Goal: Task Accomplishment & Management: Manage account settings

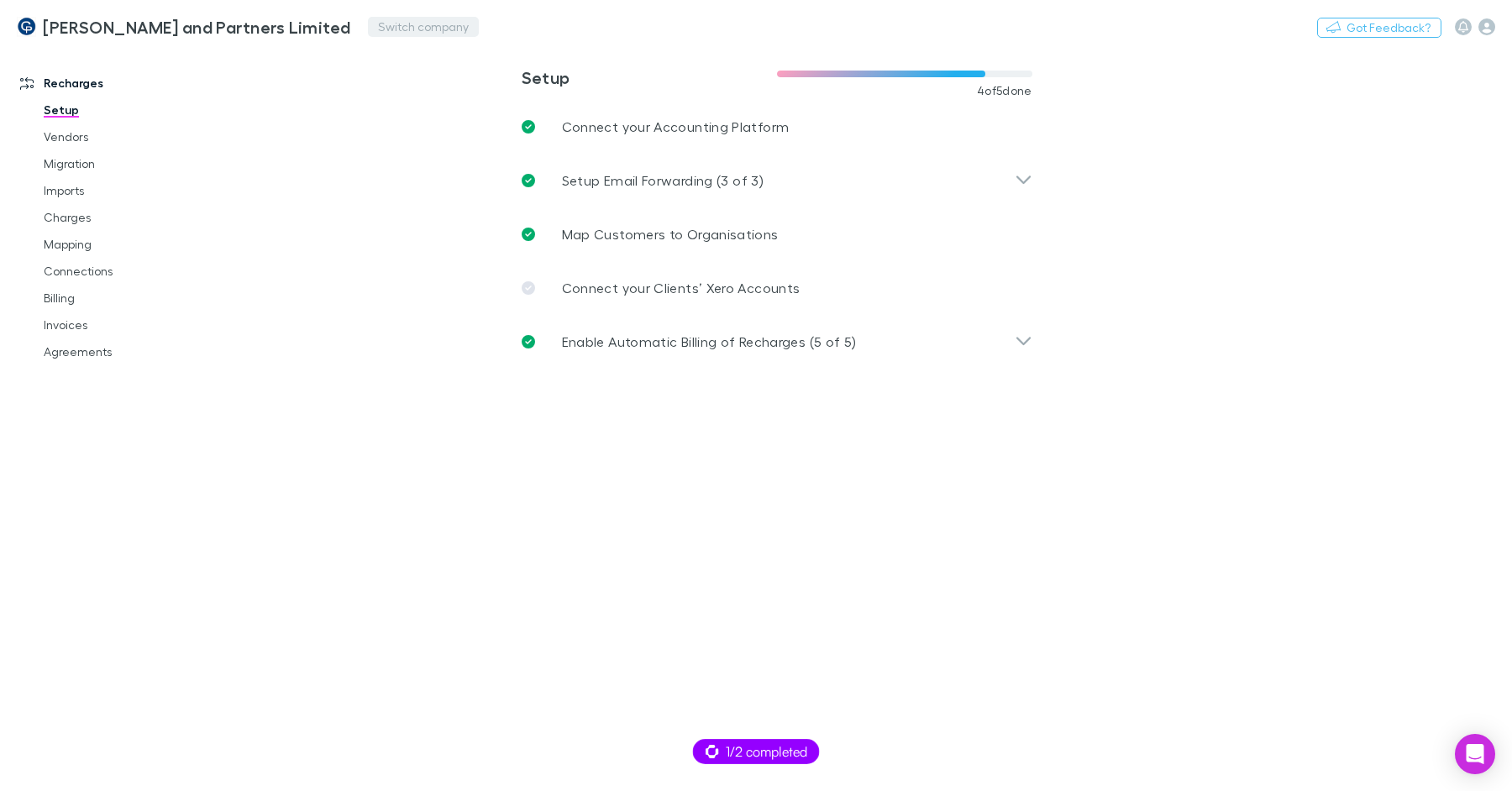
click at [368, 27] on button "Switch company" at bounding box center [424, 26] width 111 height 20
type input "***"
click at [375, 87] on li "DLK Advisory Pty Ltd" at bounding box center [436, 101] width 293 height 27
click at [68, 192] on link "Imports" at bounding box center [120, 191] width 185 height 27
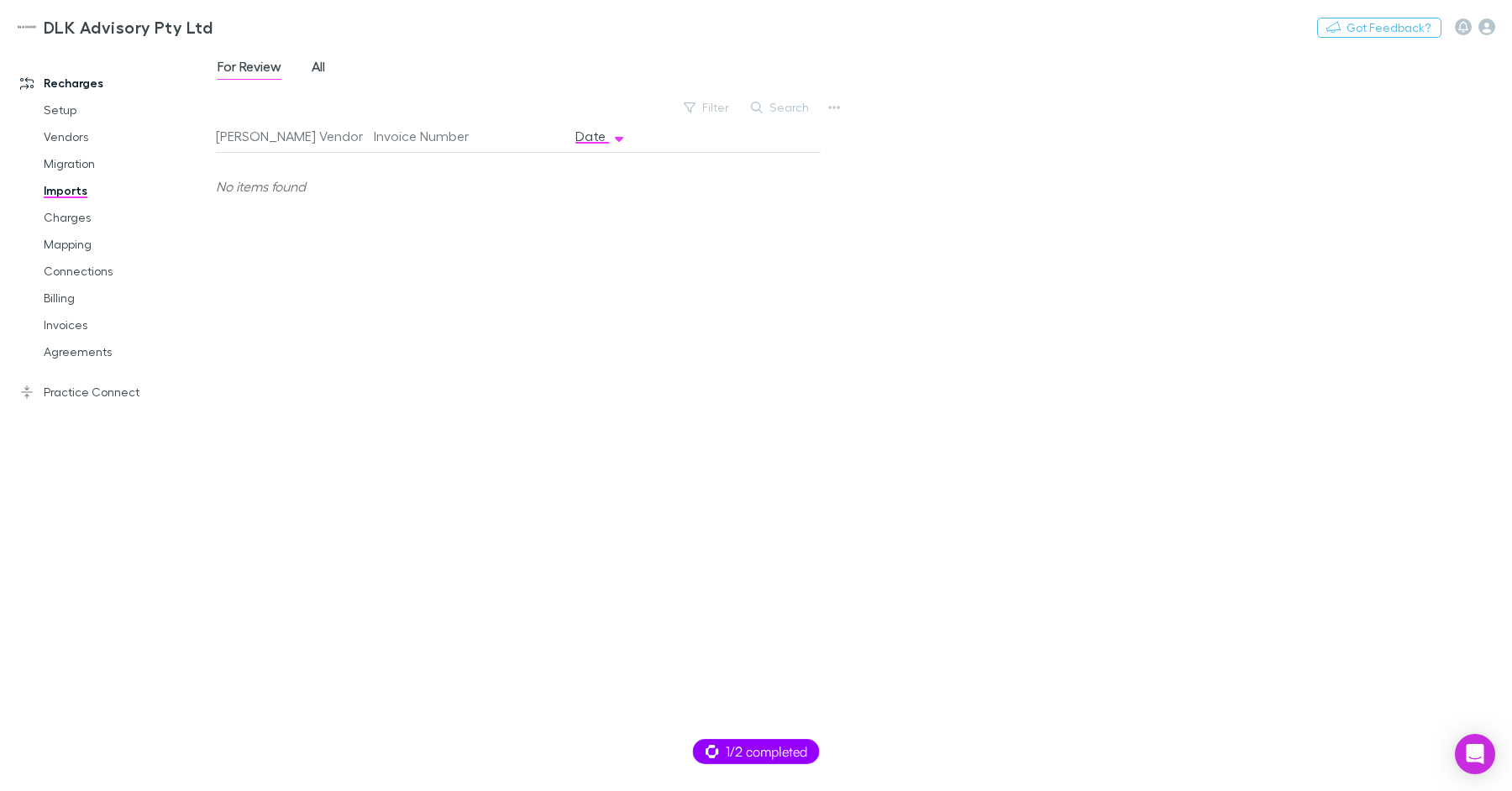
click at [314, 68] on span "All" at bounding box center [318, 69] width 14 height 22
click at [84, 221] on link "Charges" at bounding box center [120, 218] width 185 height 27
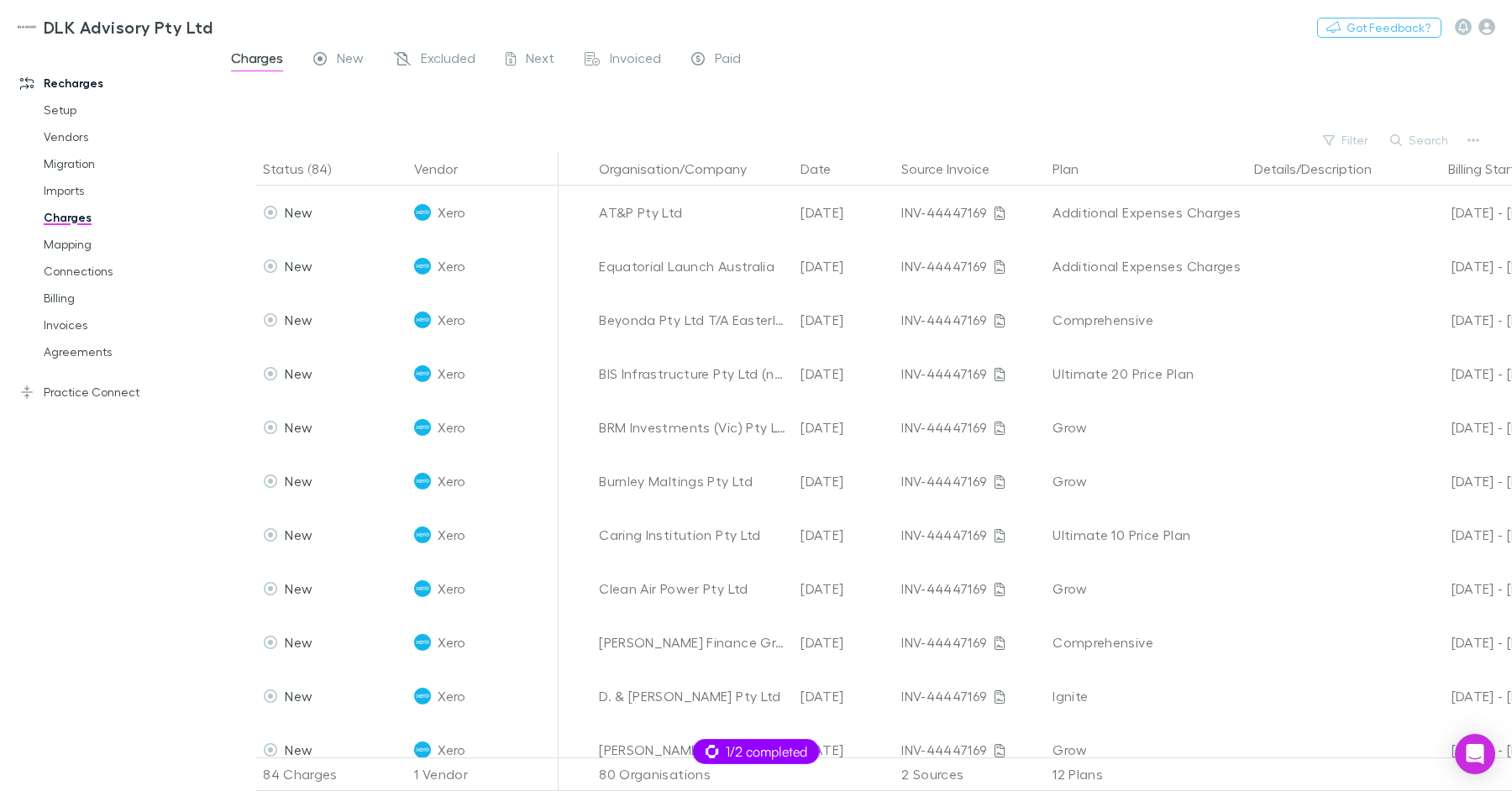
click at [1023, 143] on div "Filter Search" at bounding box center [864, 140] width 1297 height 24
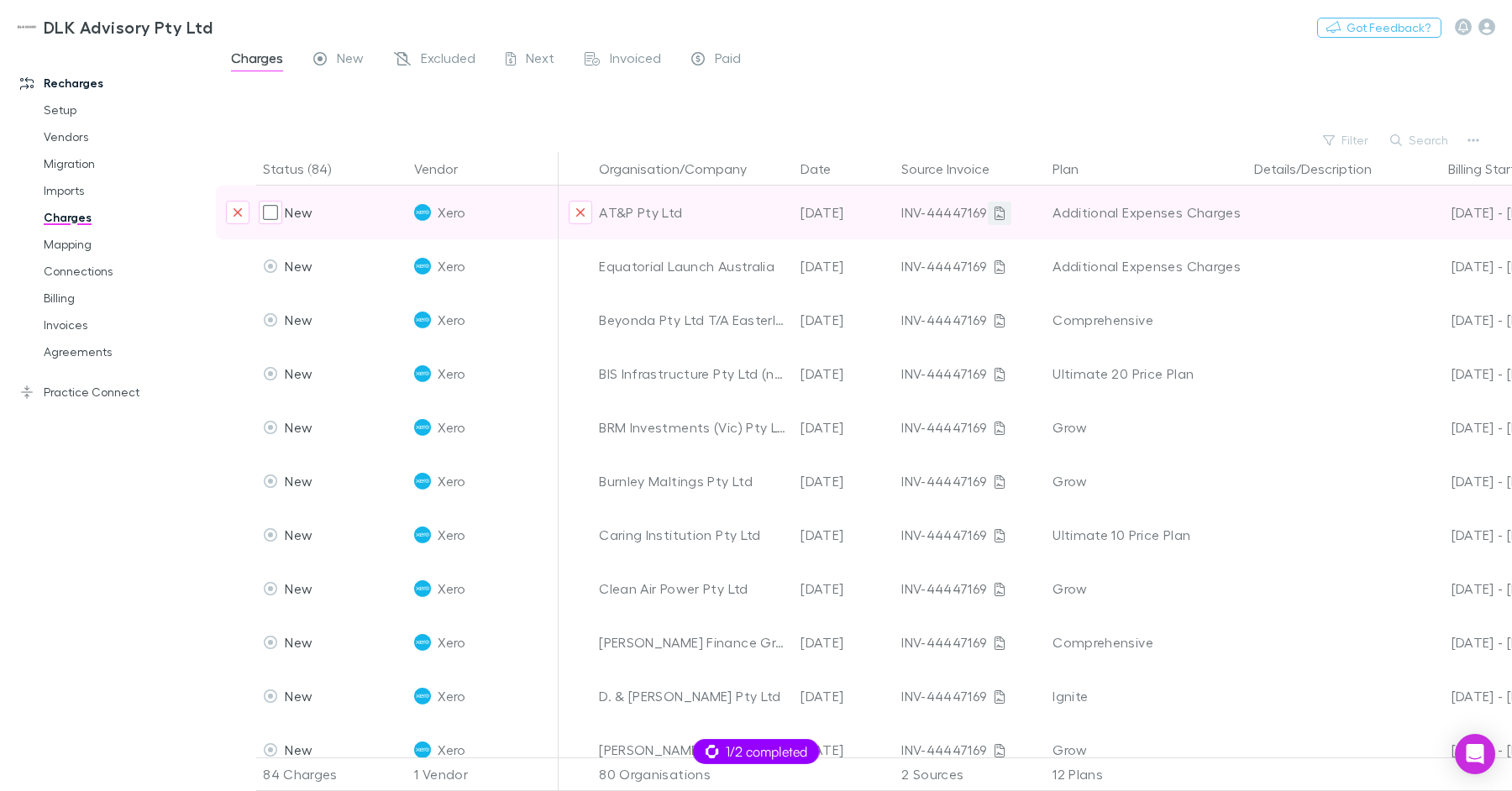
click at [990, 211] on link at bounding box center [1000, 214] width 24 height 24
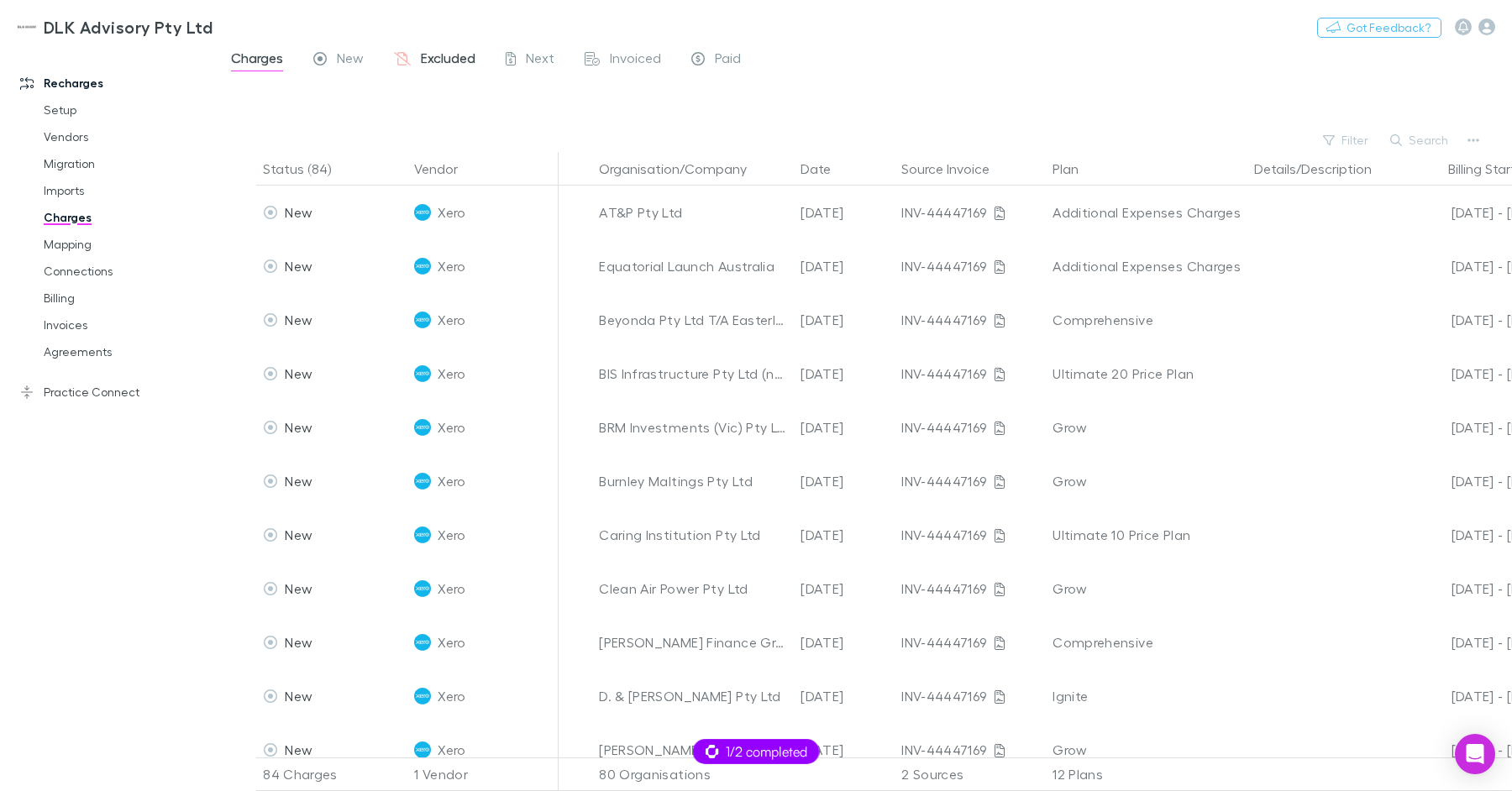
click at [423, 64] on span "Excluded" at bounding box center [448, 61] width 55 height 22
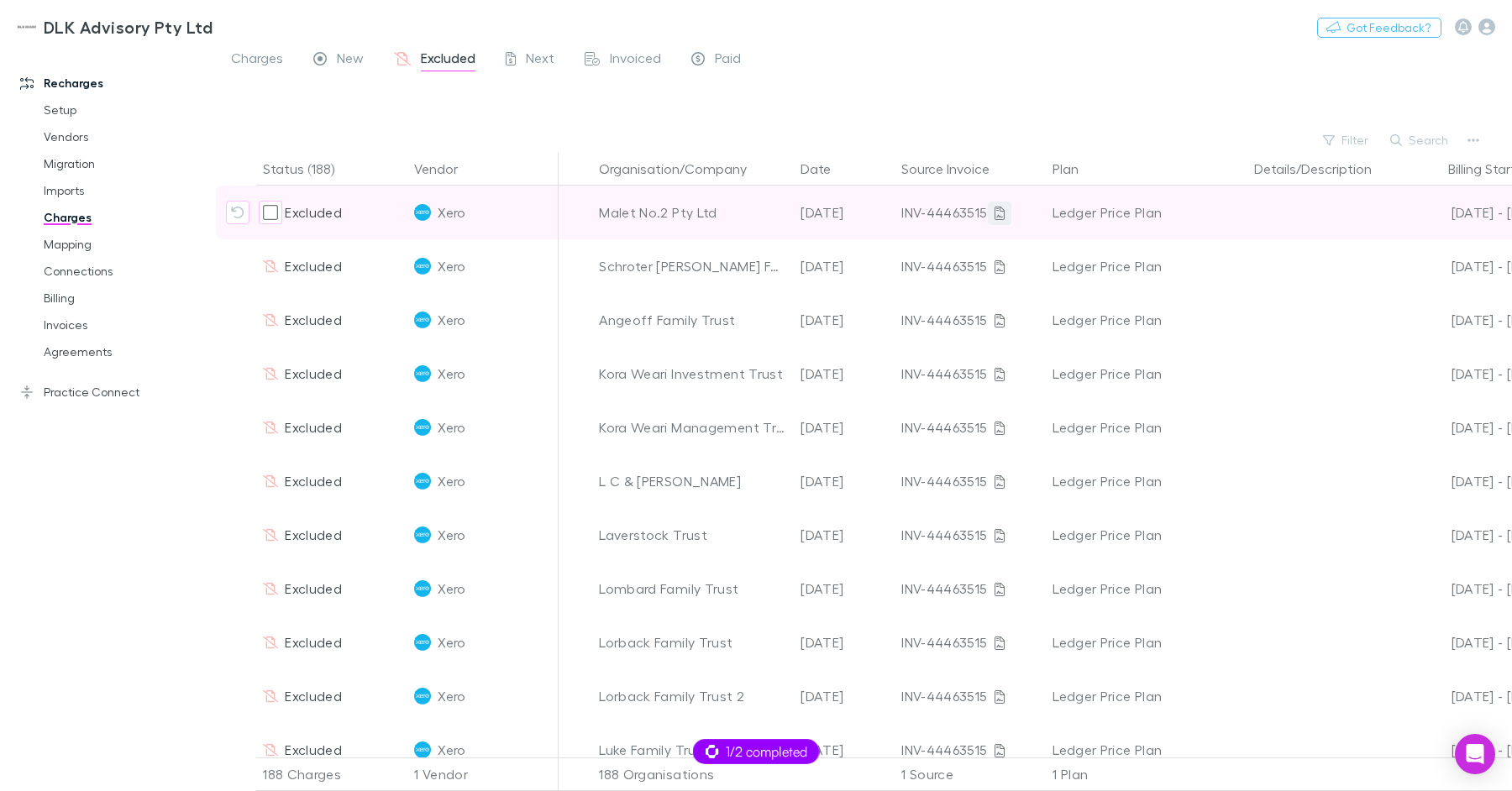
click at [990, 210] on link at bounding box center [1000, 214] width 24 height 24
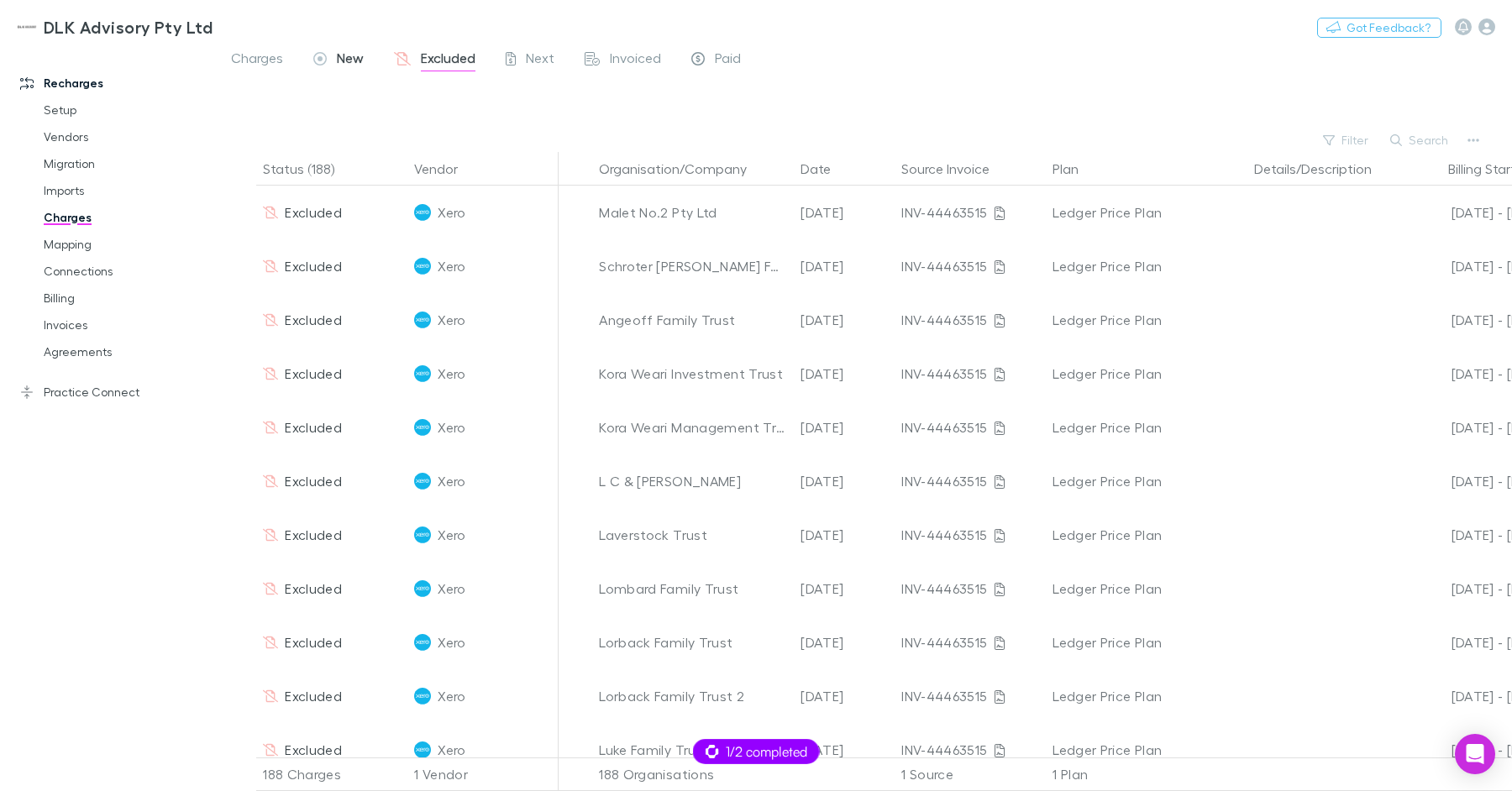
click at [351, 61] on span "New" at bounding box center [350, 61] width 27 height 22
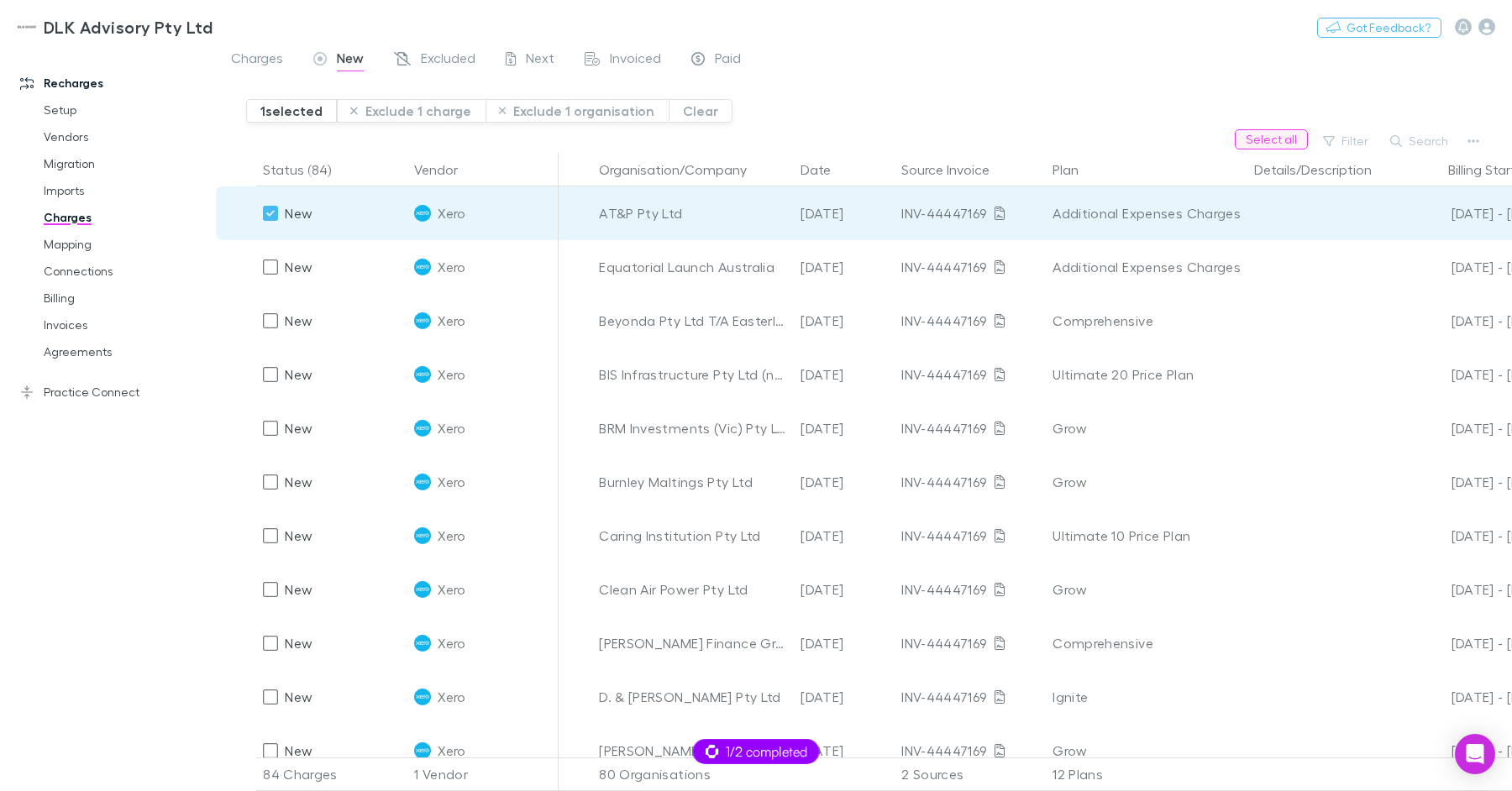
drag, startPoint x: 1288, startPoint y: 145, endPoint x: 1276, endPoint y: 145, distance: 12.0
click at [1288, 145] on button "Select all" at bounding box center [1271, 139] width 73 height 20
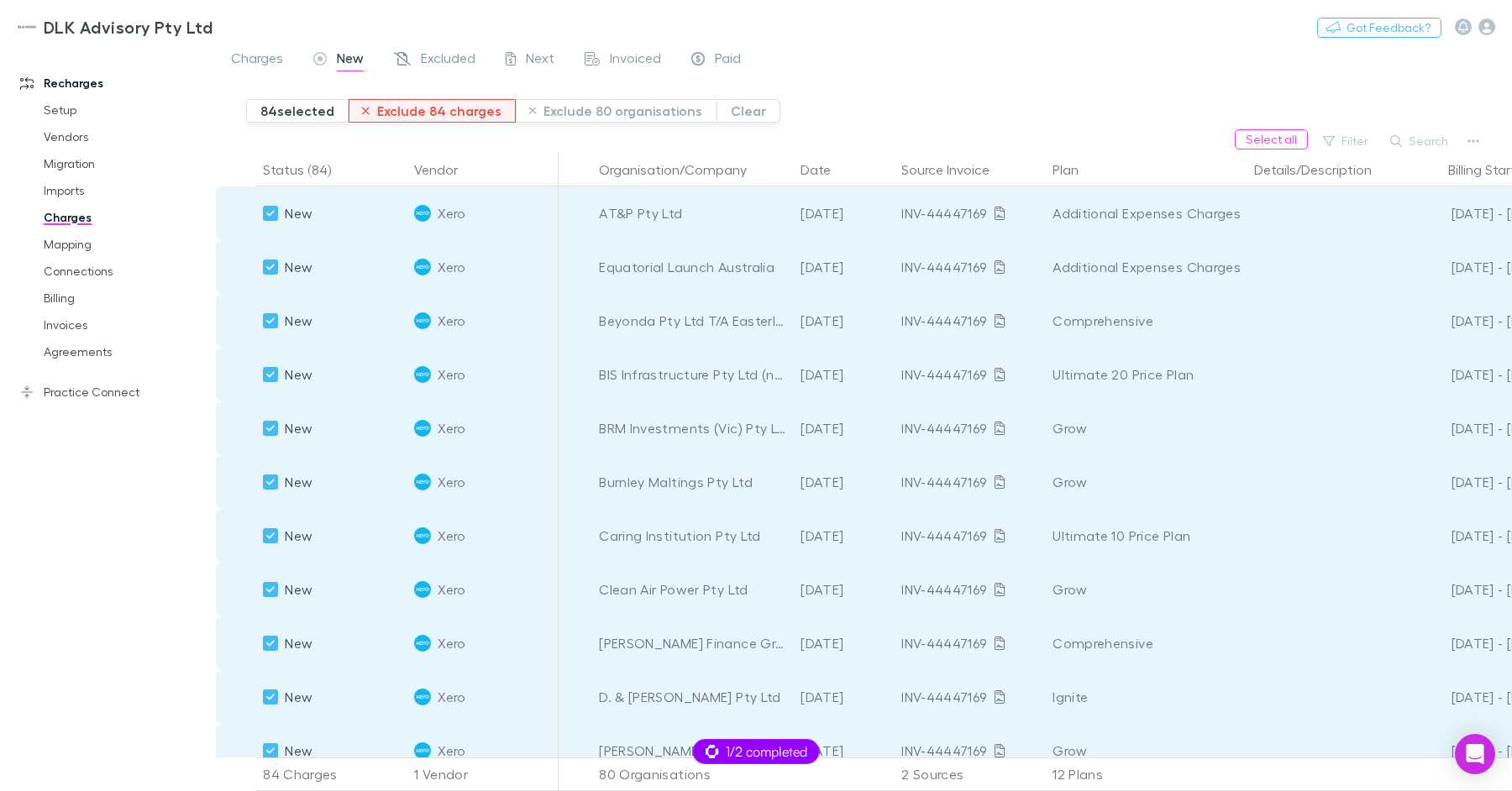
click at [420, 109] on button "Exclude 84 charges" at bounding box center [432, 111] width 167 height 24
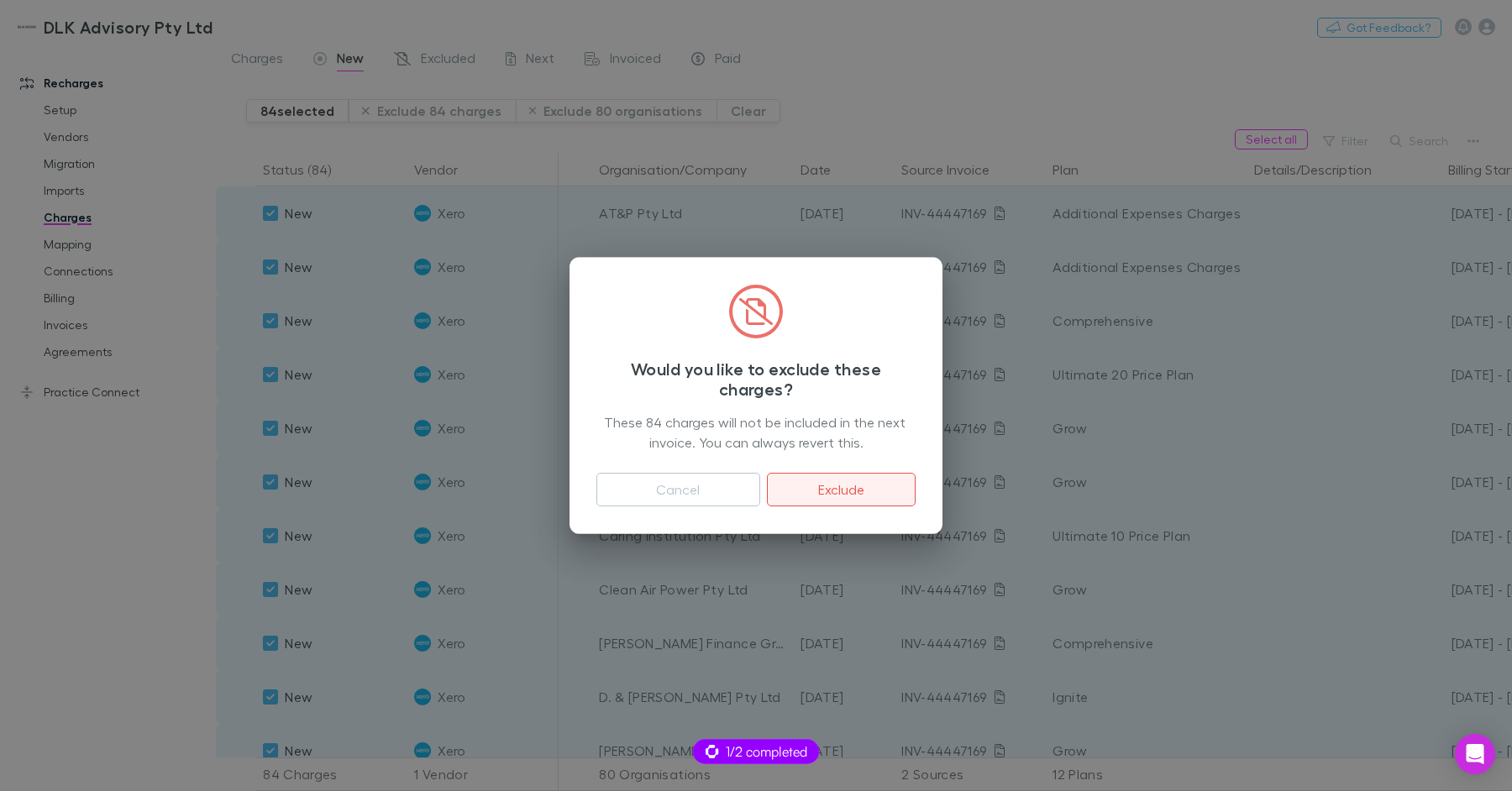
click at [834, 477] on button "Exclude" at bounding box center [842, 489] width 149 height 34
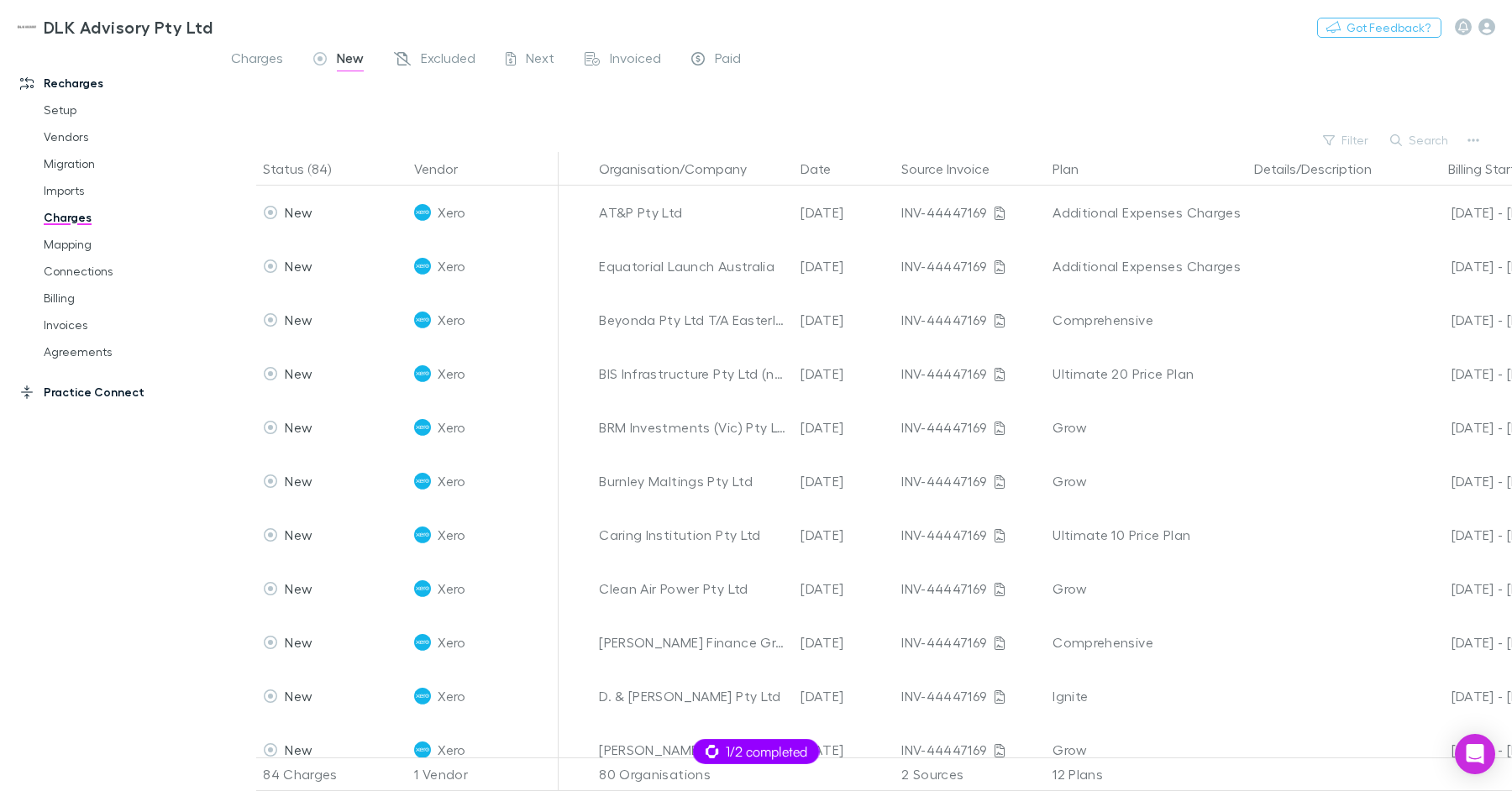
click at [109, 383] on link "Practice Connect" at bounding box center [108, 393] width 209 height 27
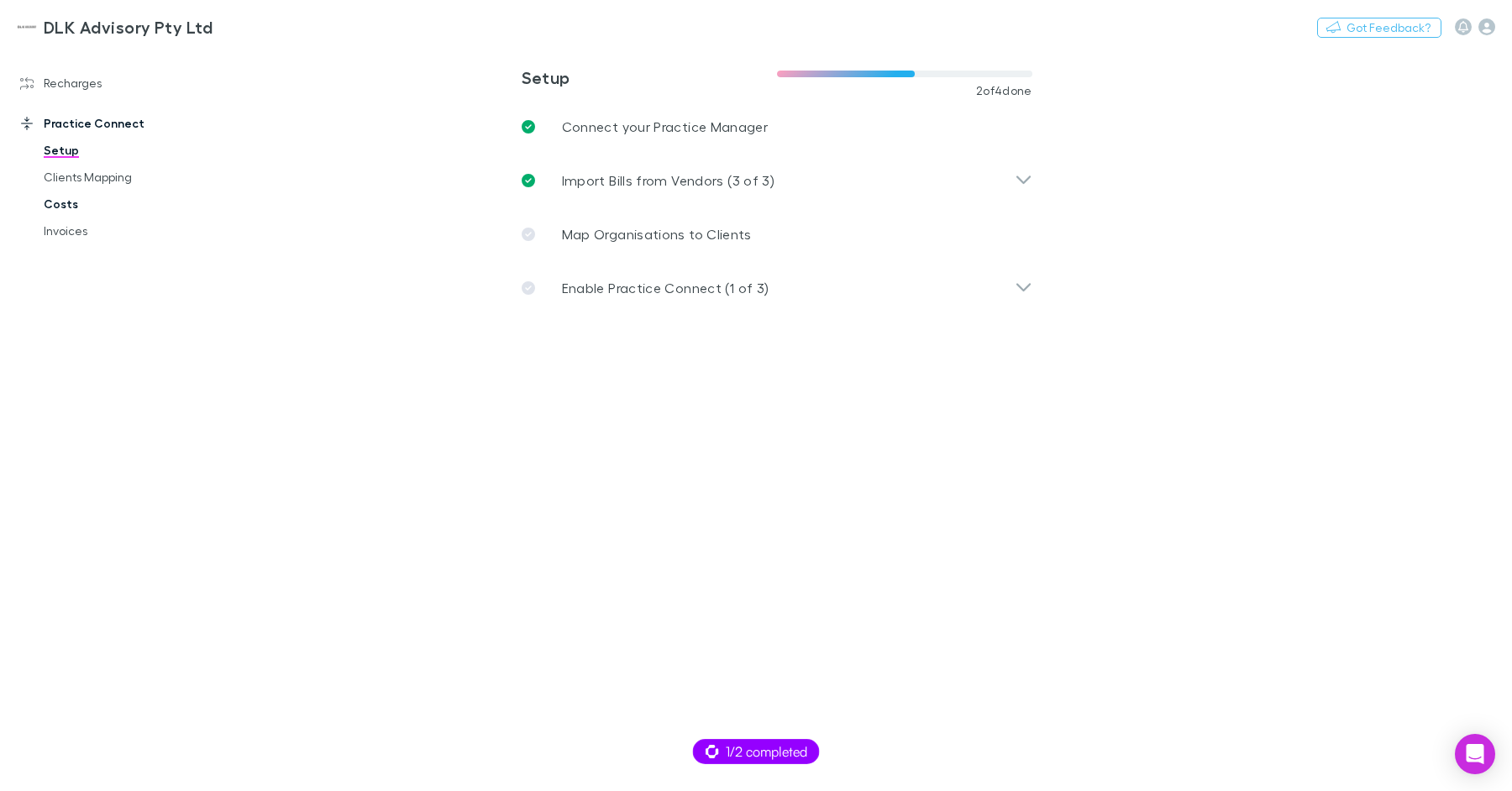
click at [88, 206] on link "Costs" at bounding box center [120, 205] width 185 height 27
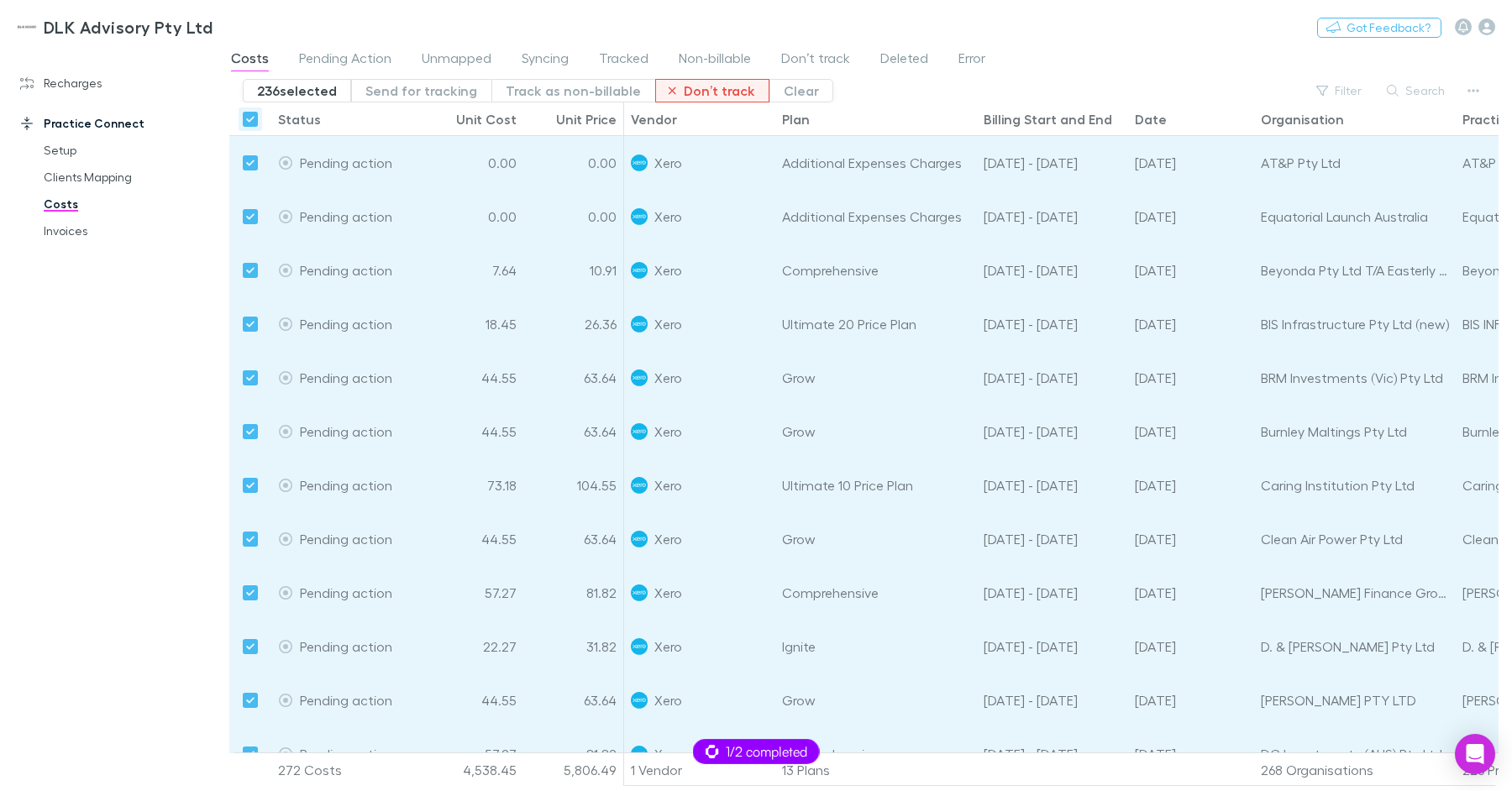
click at [711, 95] on button "Don’t track" at bounding box center [713, 91] width 115 height 24
click at [83, 82] on link "Recharges" at bounding box center [108, 84] width 209 height 27
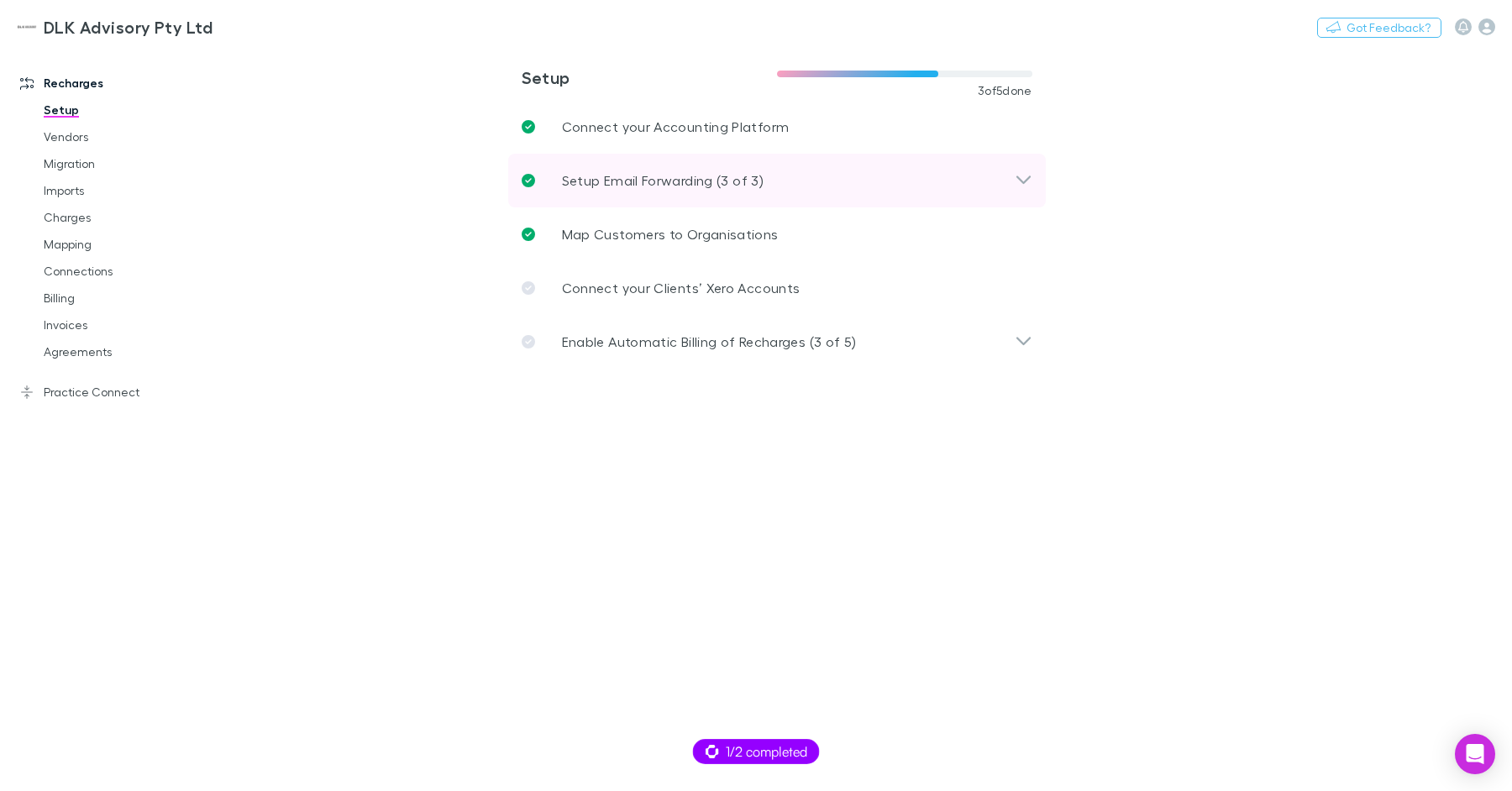
click at [625, 165] on div "Setup Email Forwarding (3 of 3)" at bounding box center [776, 180] width 537 height 54
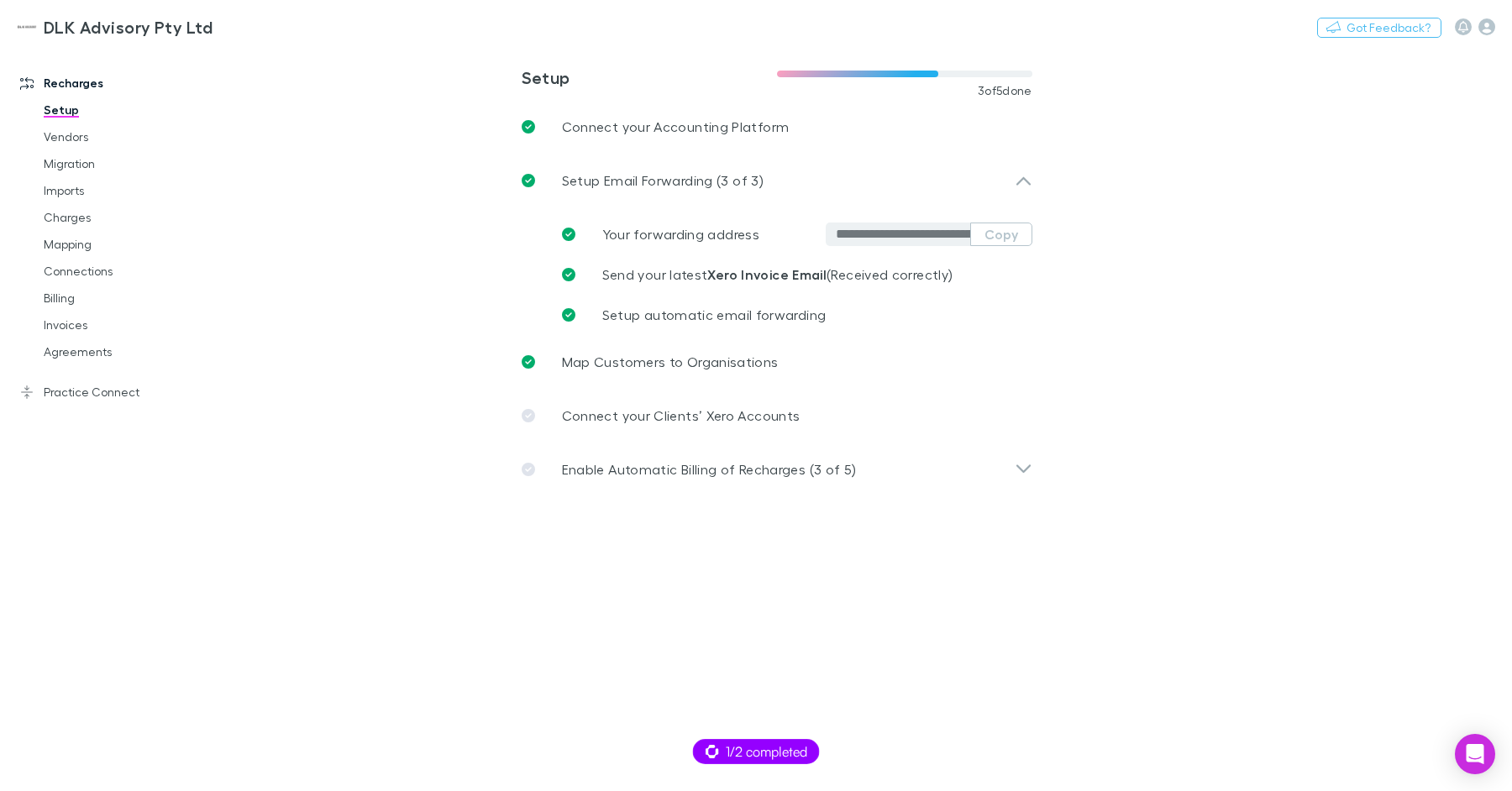
click at [1003, 246] on div "**********" at bounding box center [790, 235] width 484 height 40
click at [1008, 236] on button "Copy" at bounding box center [1001, 235] width 62 height 24
click at [97, 227] on link "Charges" at bounding box center [120, 218] width 185 height 27
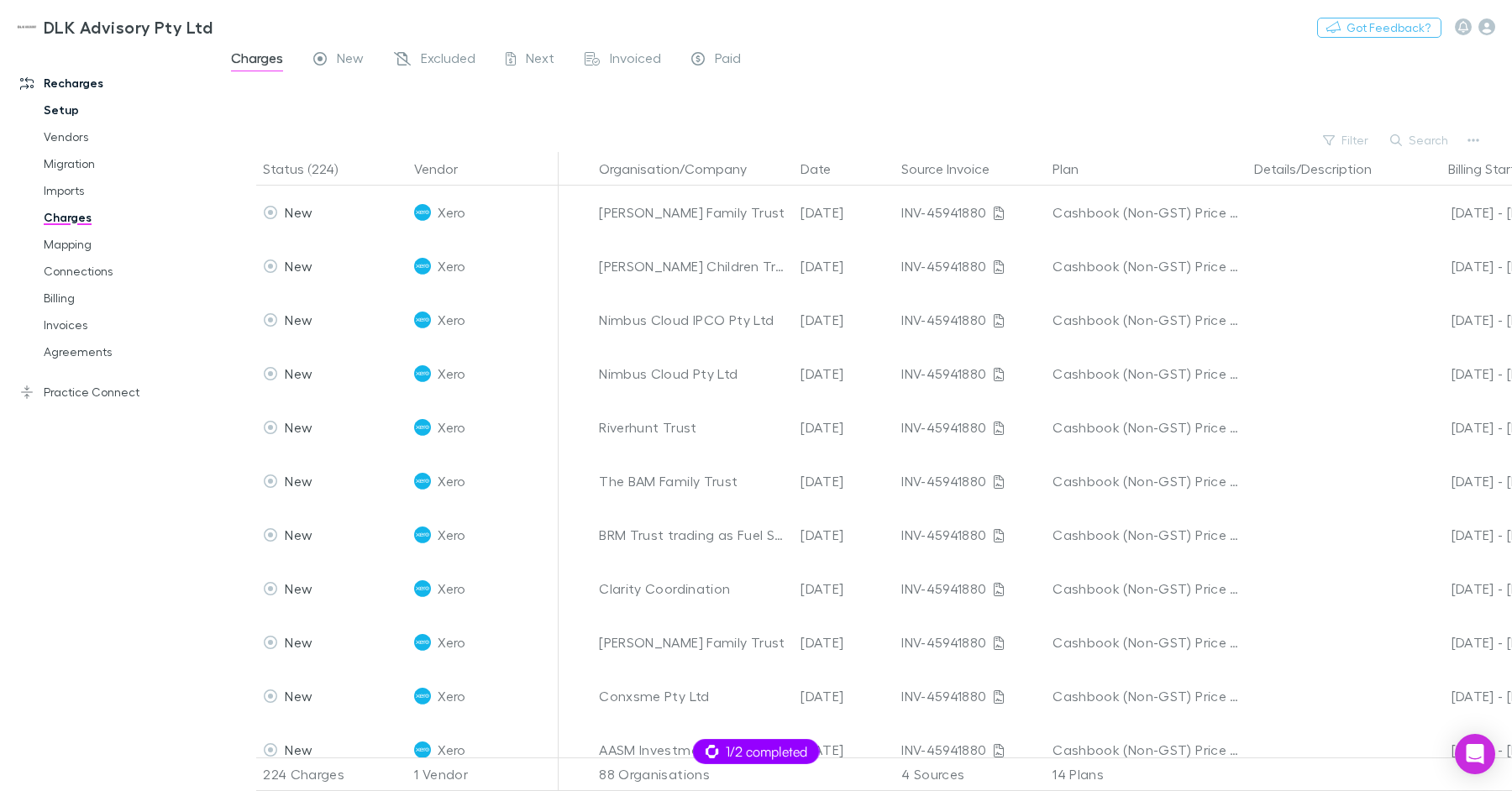
click at [53, 106] on link "Setup" at bounding box center [120, 110] width 185 height 27
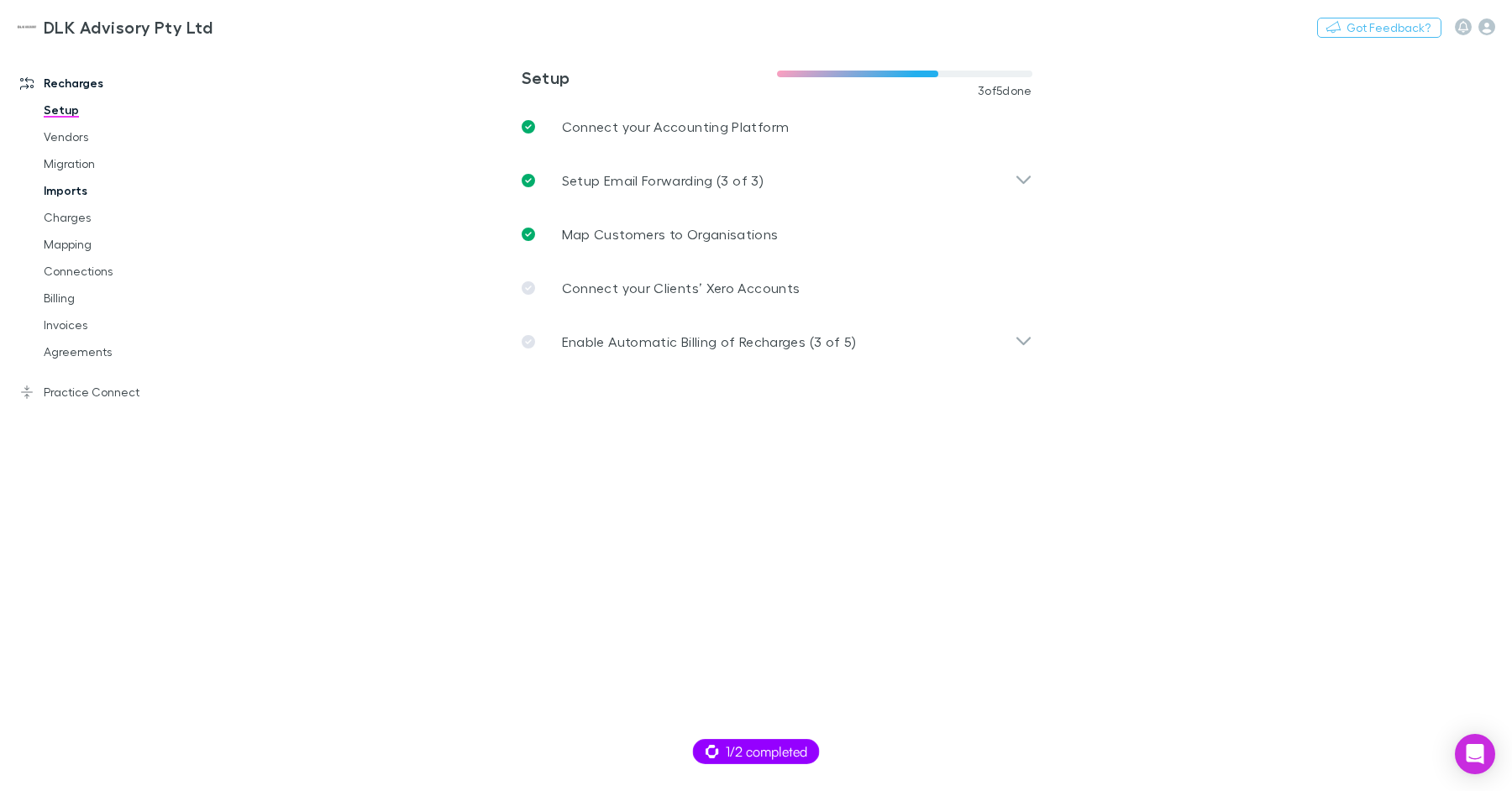
drag, startPoint x: 70, startPoint y: 189, endPoint x: 79, endPoint y: 184, distance: 10.3
click at [70, 189] on link "Imports" at bounding box center [120, 191] width 185 height 27
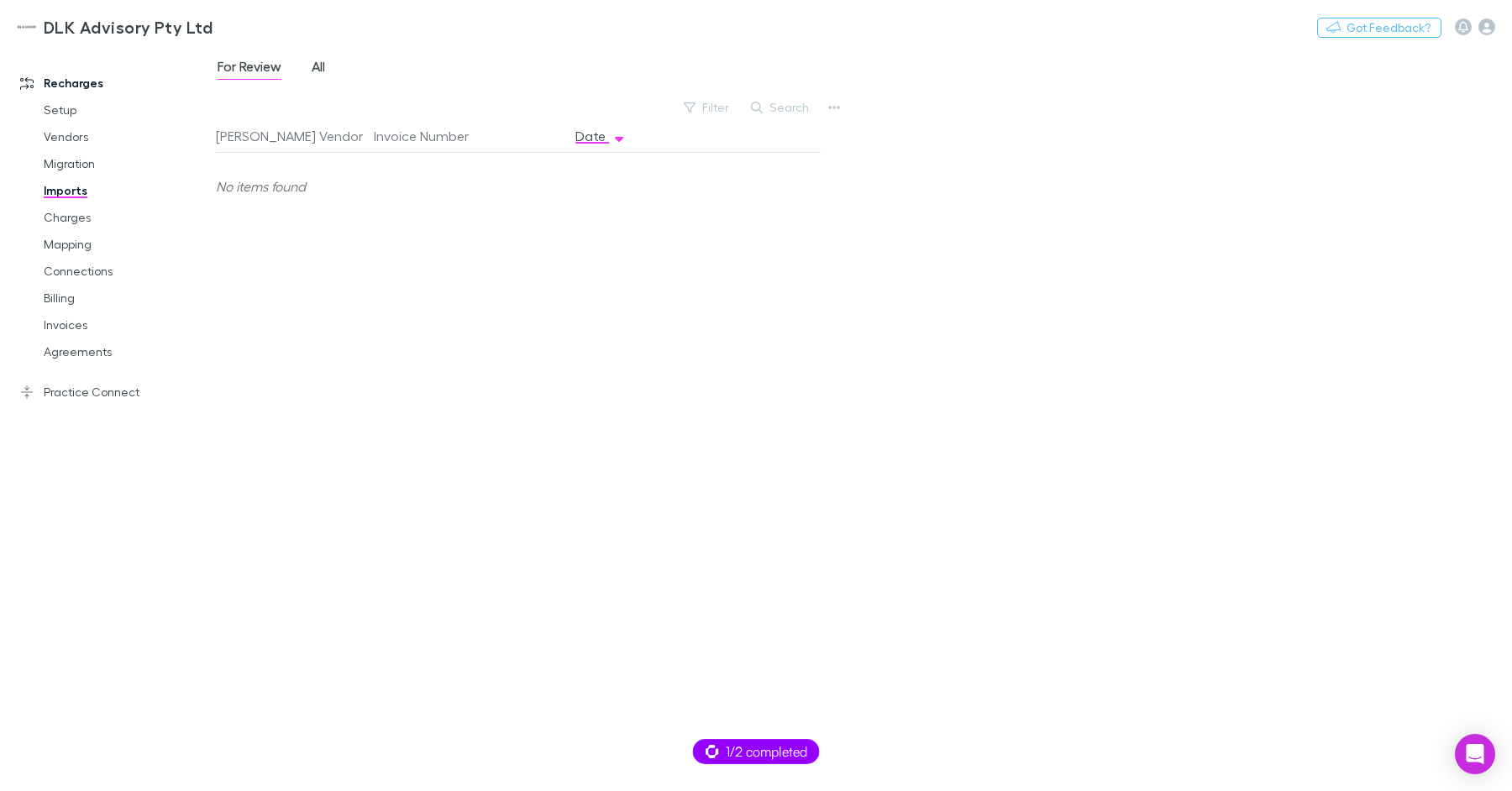
click at [312, 68] on link "All" at bounding box center [318, 69] width 16 height 27
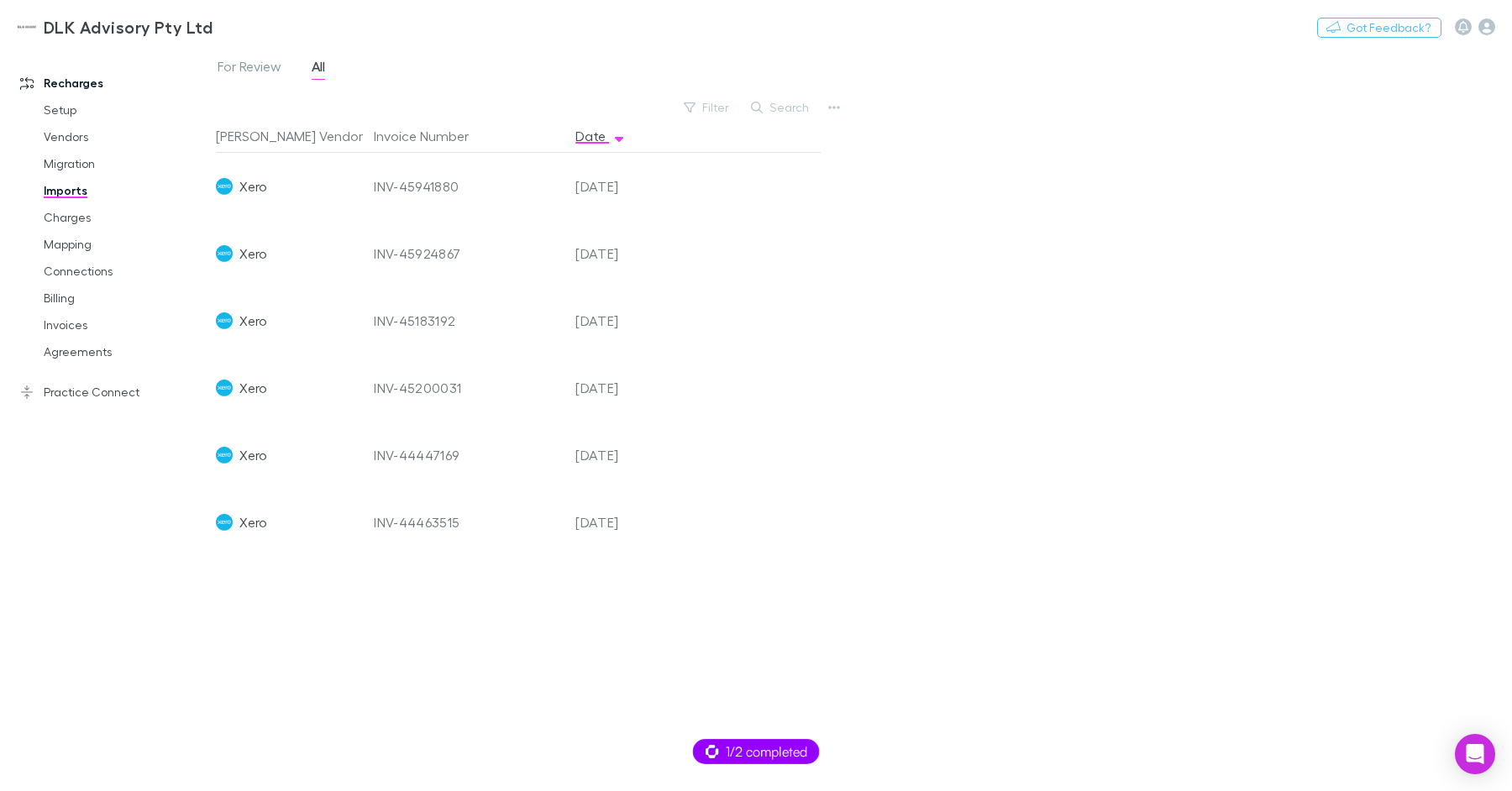
click at [960, 98] on div "For Review All Filter Search Rech Vendor Invoice Number Date Xero INV-45941880 …" at bounding box center [864, 419] width 1297 height 745
click at [98, 246] on link "Mapping" at bounding box center [120, 245] width 185 height 27
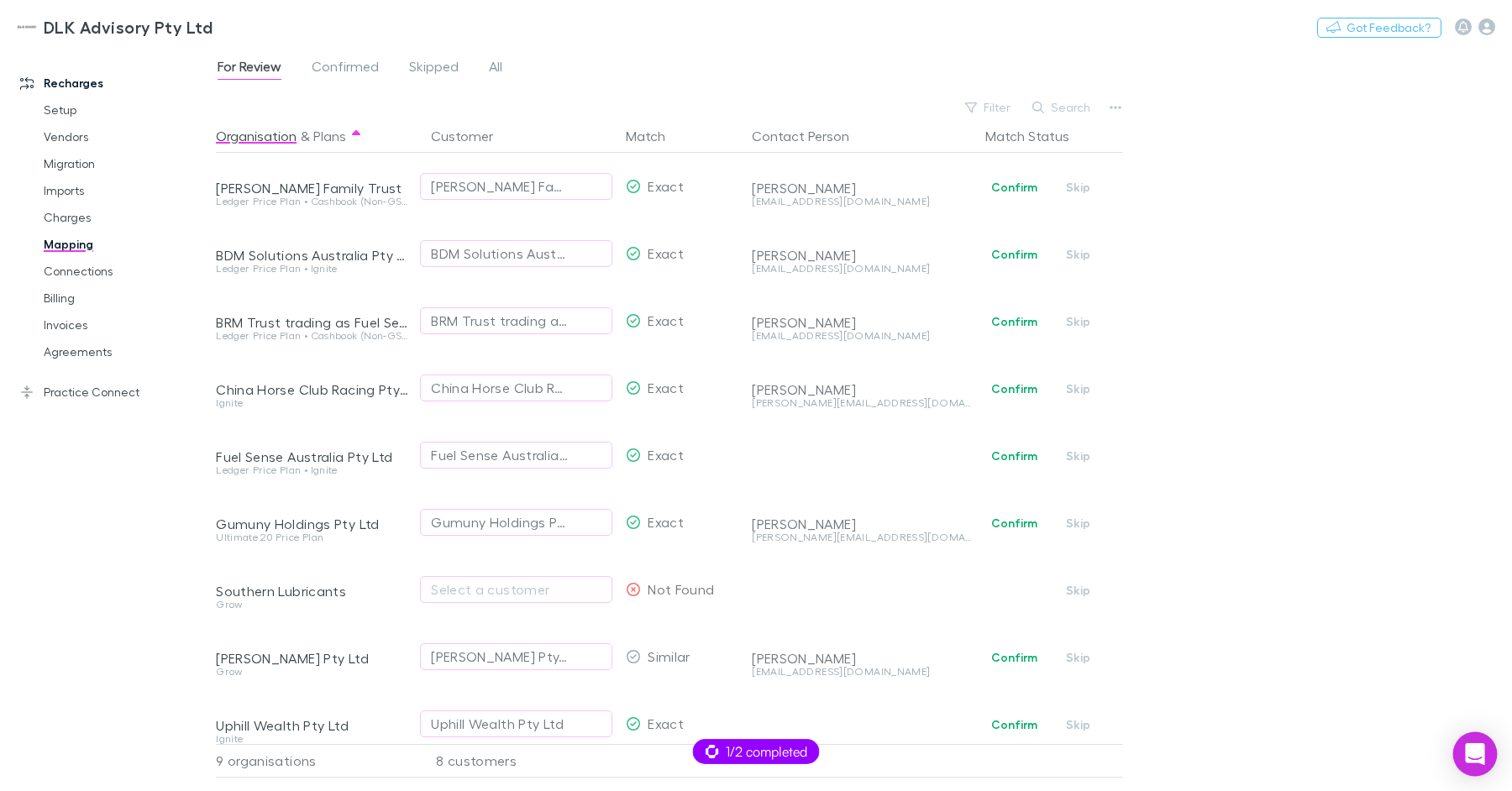
click at [1483, 749] on icon "Open Intercom Messenger" at bounding box center [1475, 755] width 22 height 22
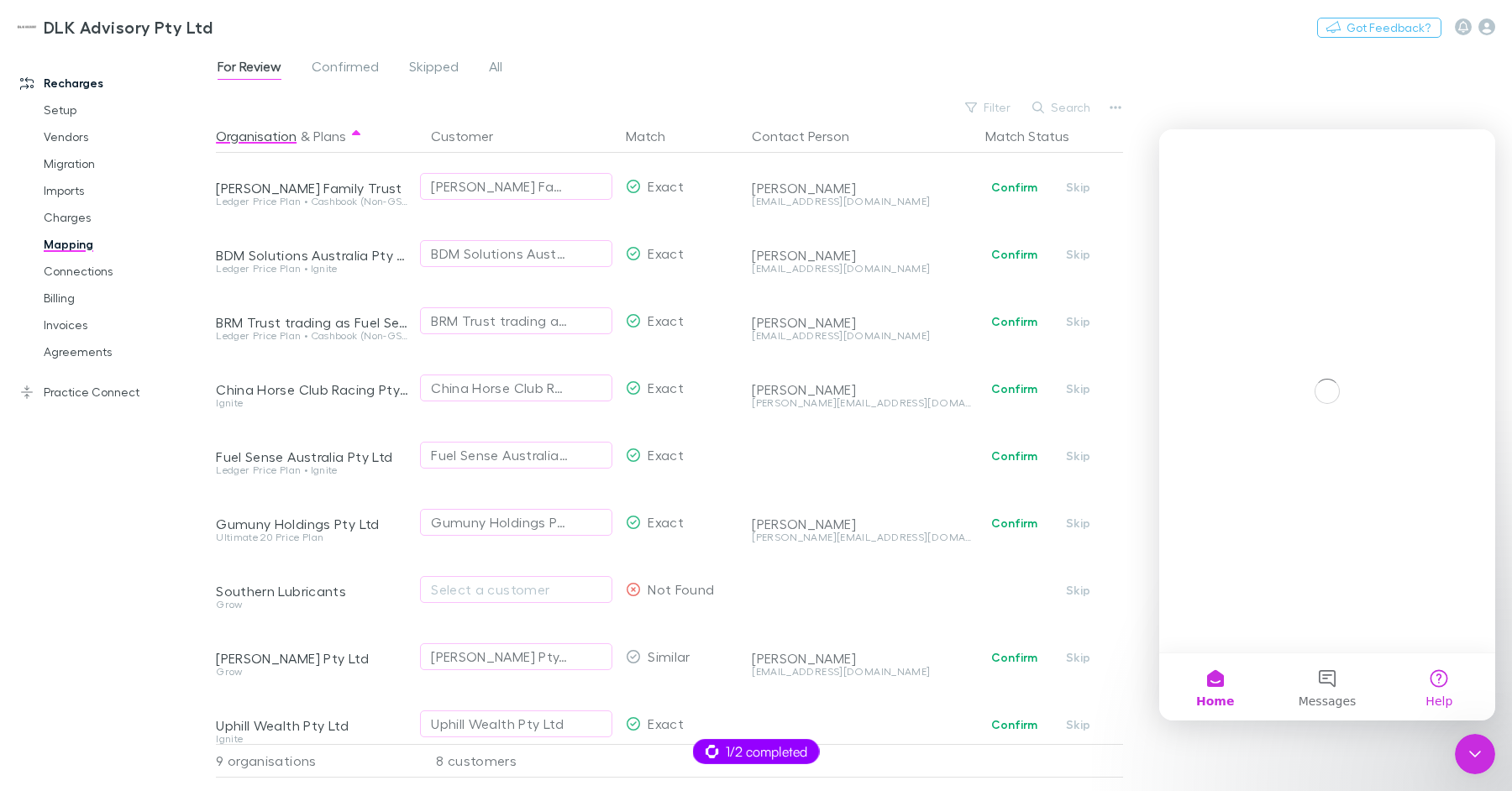
click at [1425, 691] on button "Help" at bounding box center [1439, 687] width 112 height 67
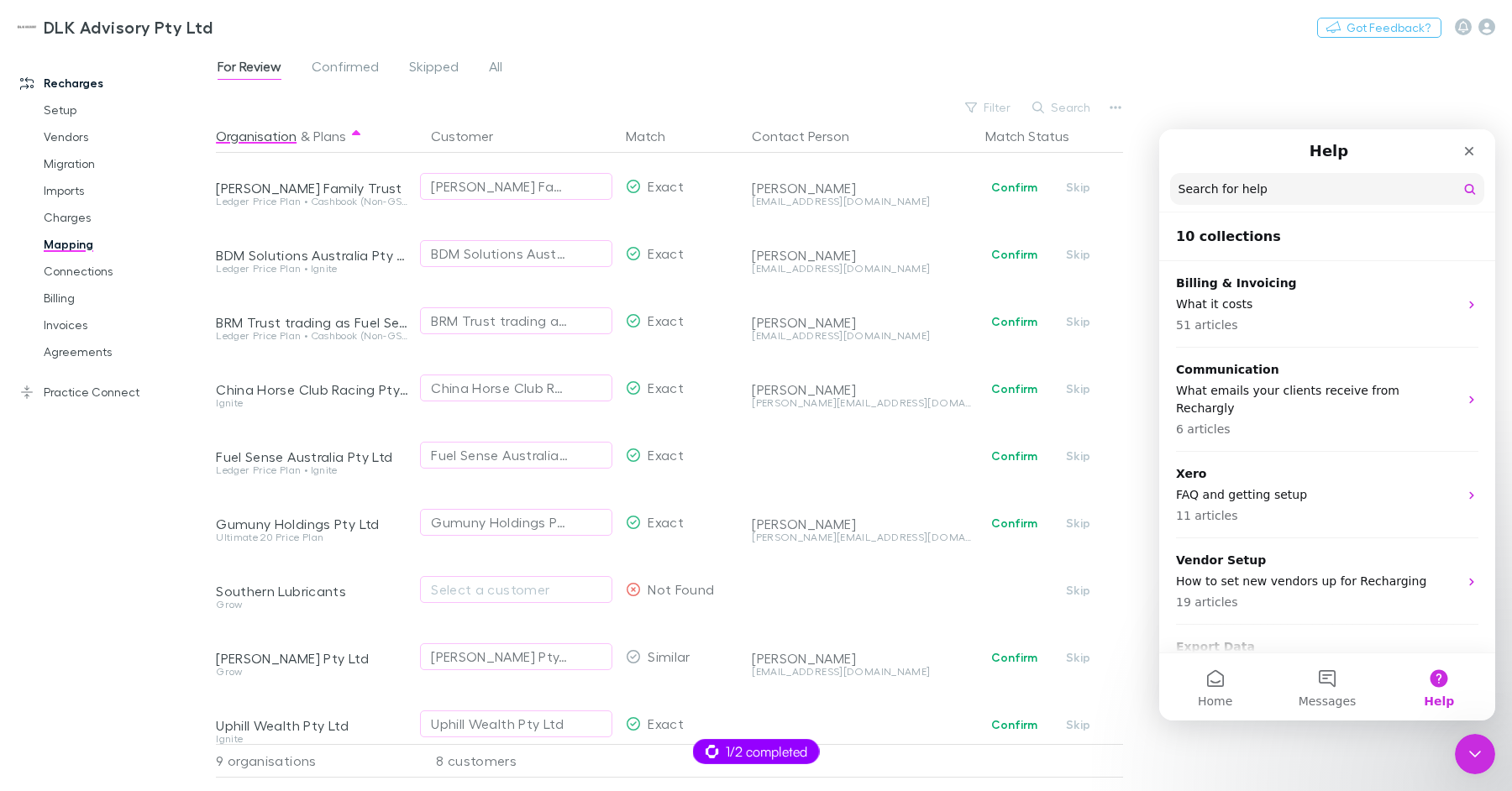
click at [1267, 181] on input "Search for help" at bounding box center [1327, 188] width 315 height 32
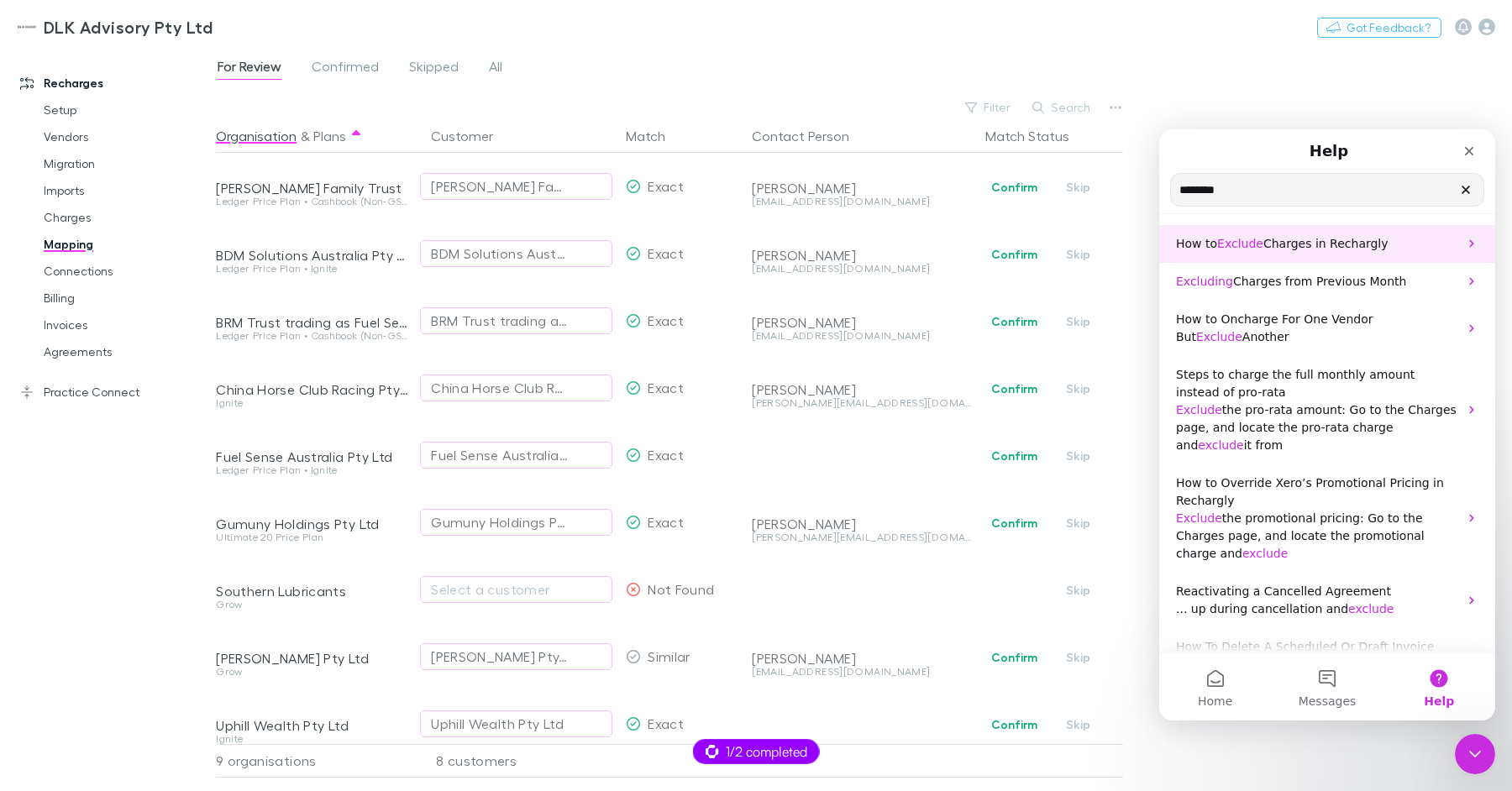
type input "*******"
click at [1309, 237] on span "Charges in Rechargly" at bounding box center [1327, 244] width 125 height 14
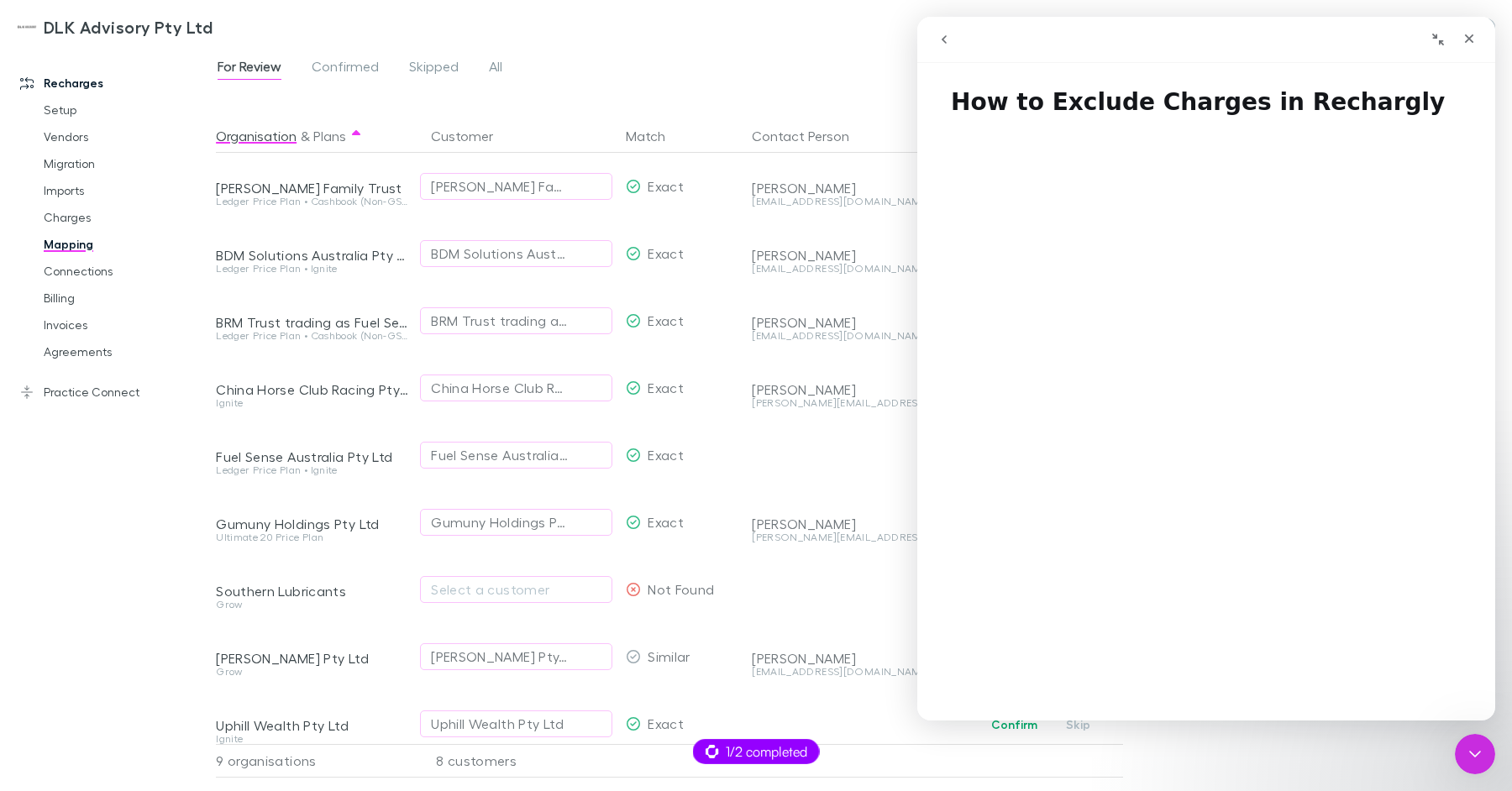
click at [1218, 106] on h1 "How to Exclude Charges in Rechargly" at bounding box center [1207, 95] width 578 height 50
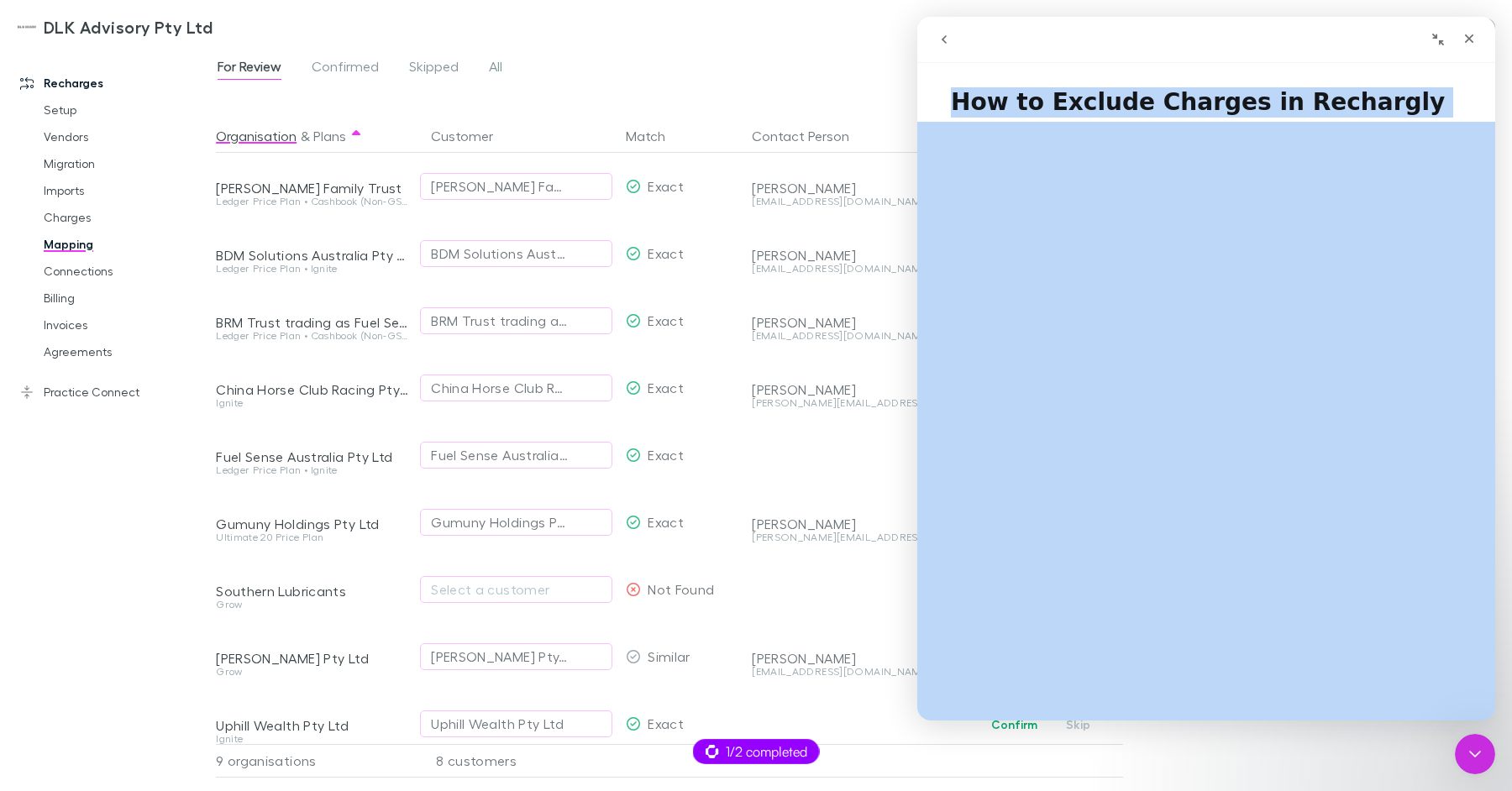
click at [1218, 106] on h1 "How to Exclude Charges in Rechargly" at bounding box center [1207, 95] width 578 height 50
copy h1 "How to Exclude Charges in Rechargly"
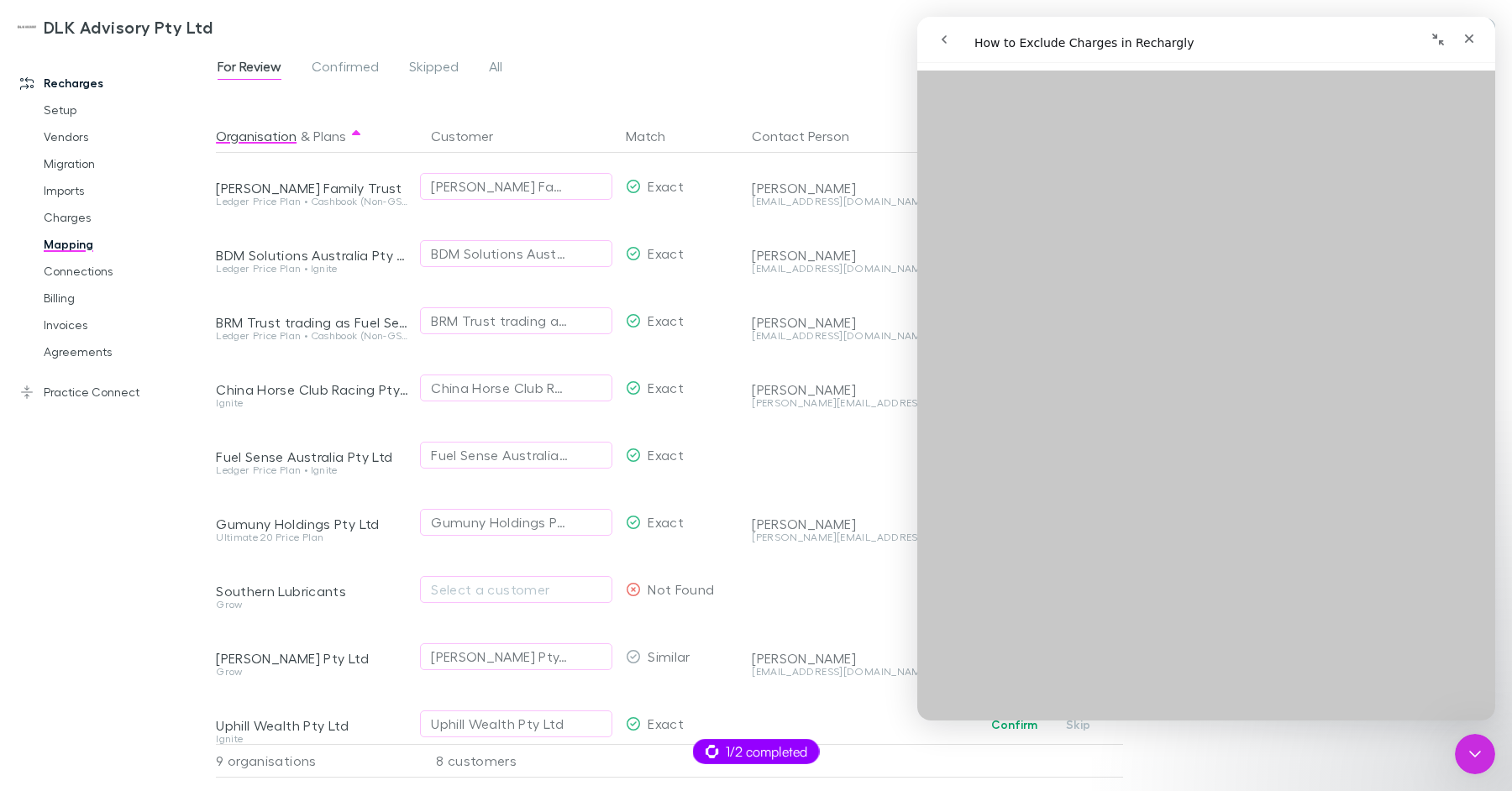
scroll to position [455, 0]
click at [353, 6] on div "DLK Advisory Pty Ltd Switch company Nothing Got Feedback?" at bounding box center [756, 26] width 1512 height 54
click at [299, 25] on button "Switch company" at bounding box center [285, 26] width 111 height 20
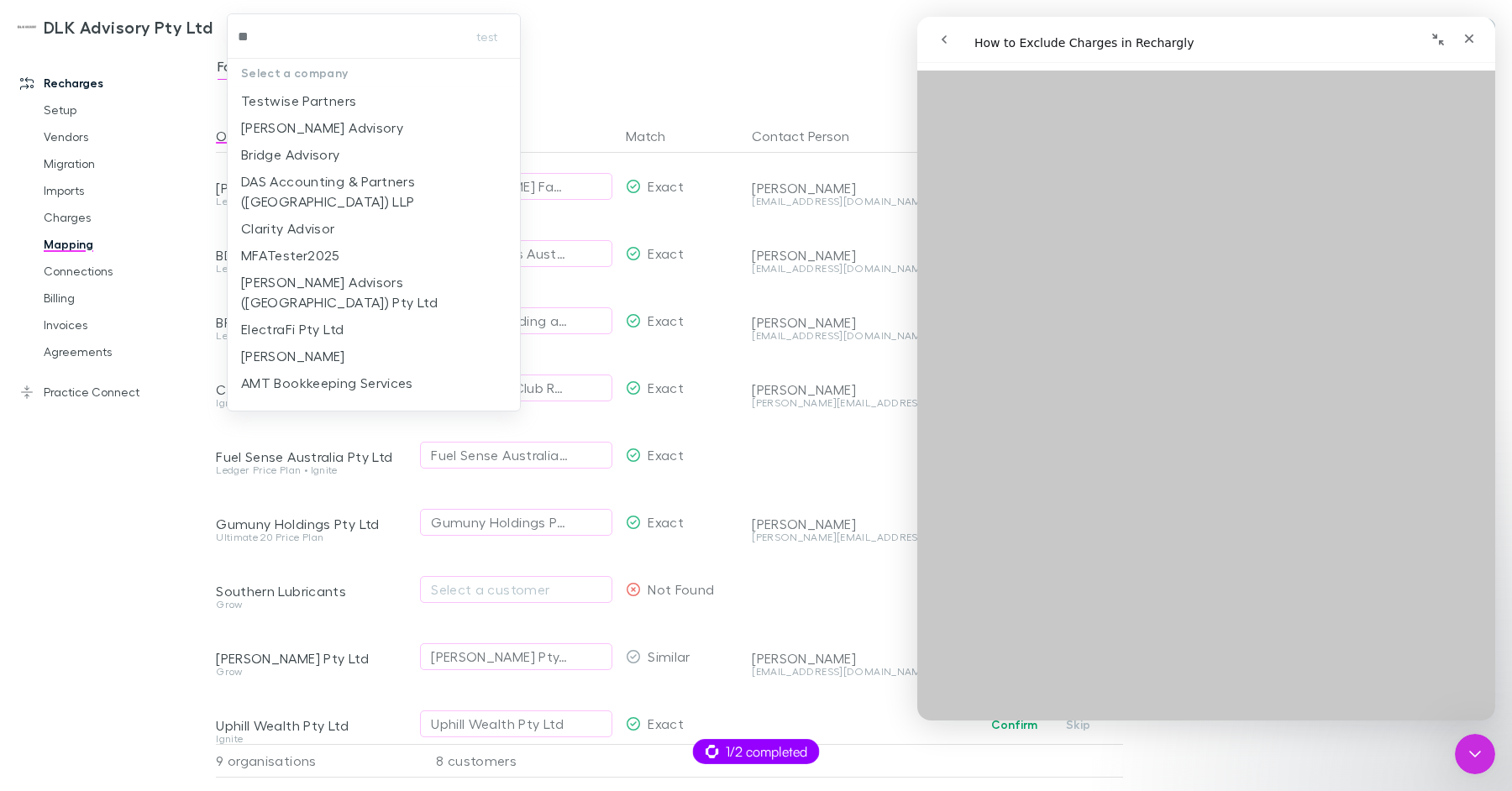
type input "***"
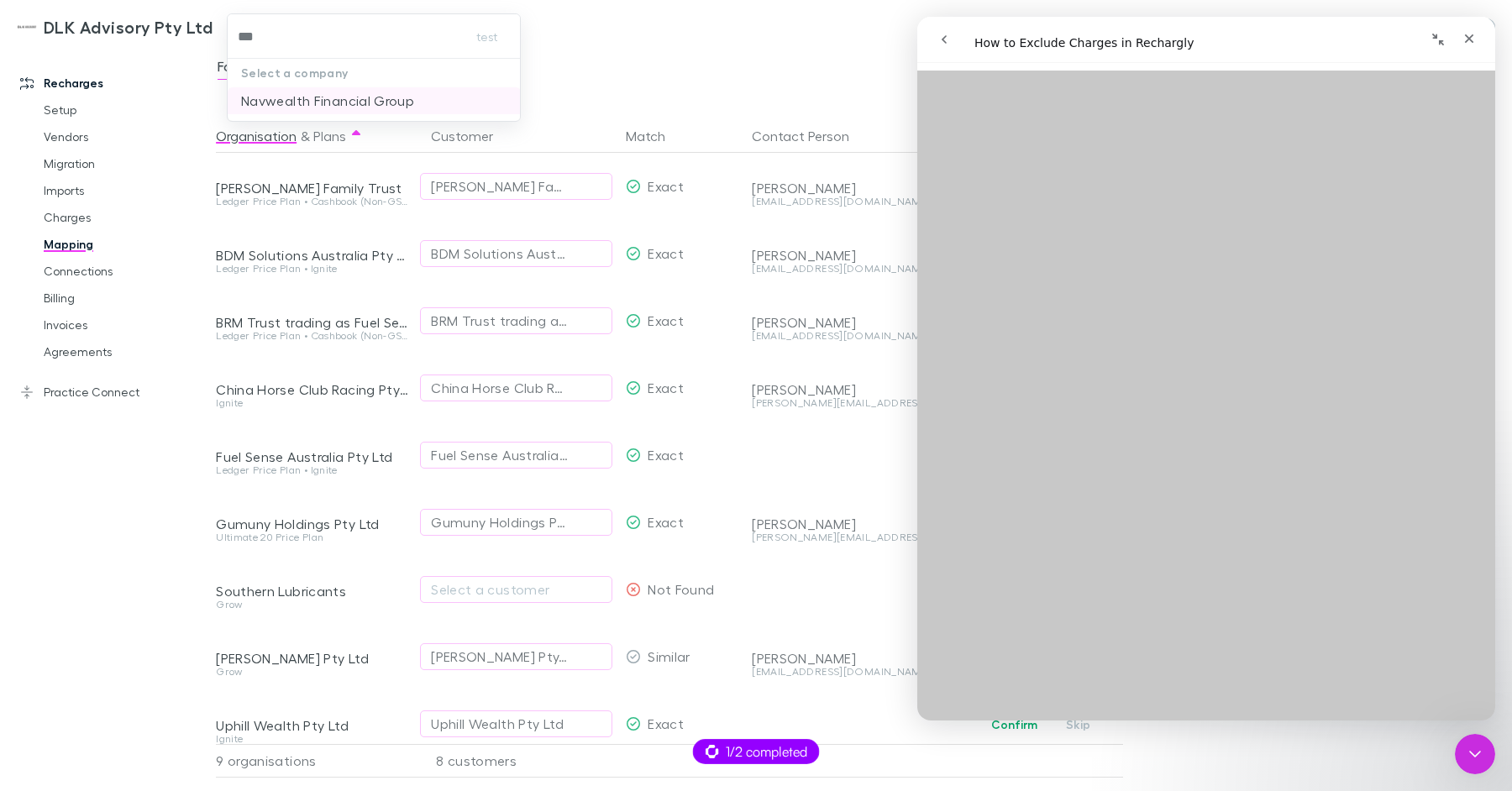
click at [258, 96] on p "Navwealth Financial Group" at bounding box center [327, 101] width 173 height 20
click at [1458, 739] on div "Close Intercom Messenger" at bounding box center [1472, 752] width 40 height 40
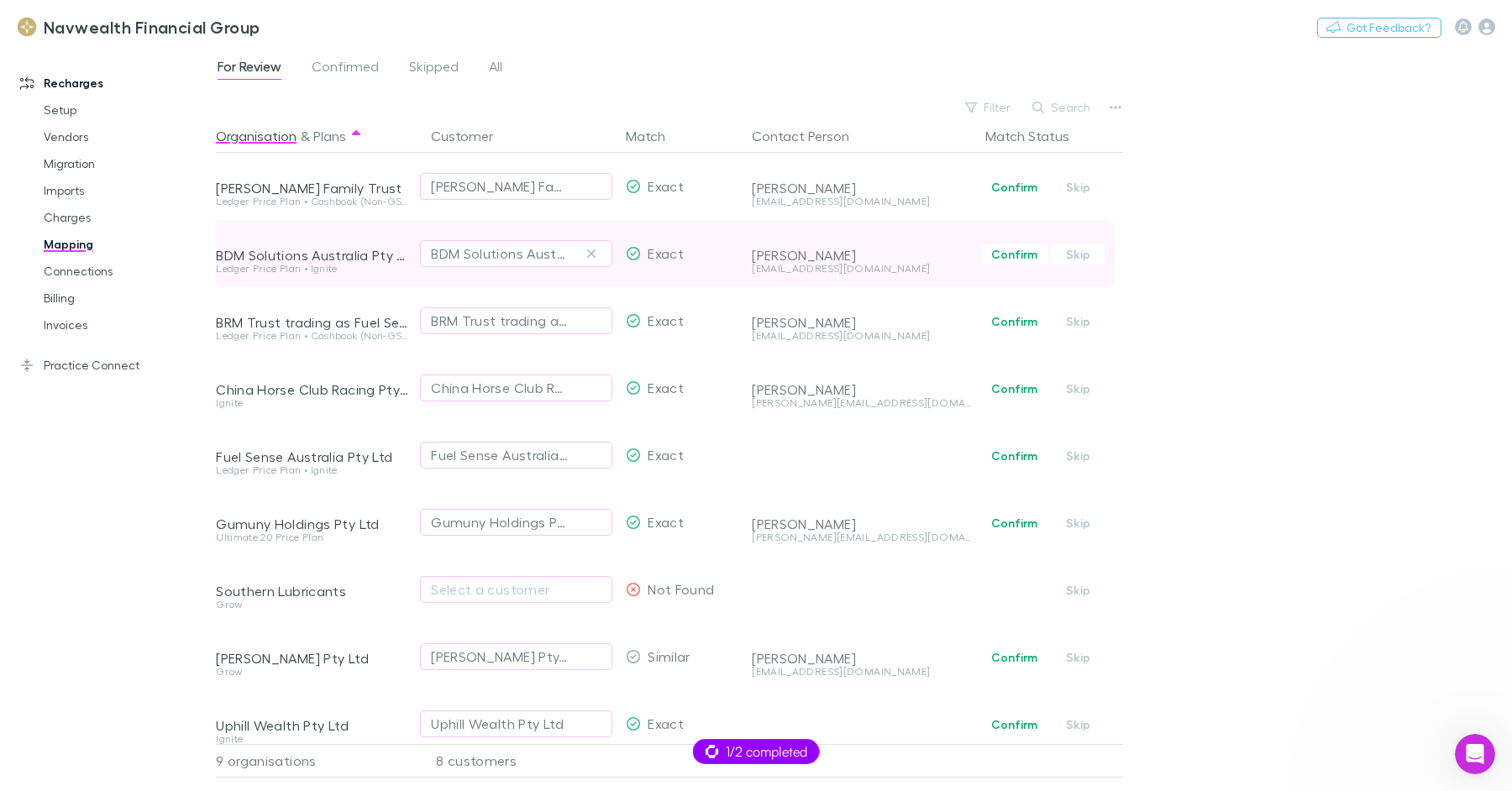
scroll to position [0, 0]
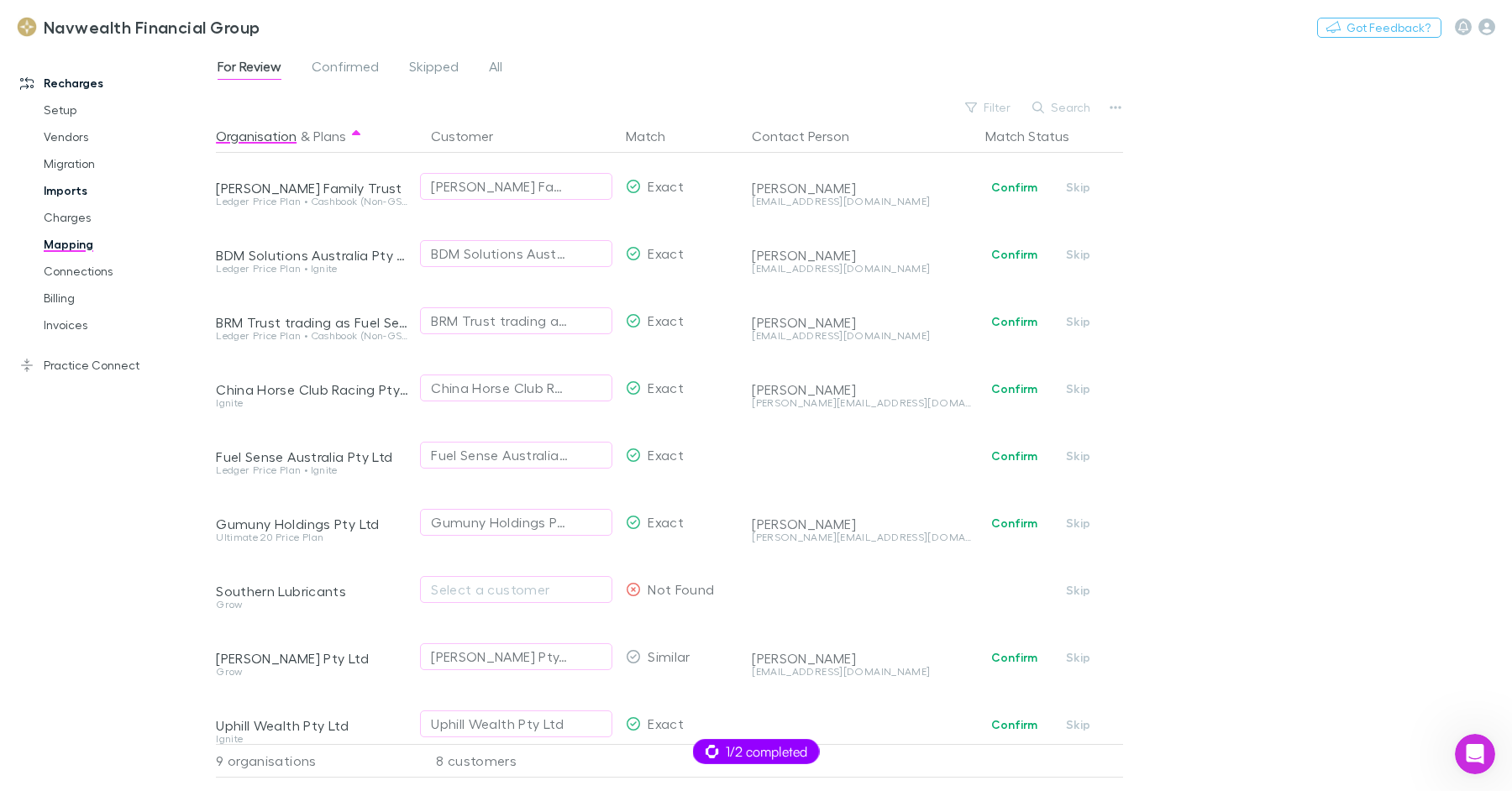
click at [72, 181] on link "Imports" at bounding box center [120, 191] width 185 height 27
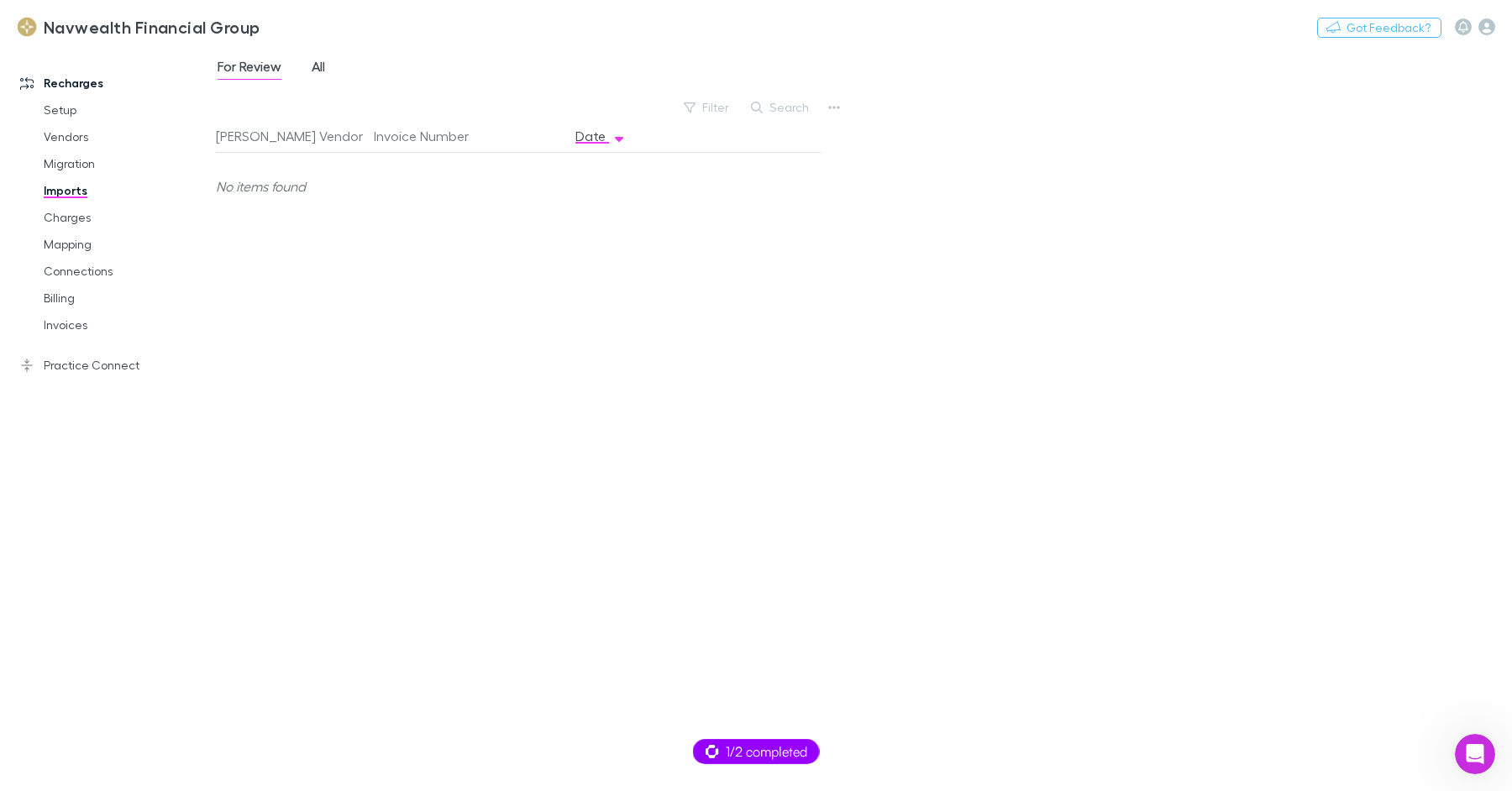
click at [321, 69] on span "All" at bounding box center [318, 69] width 14 height 22
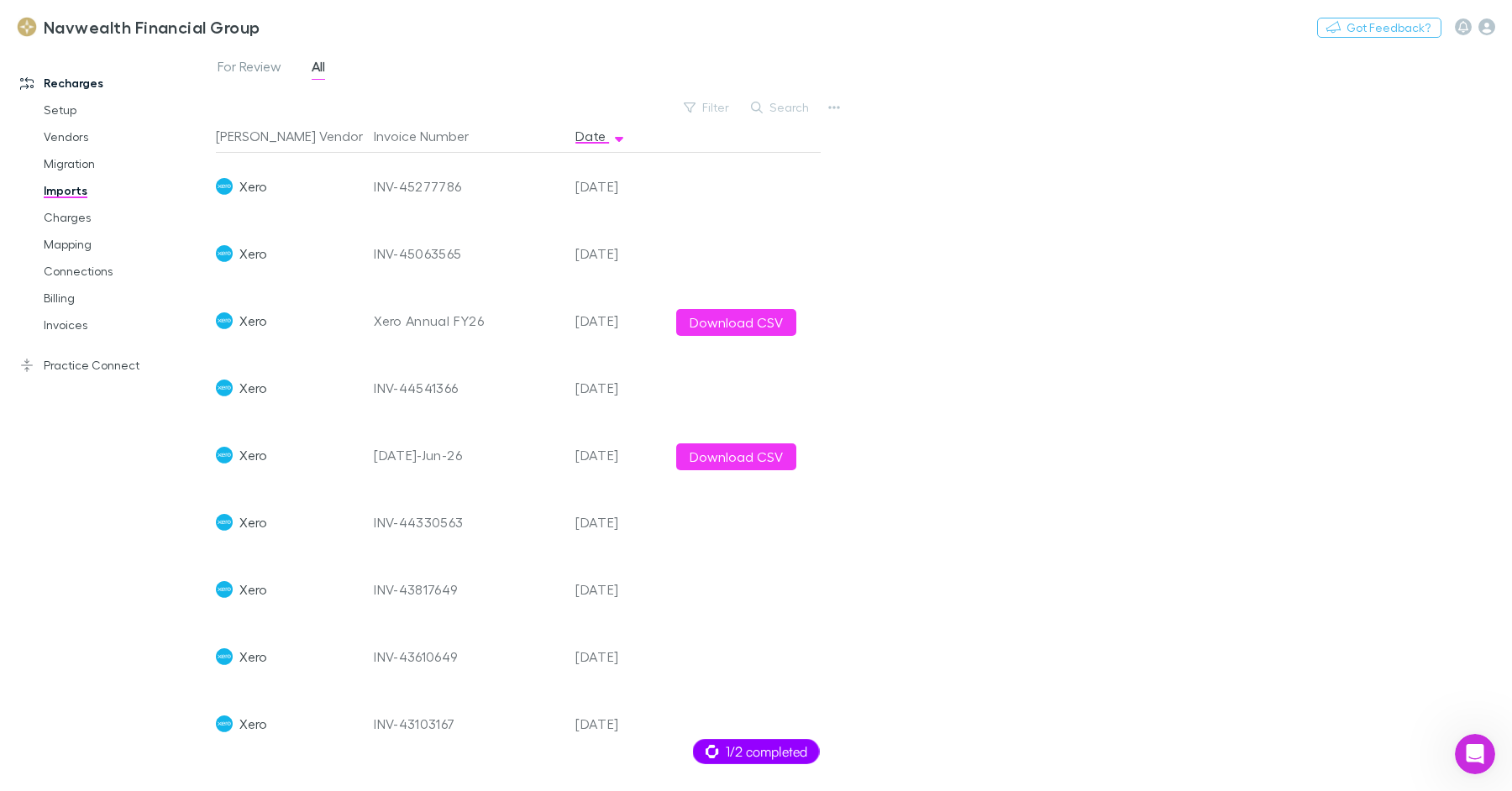
click at [121, 195] on link "Imports" at bounding box center [120, 191] width 185 height 27
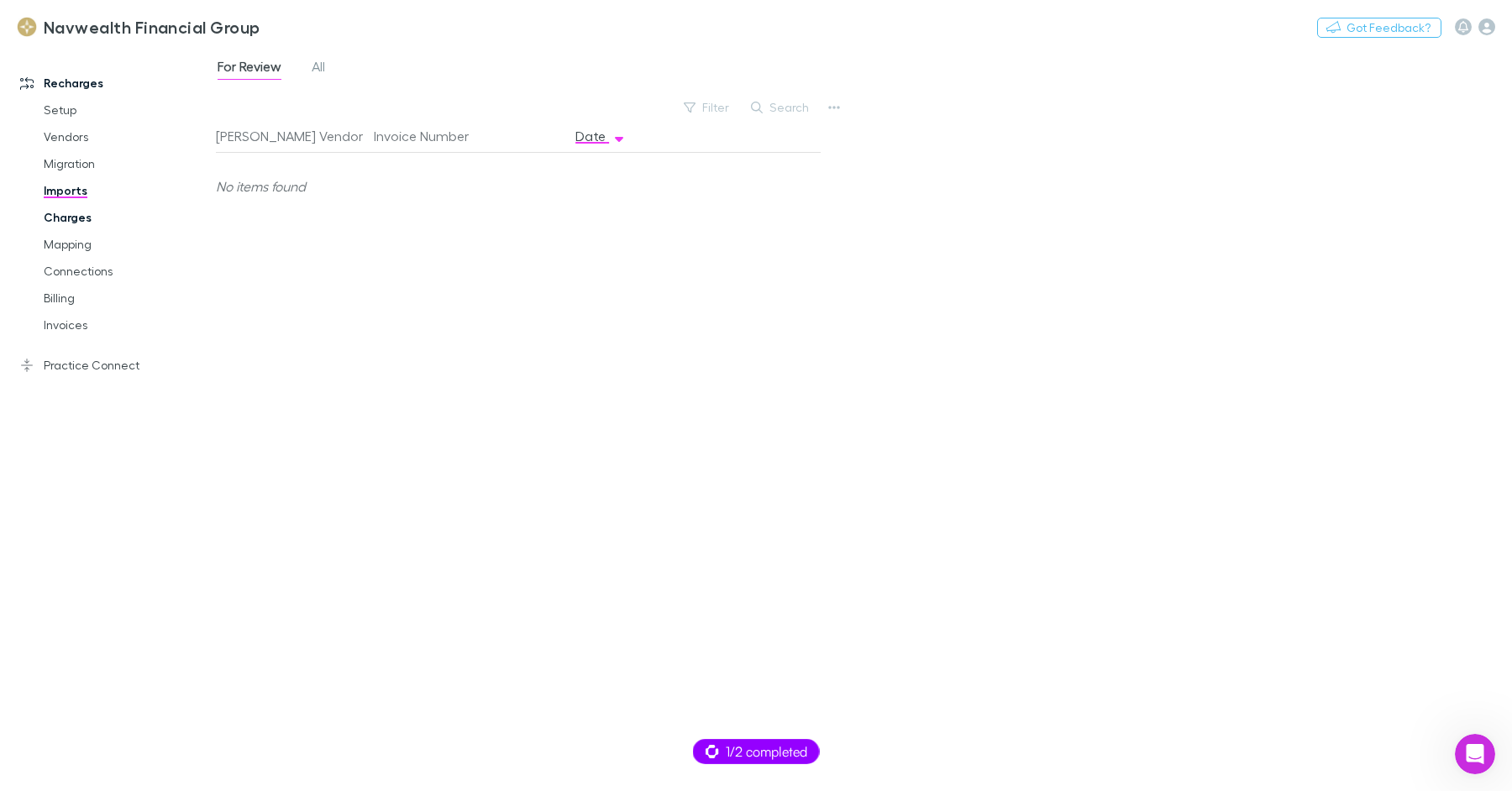
click at [70, 218] on link "Charges" at bounding box center [120, 218] width 185 height 27
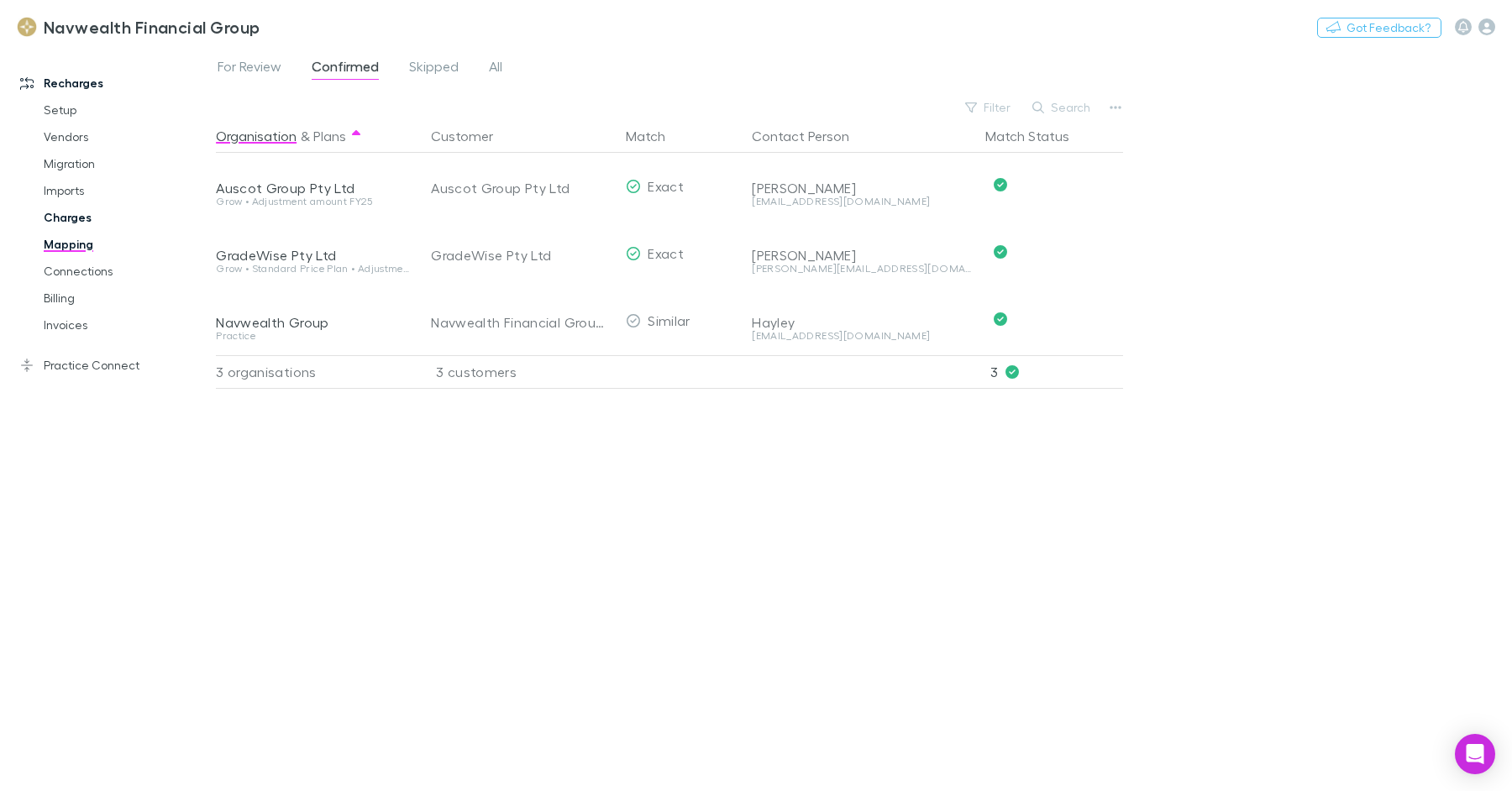
click at [83, 219] on link "Charges" at bounding box center [120, 218] width 185 height 27
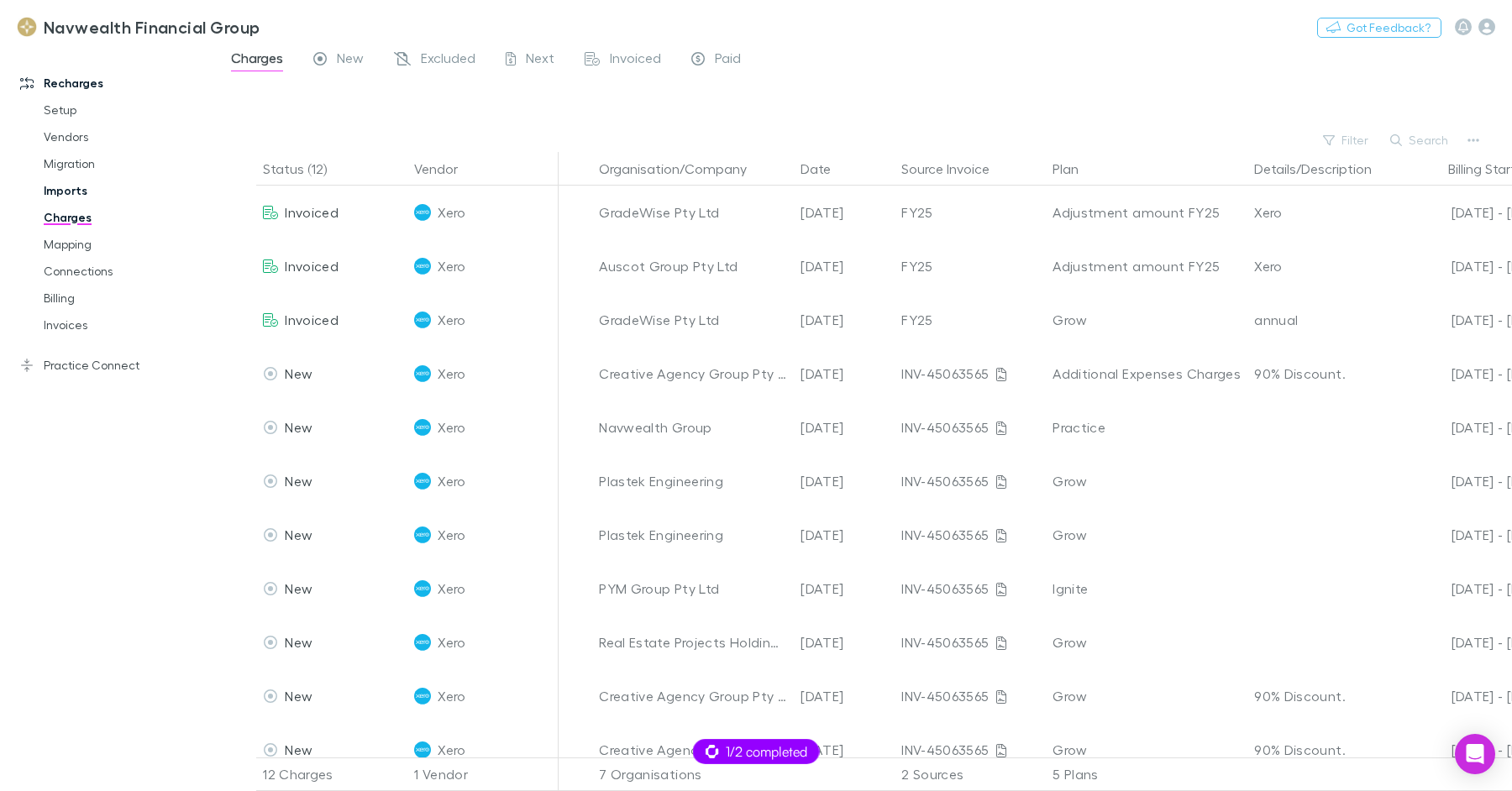
click at [85, 192] on link "Imports" at bounding box center [120, 191] width 185 height 27
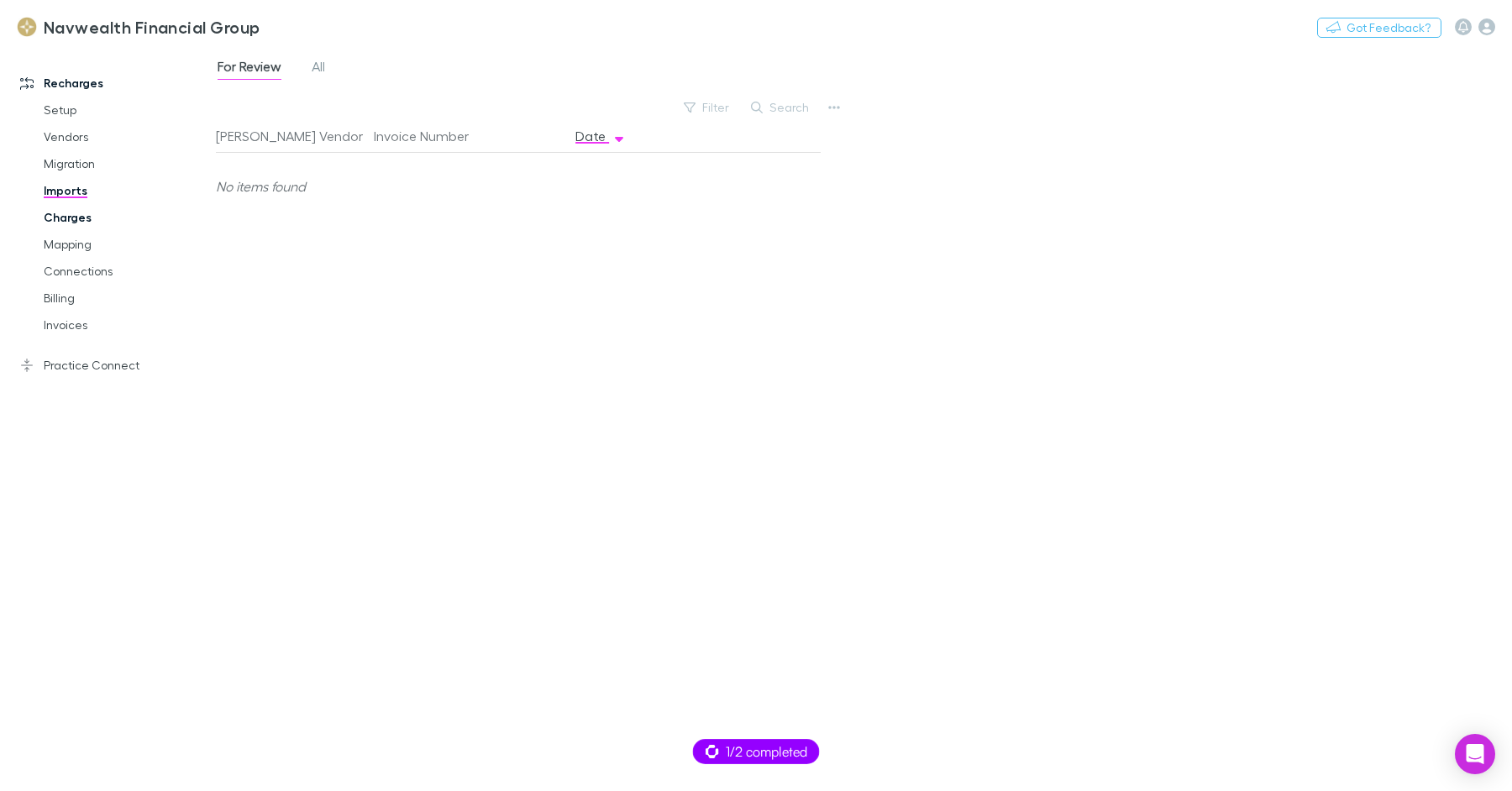
click at [85, 225] on link "Charges" at bounding box center [120, 218] width 185 height 27
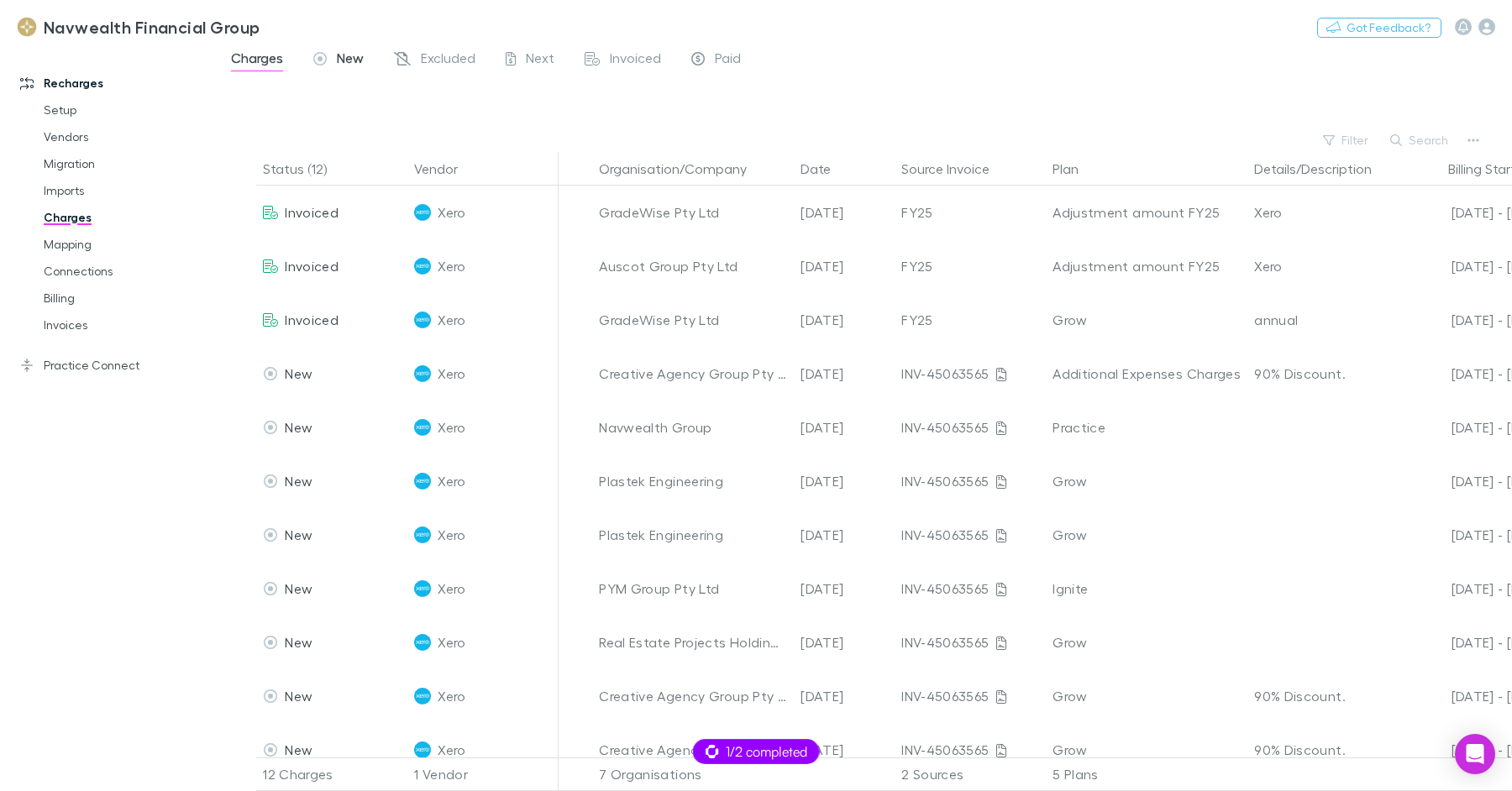
click at [351, 61] on span "New" at bounding box center [350, 61] width 27 height 22
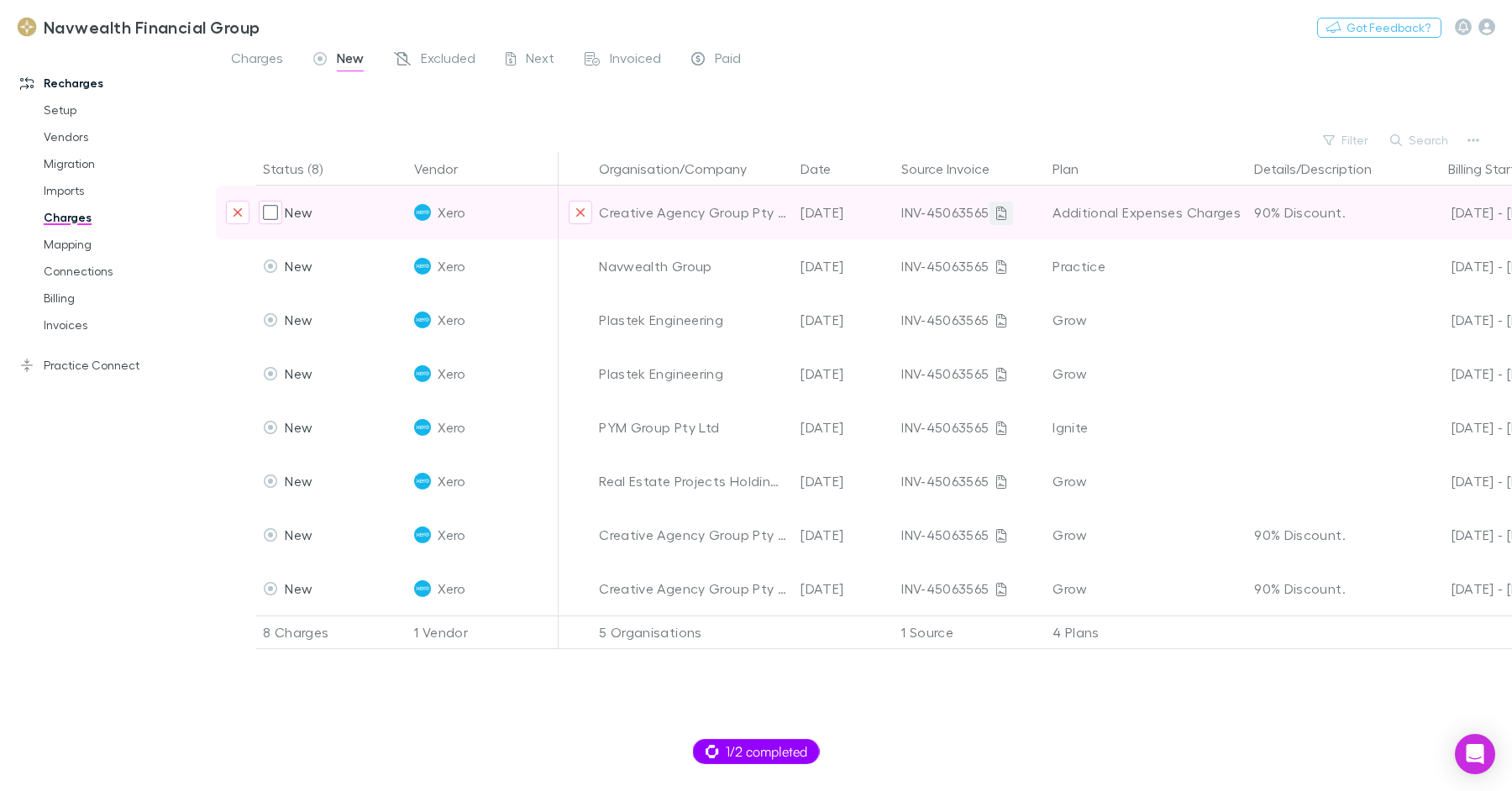
click at [996, 212] on icon at bounding box center [1001, 213] width 10 height 14
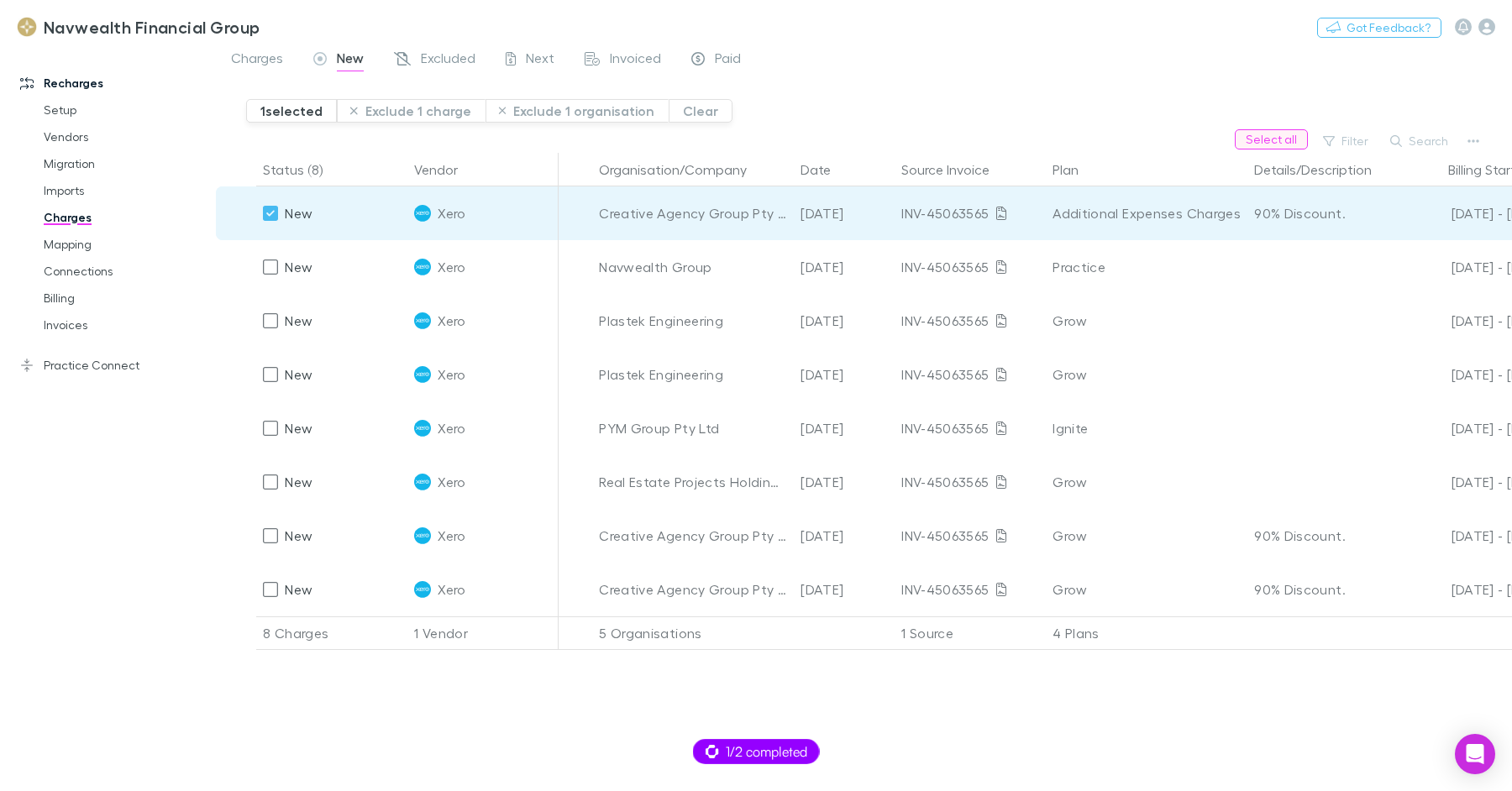
click at [1287, 148] on button "Select all" at bounding box center [1271, 139] width 73 height 20
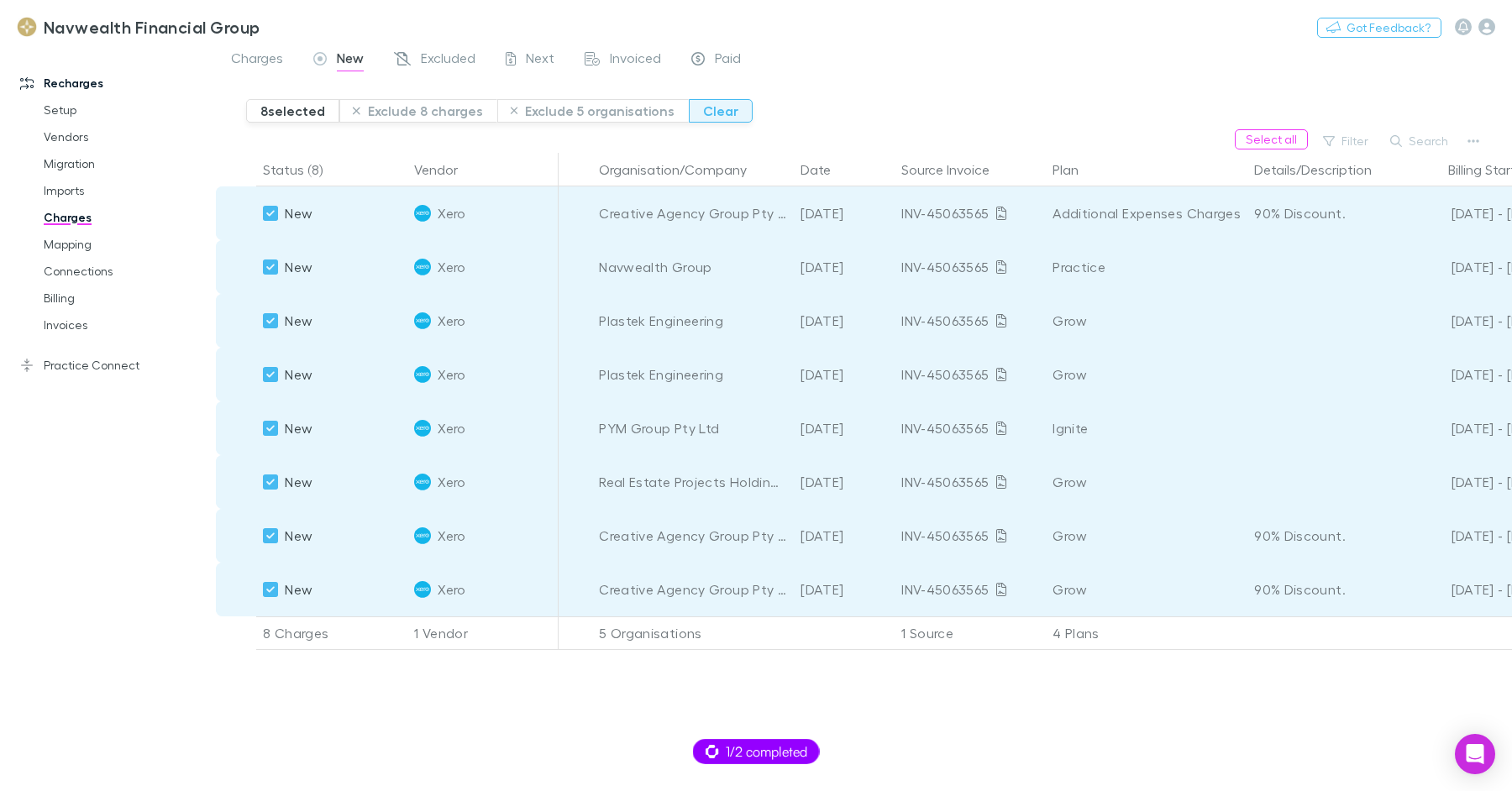
click at [697, 109] on button "Clear" at bounding box center [721, 111] width 64 height 24
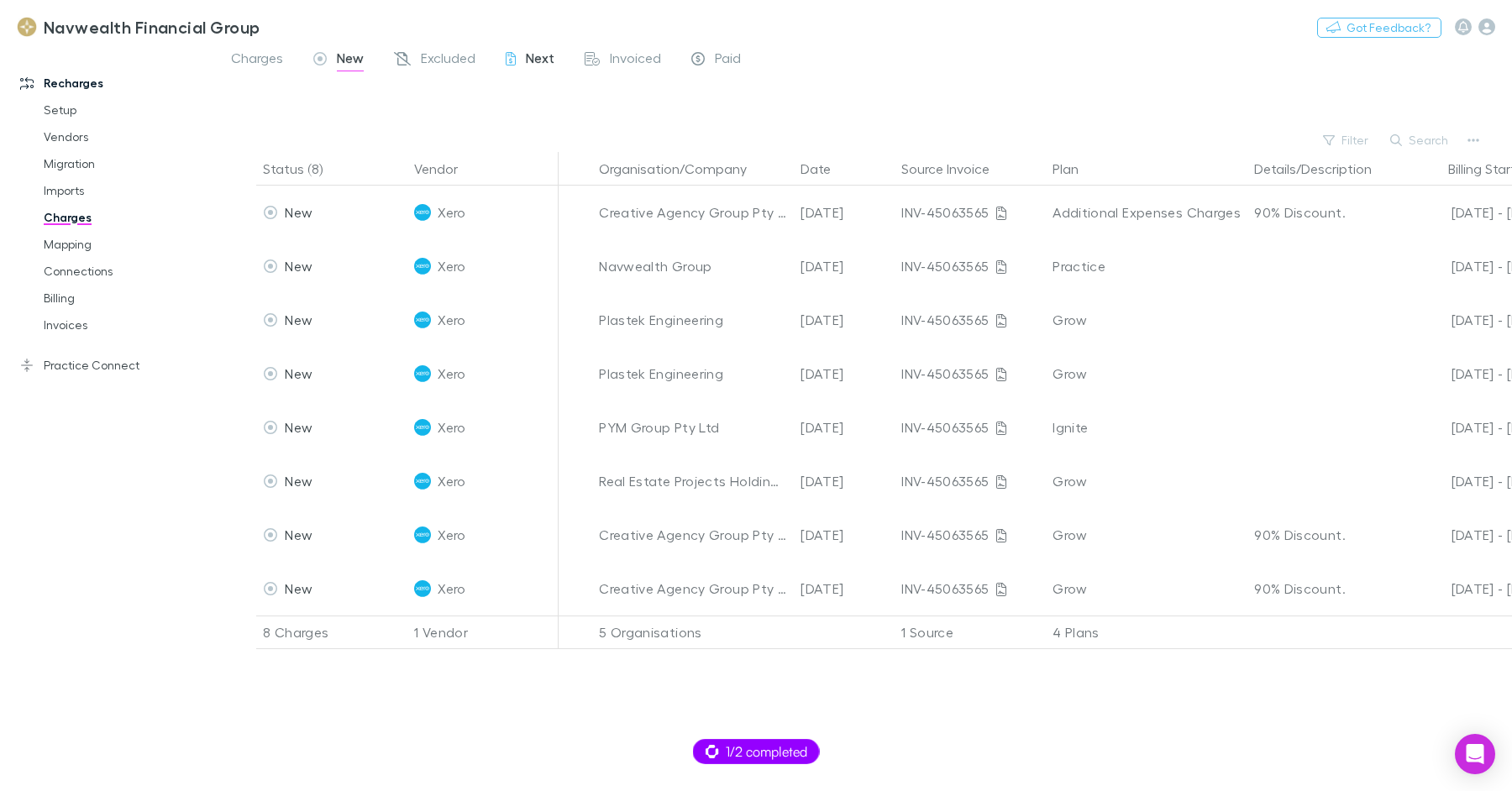
click at [531, 61] on span "Next" at bounding box center [539, 61] width 28 height 22
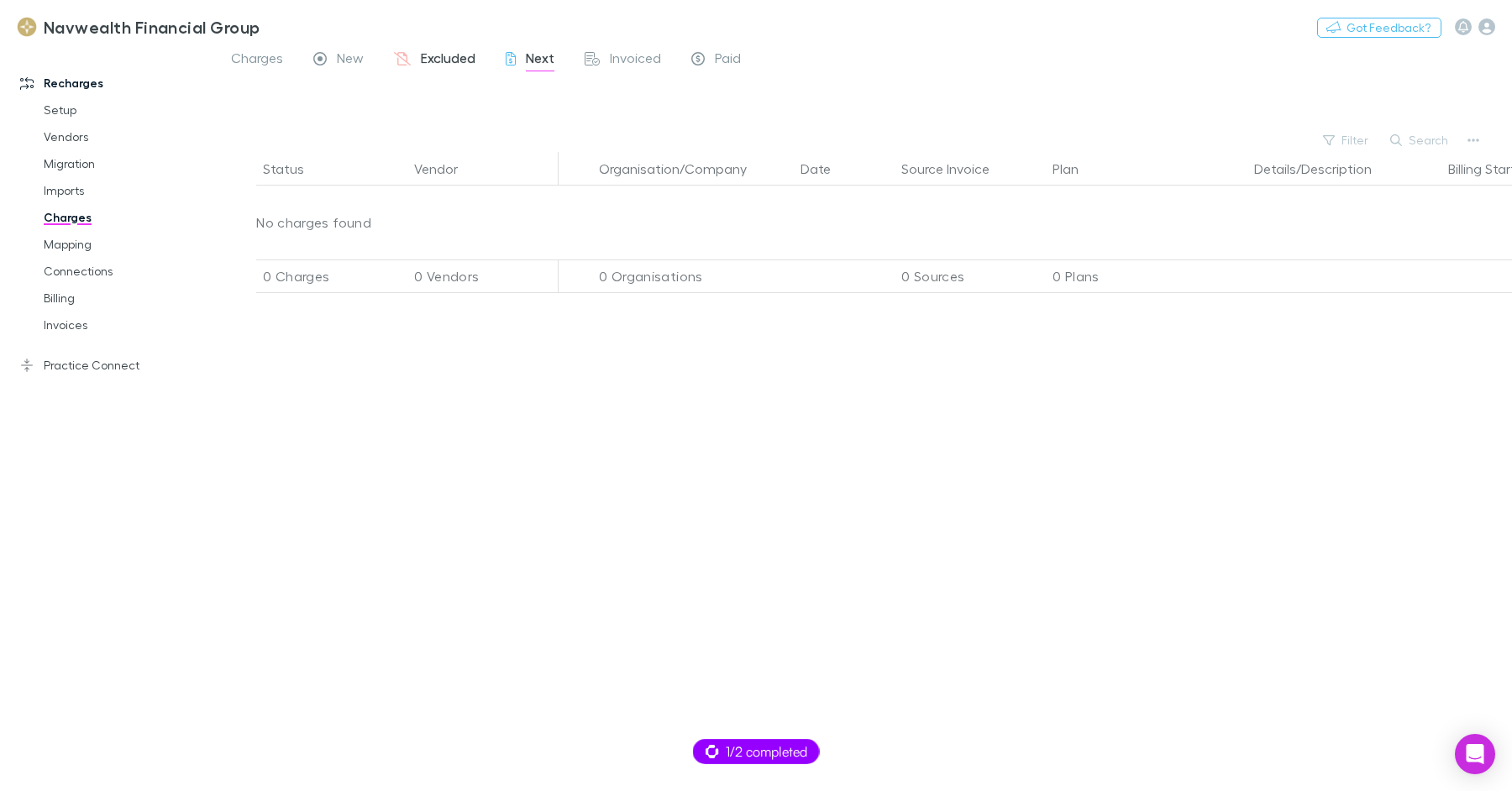
click at [449, 50] on span "Excluded" at bounding box center [448, 61] width 55 height 22
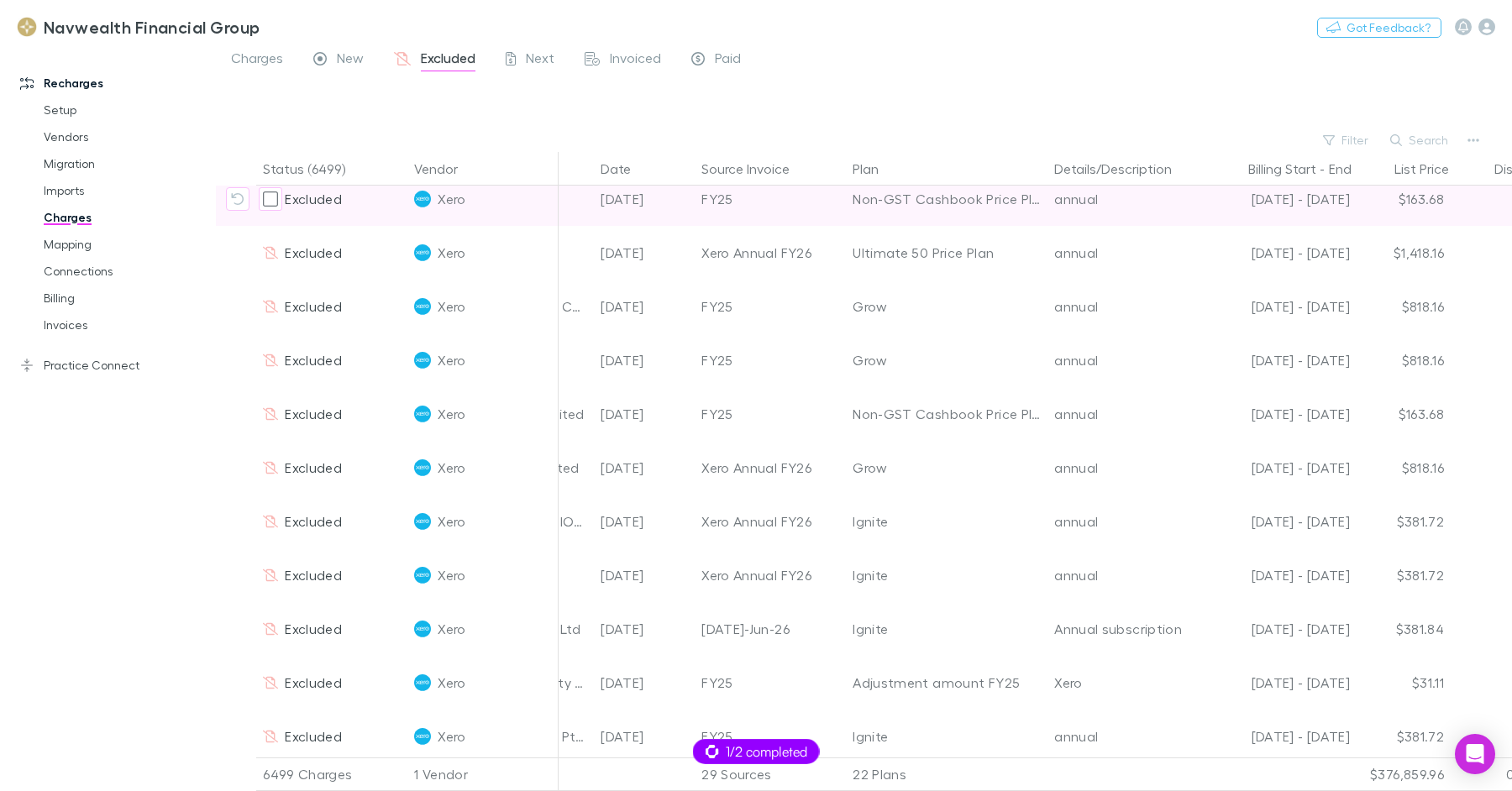
scroll to position [1802, 200]
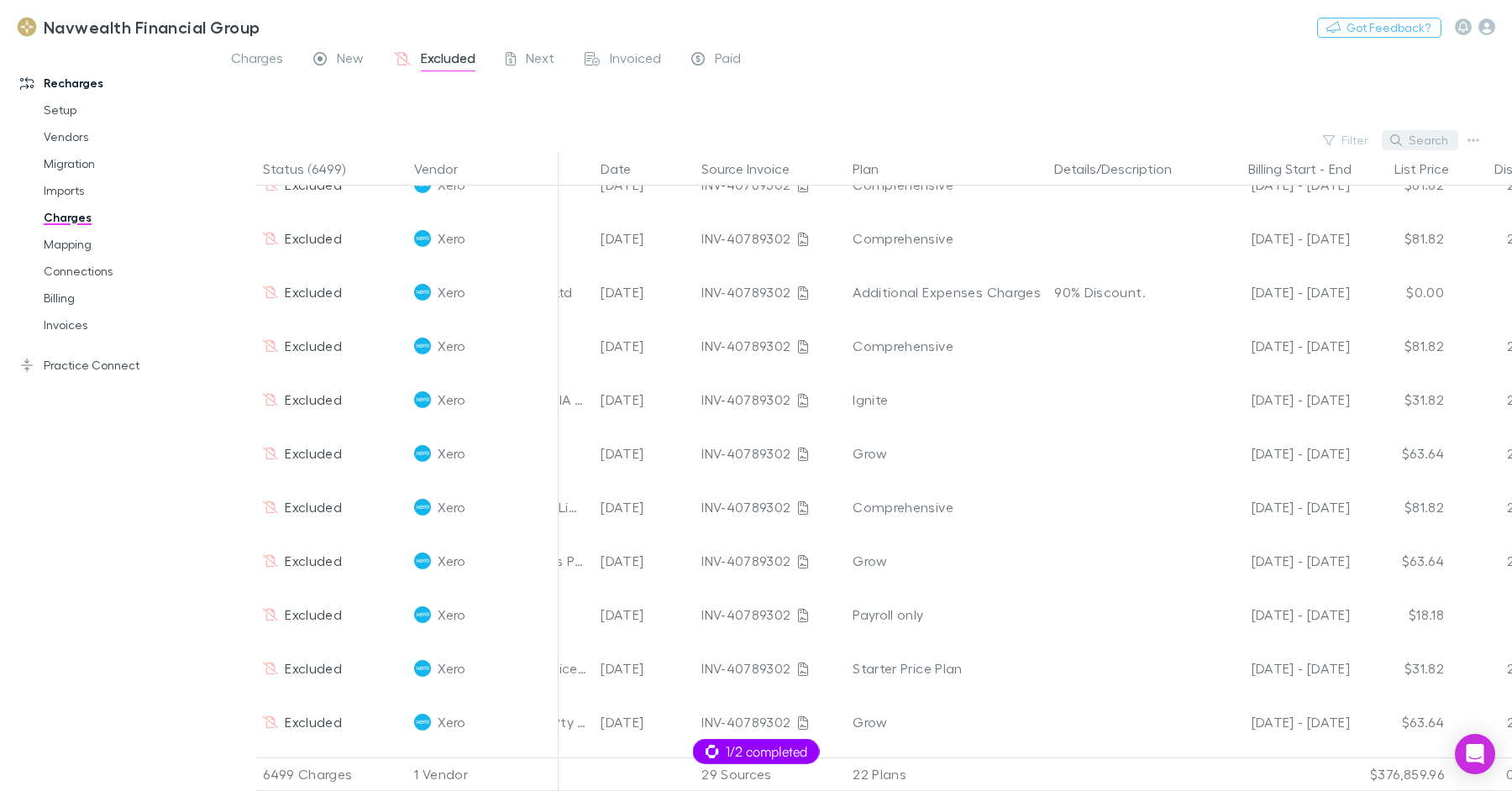
click at [1407, 145] on button "Search" at bounding box center [1420, 140] width 76 height 20
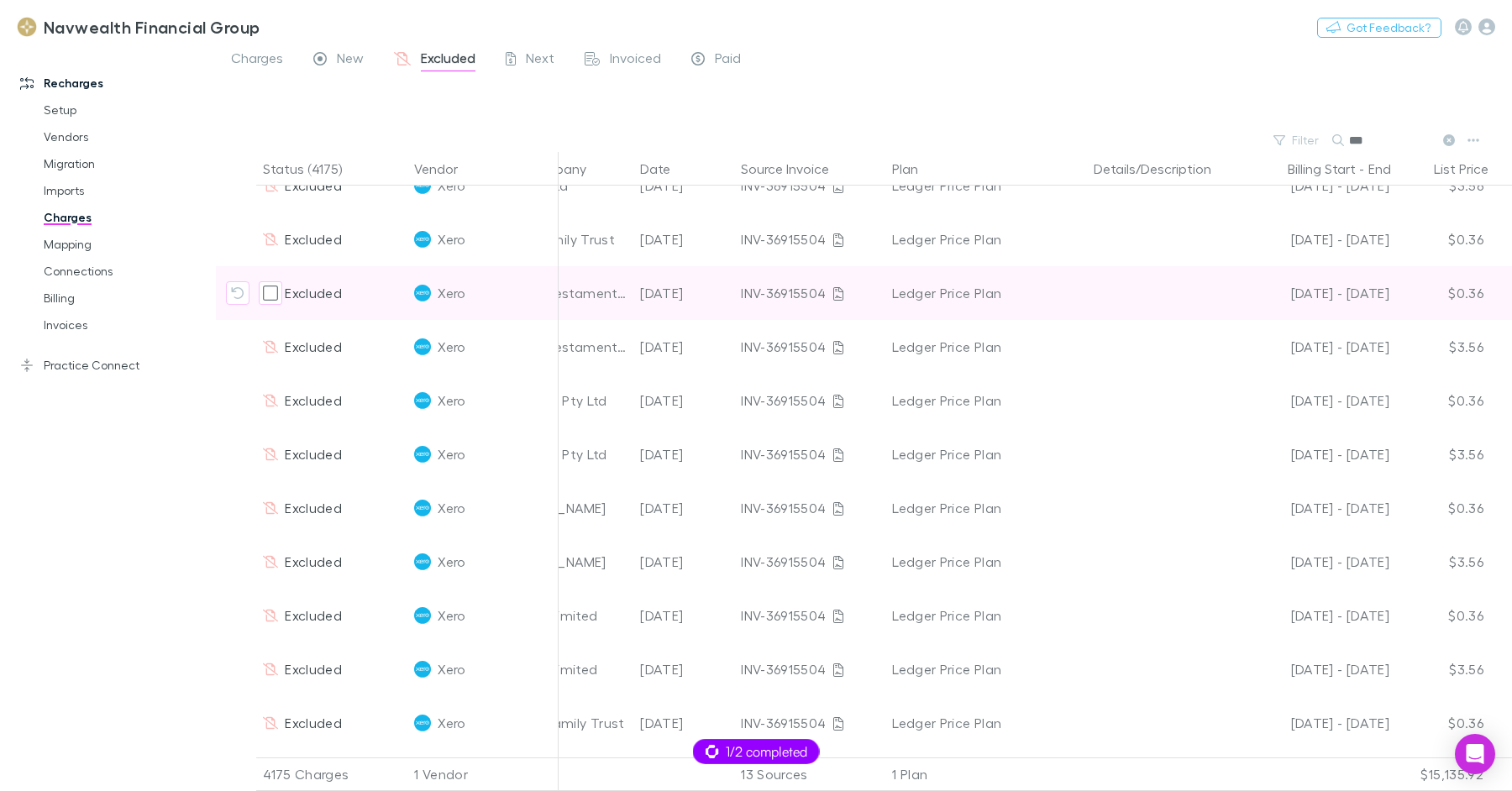
scroll to position [1639, 159]
type input "***"
click at [835, 299] on icon at bounding box center [839, 294] width 10 height 14
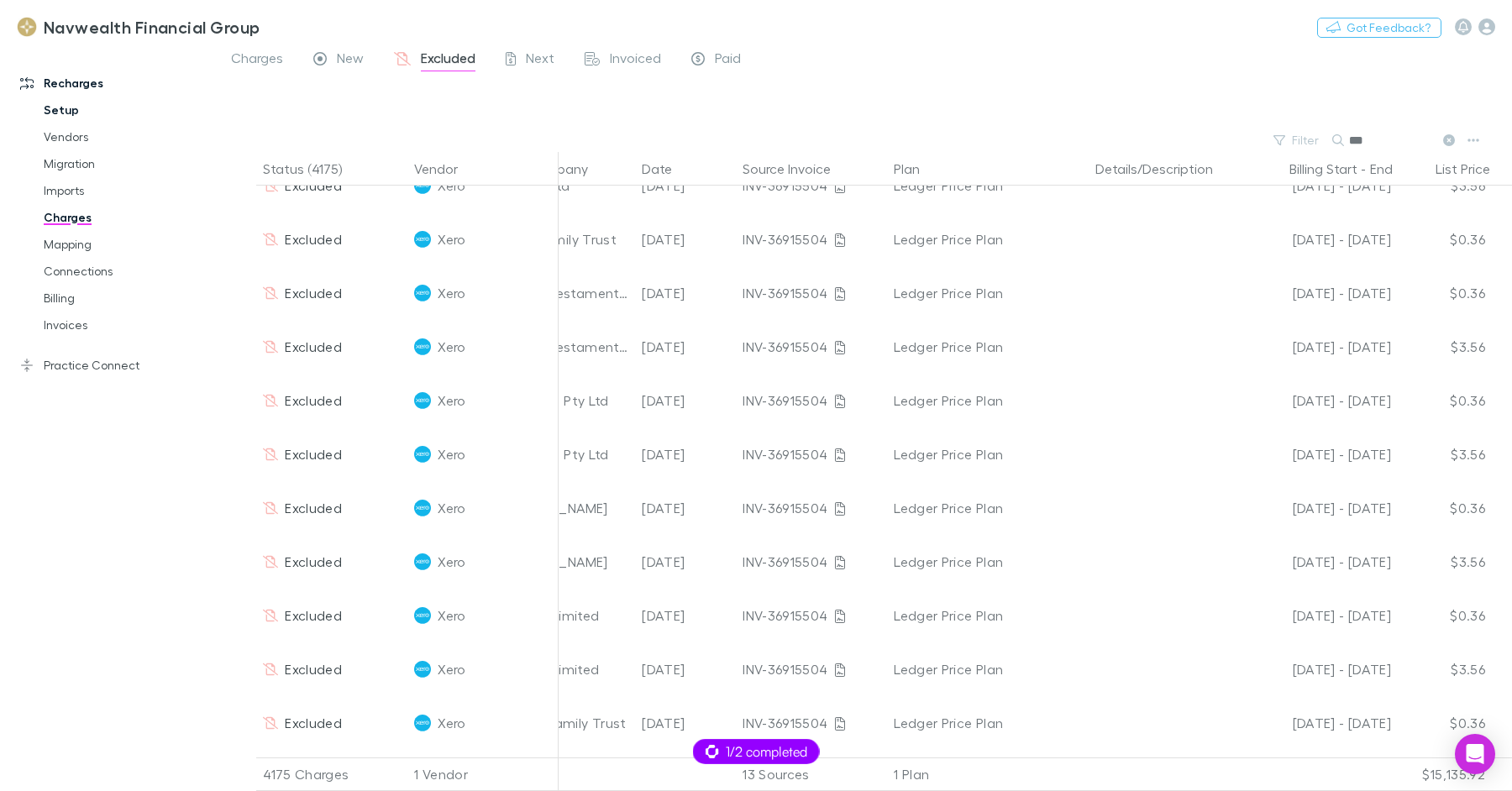
click at [75, 109] on link "Setup" at bounding box center [120, 110] width 185 height 27
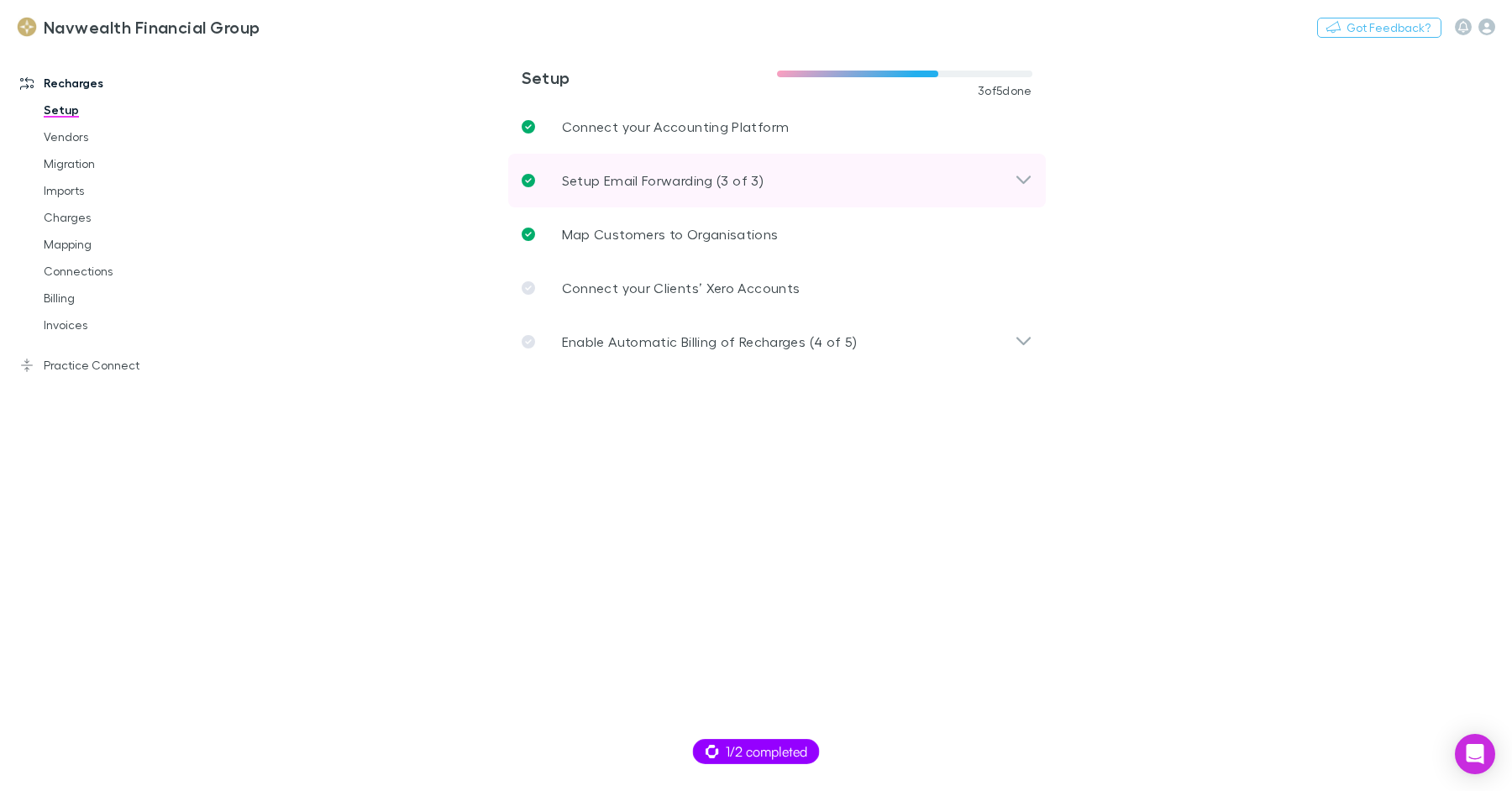
click at [634, 192] on div "Setup Email Forwarding (3 of 3)" at bounding box center [776, 180] width 537 height 54
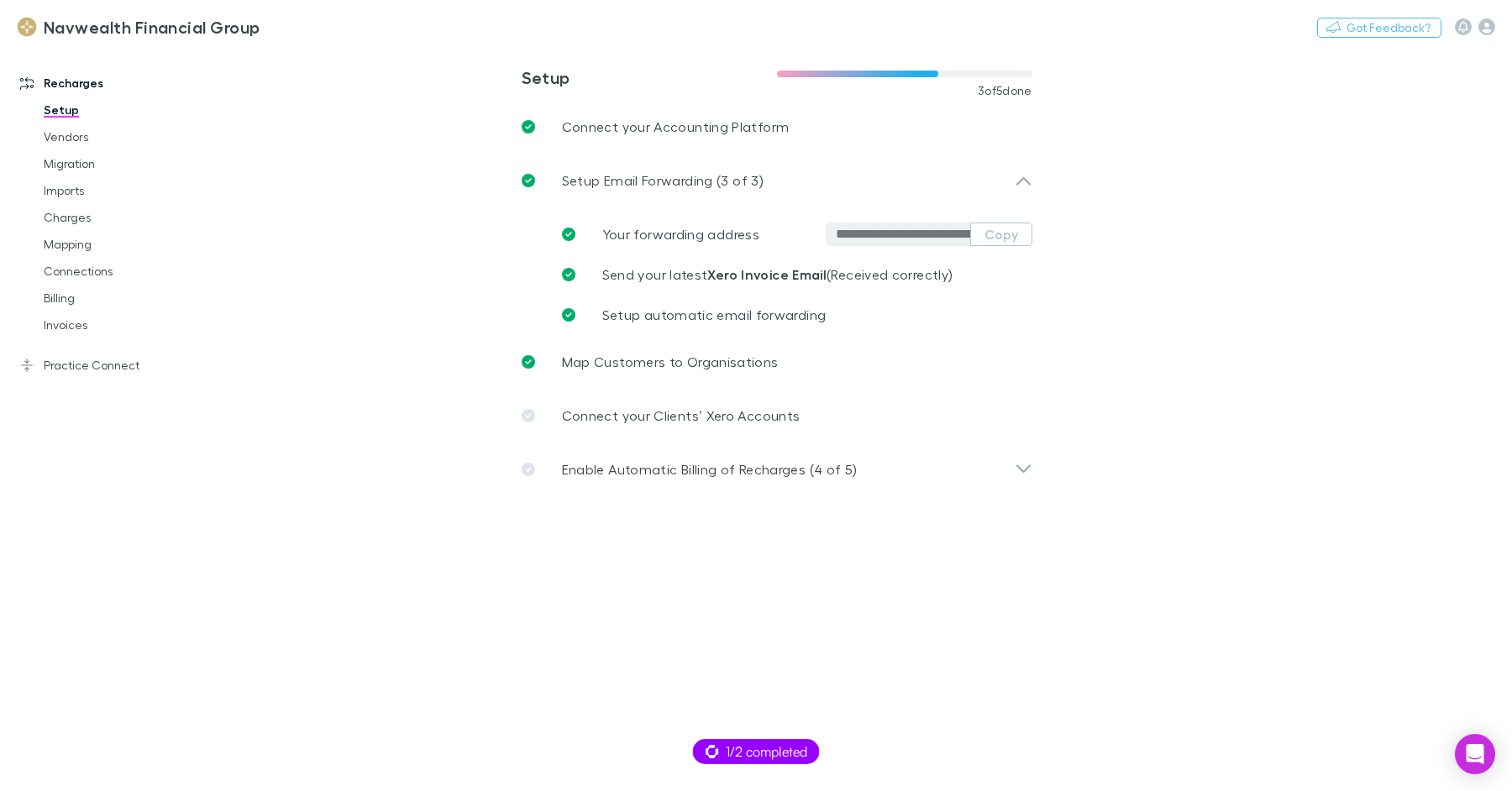
click at [1009, 246] on div "**********" at bounding box center [790, 235] width 484 height 40
click at [1012, 237] on button "Copy" at bounding box center [1001, 235] width 62 height 24
click at [92, 219] on link "Charges" at bounding box center [120, 218] width 185 height 27
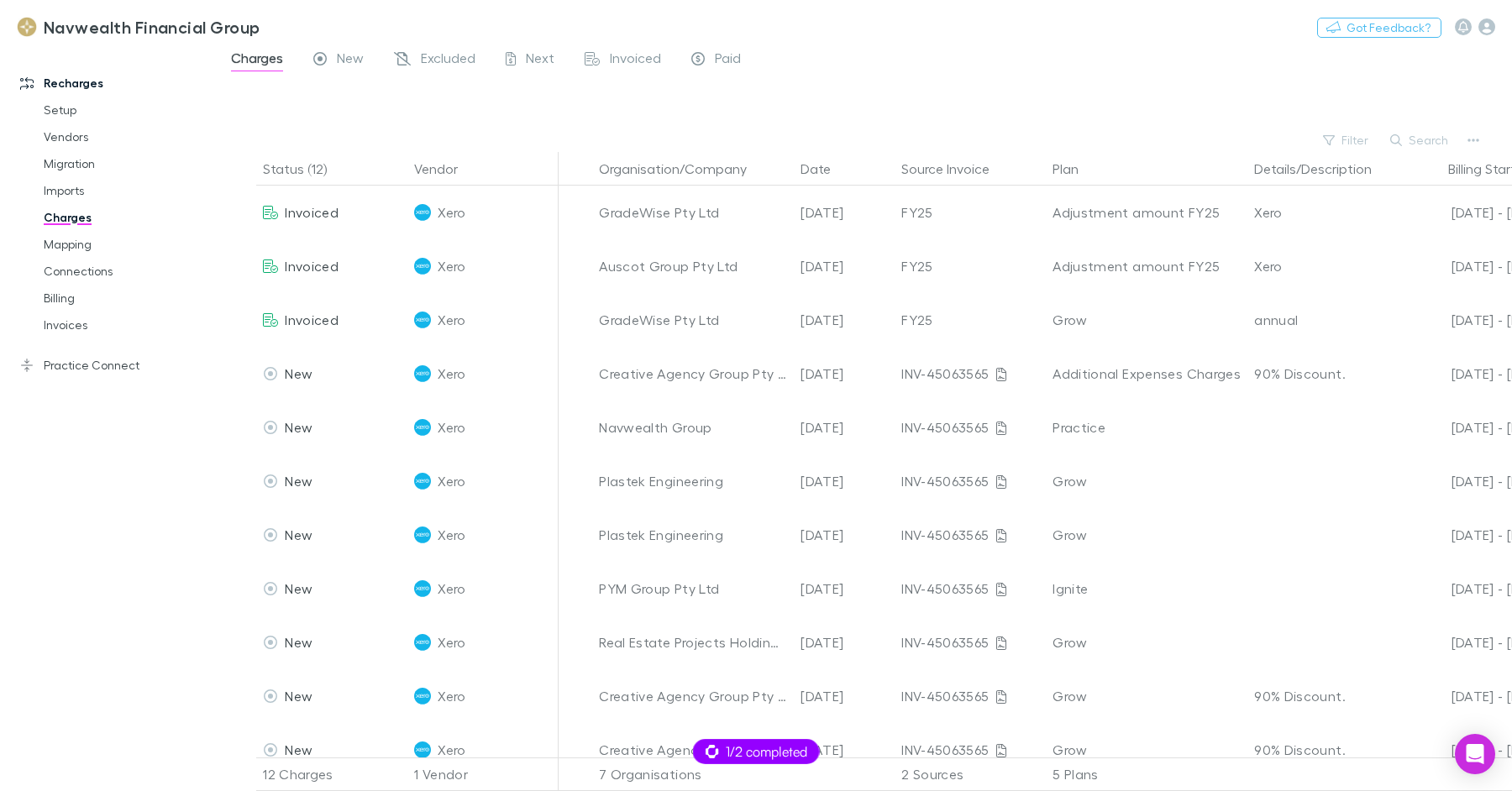
click at [365, 105] on div at bounding box center [879, 104] width 1266 height 50
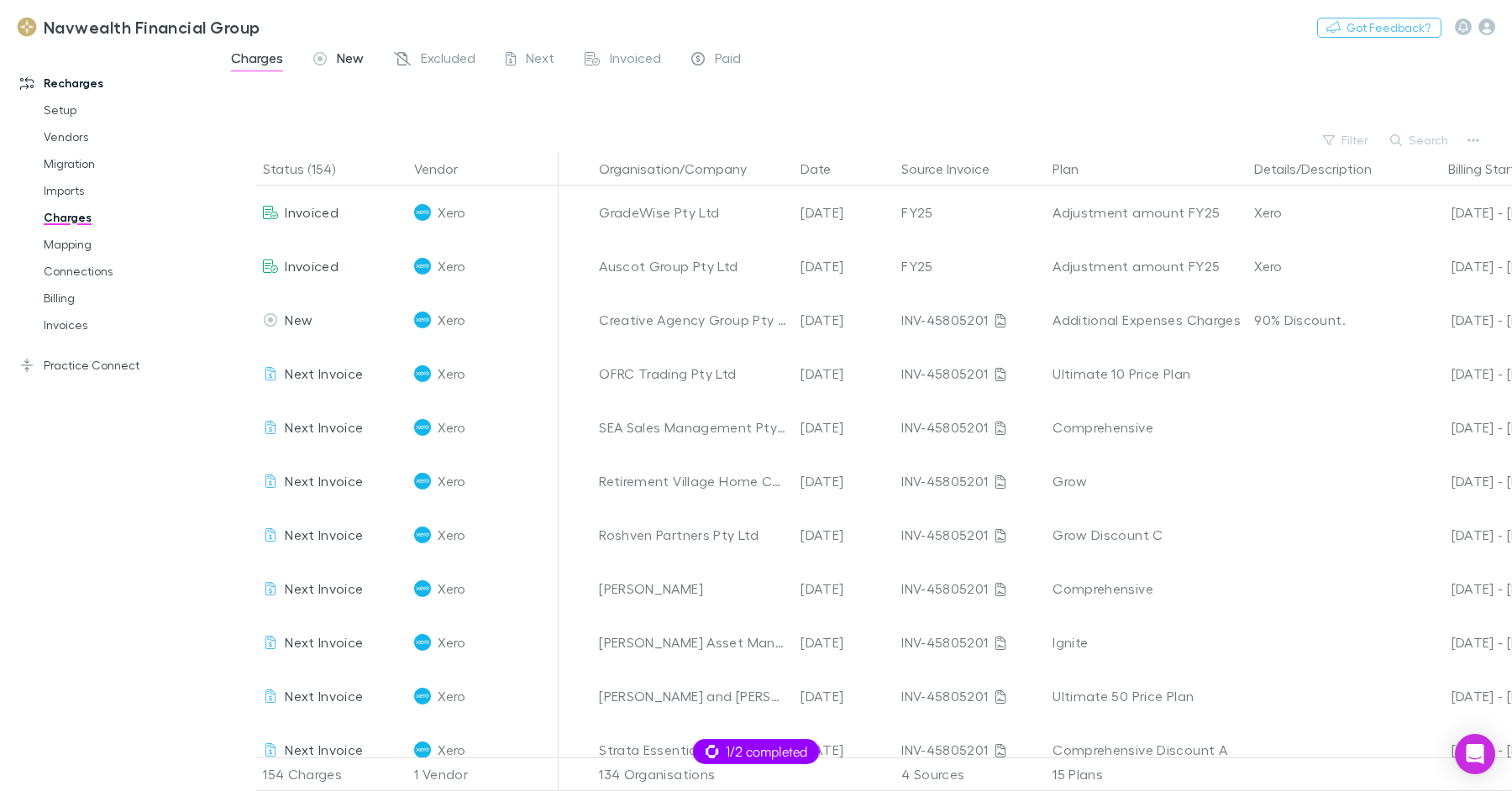
drag, startPoint x: 370, startPoint y: 63, endPoint x: 361, endPoint y: 61, distance: 9.2
click at [369, 64] on div "Charges New Excluded Next Invoiced Paid" at bounding box center [492, 61] width 526 height 27
click at [361, 61] on span "New" at bounding box center [350, 61] width 27 height 22
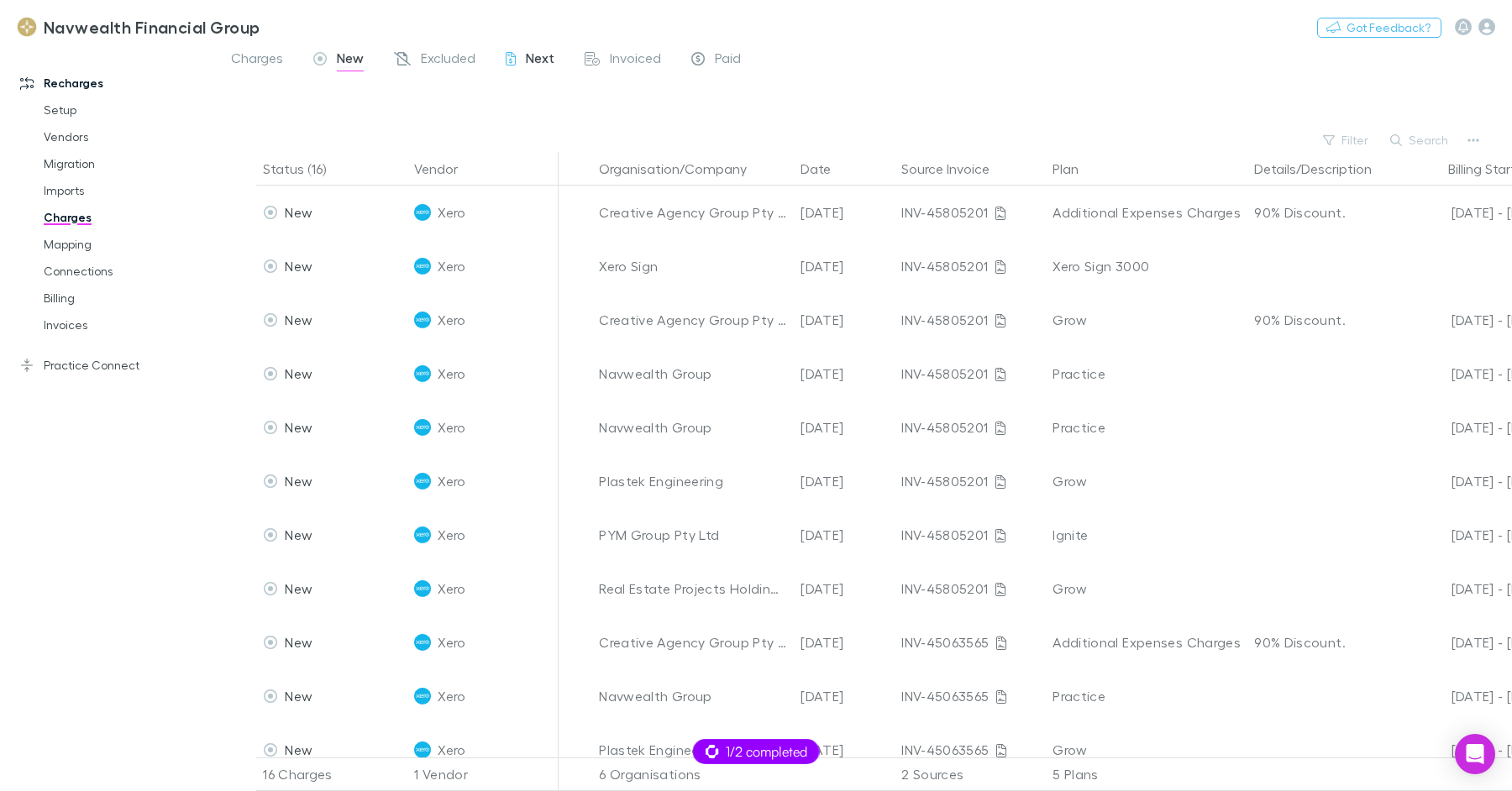
click at [524, 57] on div "Next" at bounding box center [530, 61] width 49 height 22
click at [536, 57] on span "Next" at bounding box center [539, 61] width 28 height 22
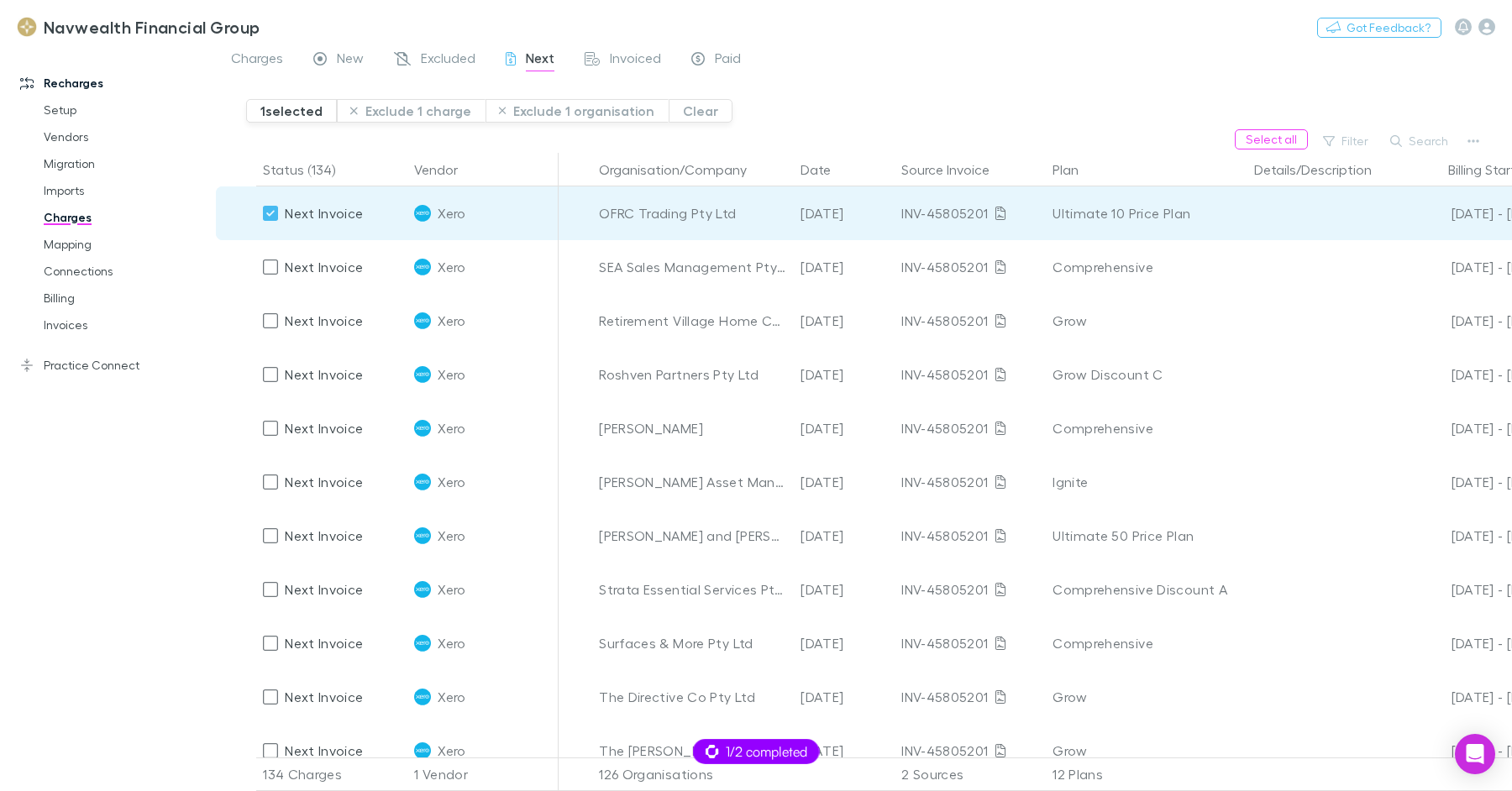
click at [1257, 145] on button "Select all" at bounding box center [1271, 139] width 73 height 20
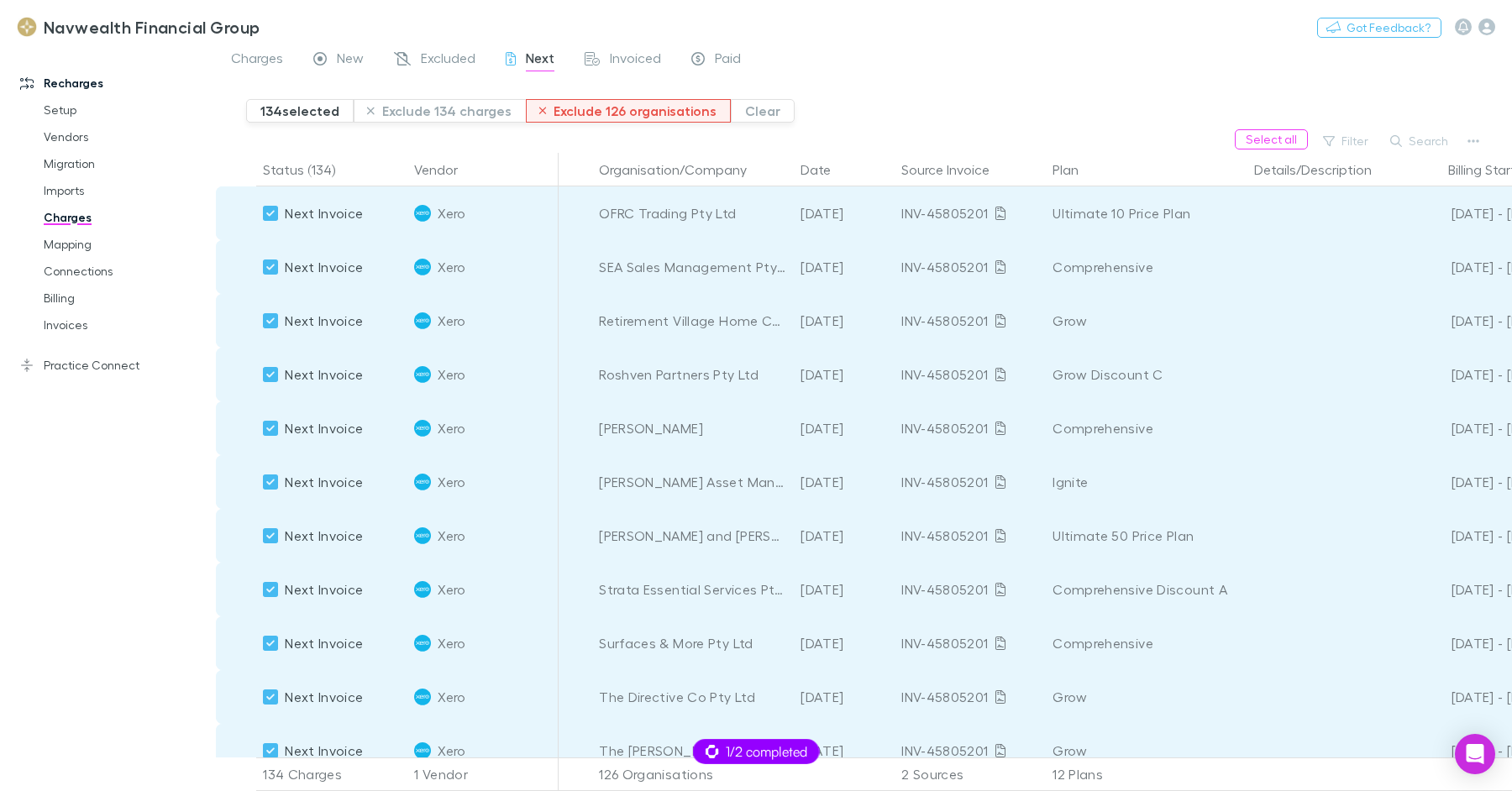
click at [634, 111] on button "Exclude 126 organisations" at bounding box center [628, 111] width 205 height 24
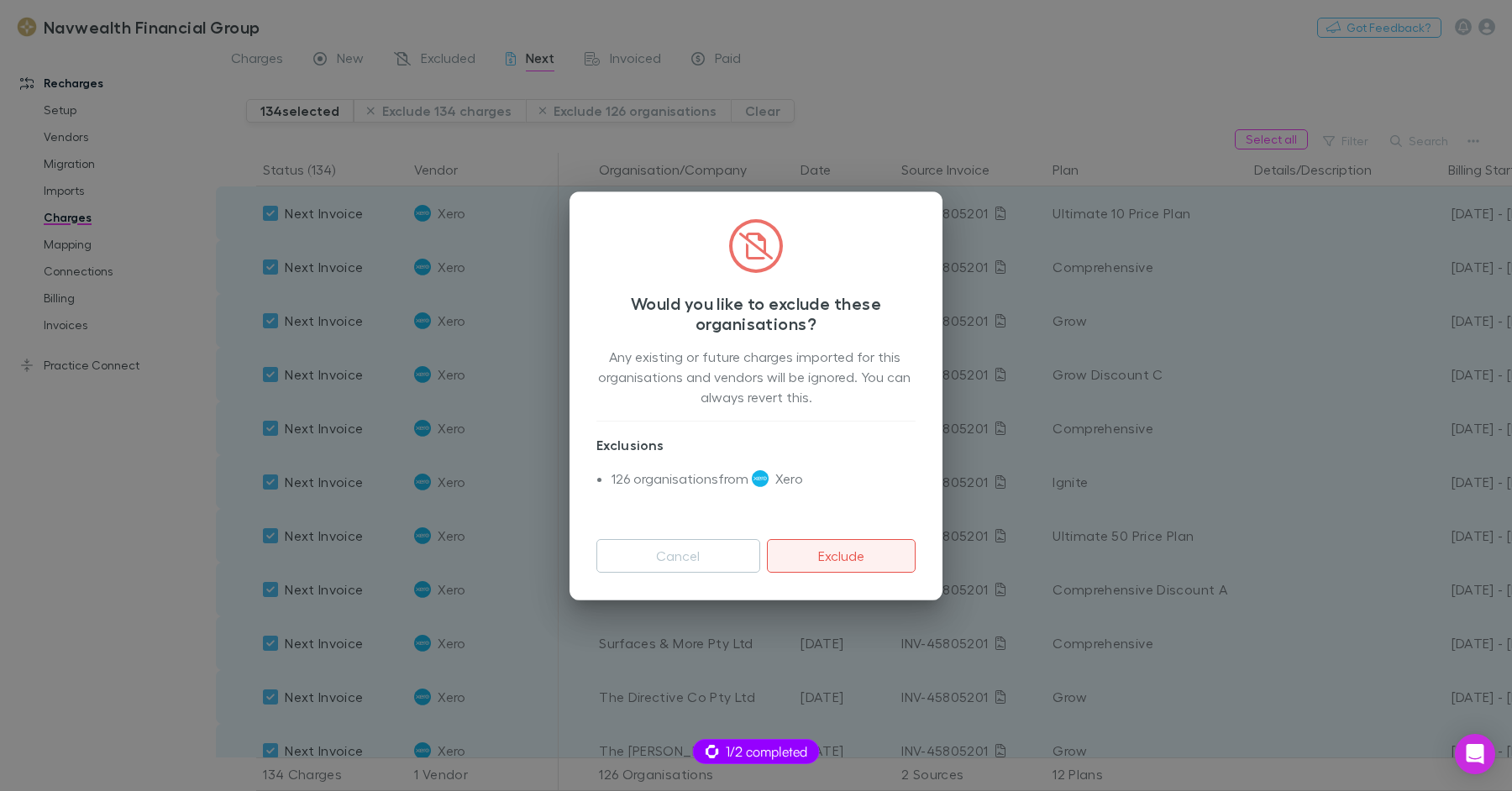
click at [834, 550] on button "Exclude" at bounding box center [842, 556] width 149 height 34
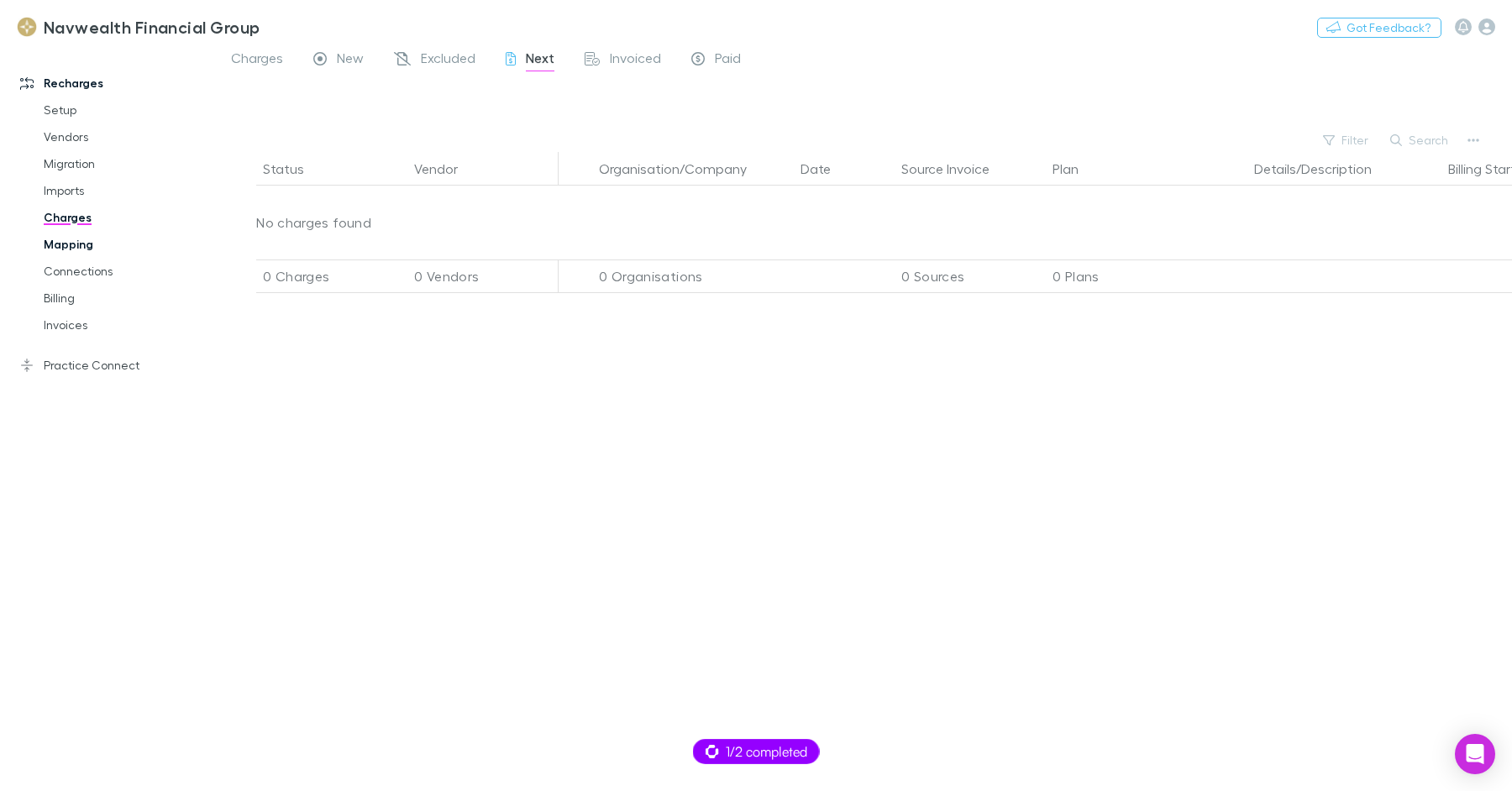
click at [87, 246] on link "Mapping" at bounding box center [120, 245] width 185 height 27
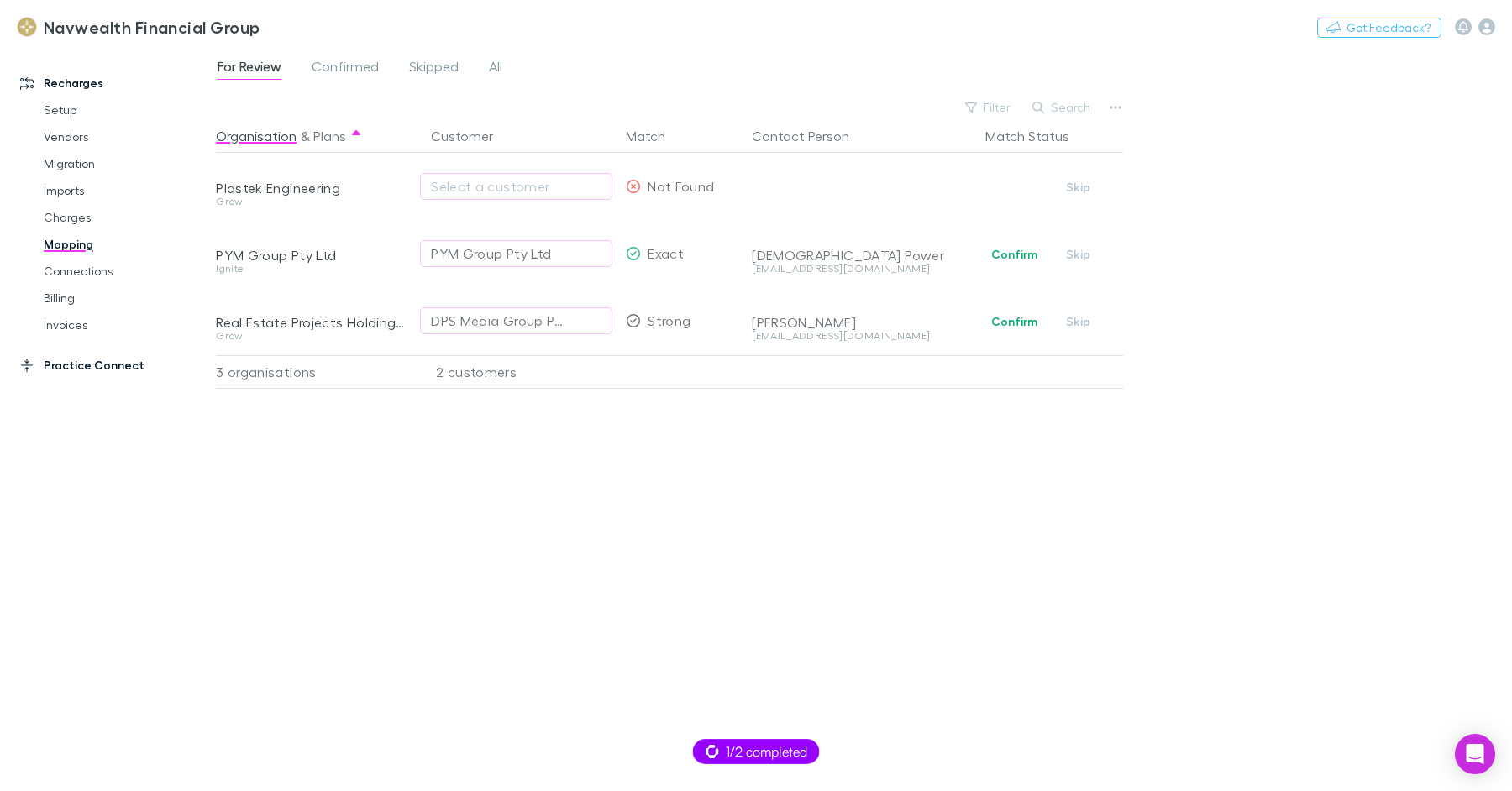
click at [97, 360] on link "Practice Connect" at bounding box center [108, 365] width 209 height 27
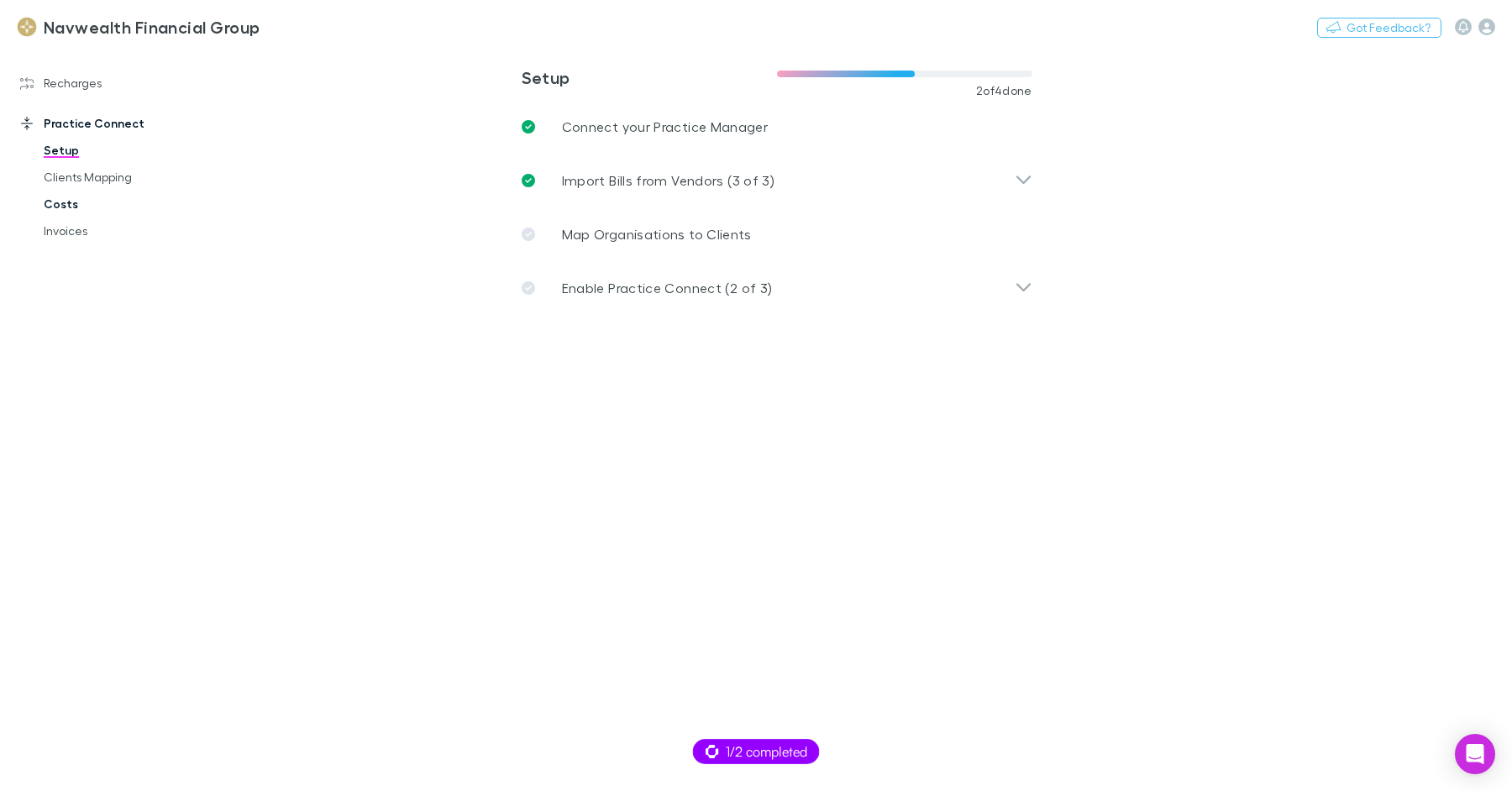
click at [72, 205] on link "Costs" at bounding box center [120, 205] width 185 height 27
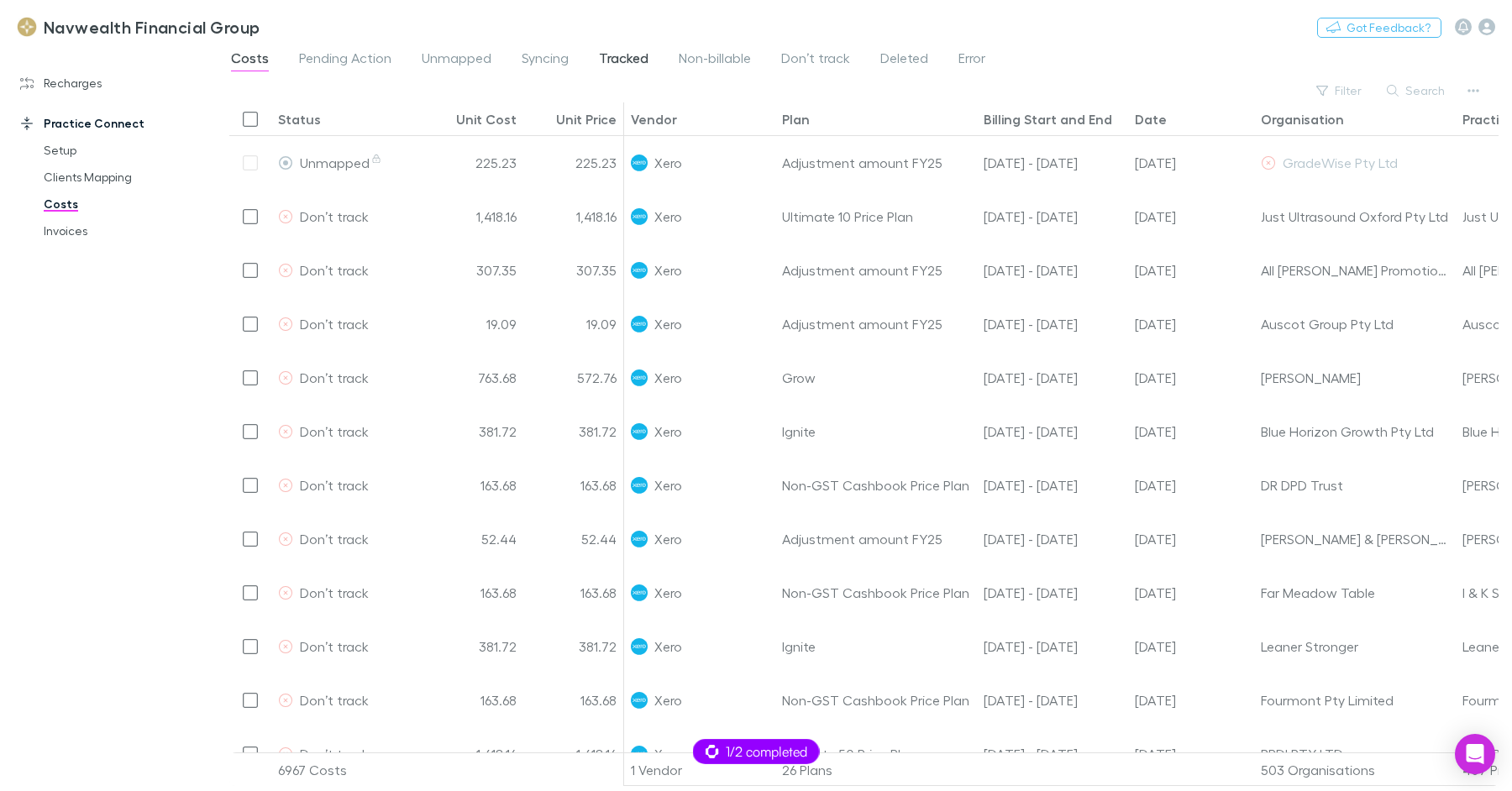
click at [624, 56] on span "Tracked" at bounding box center [624, 61] width 50 height 22
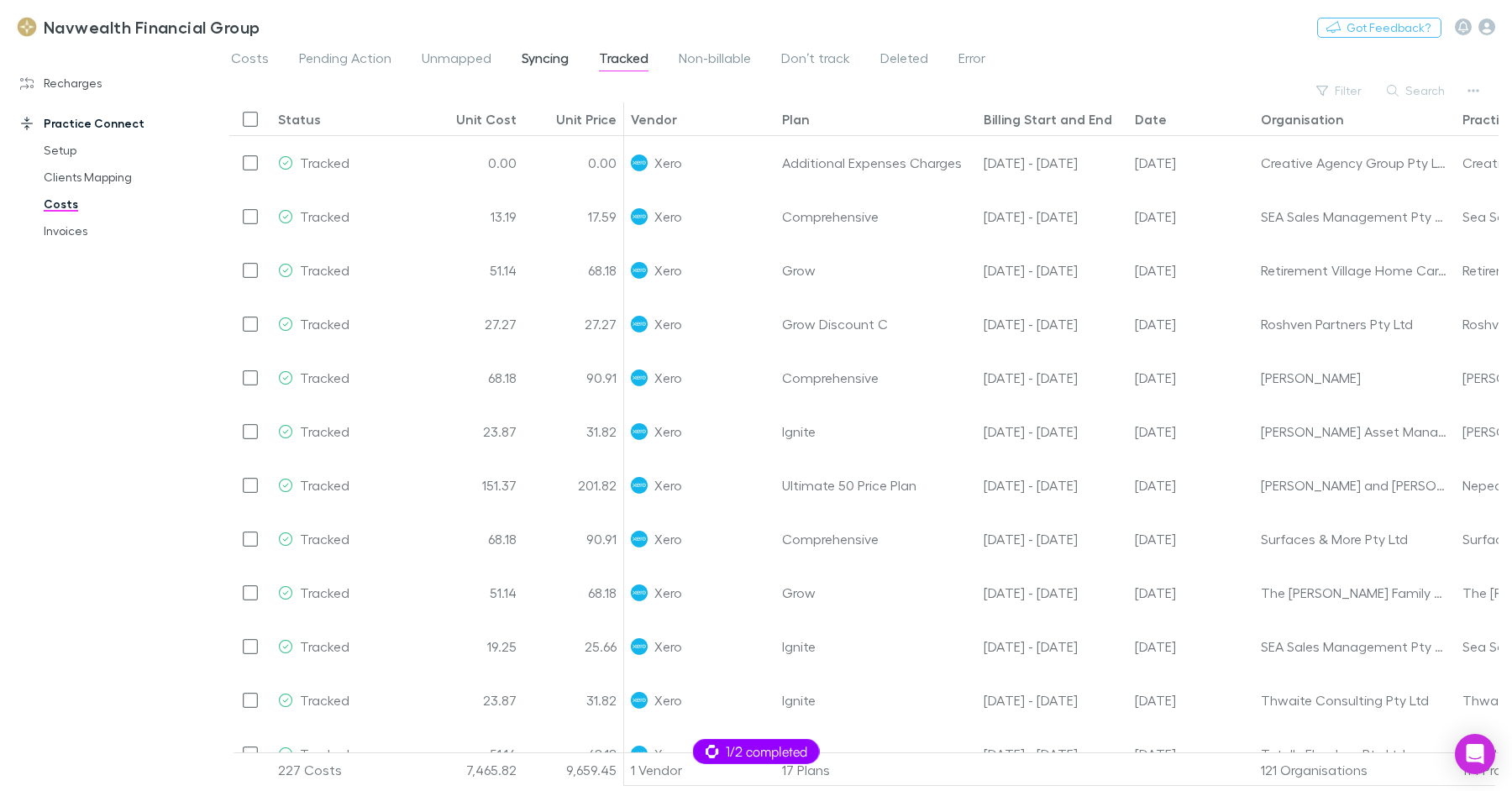
click at [536, 57] on span "Syncing" at bounding box center [546, 61] width 47 height 22
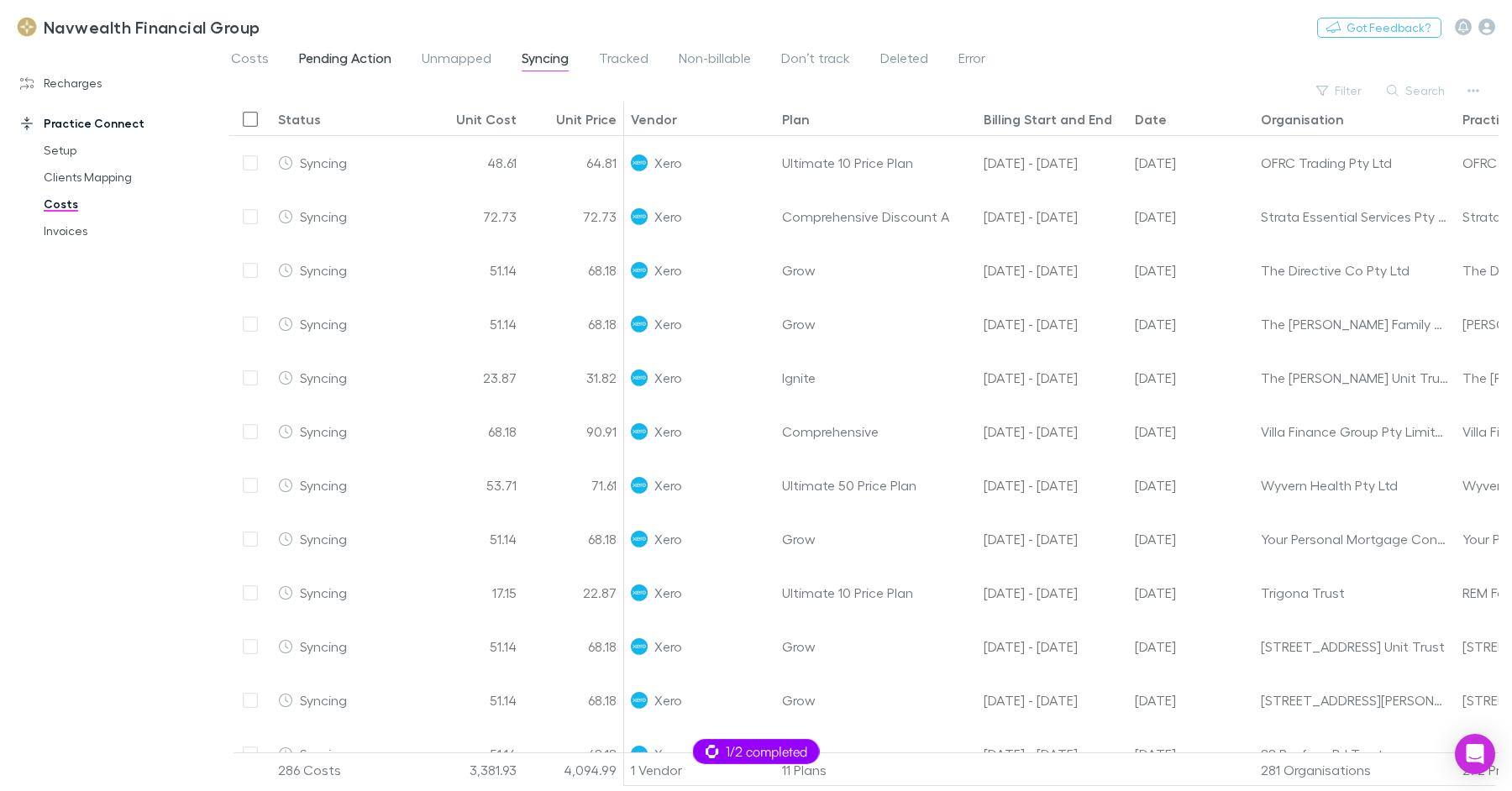
click at [361, 57] on span "Pending Action" at bounding box center [345, 61] width 93 height 22
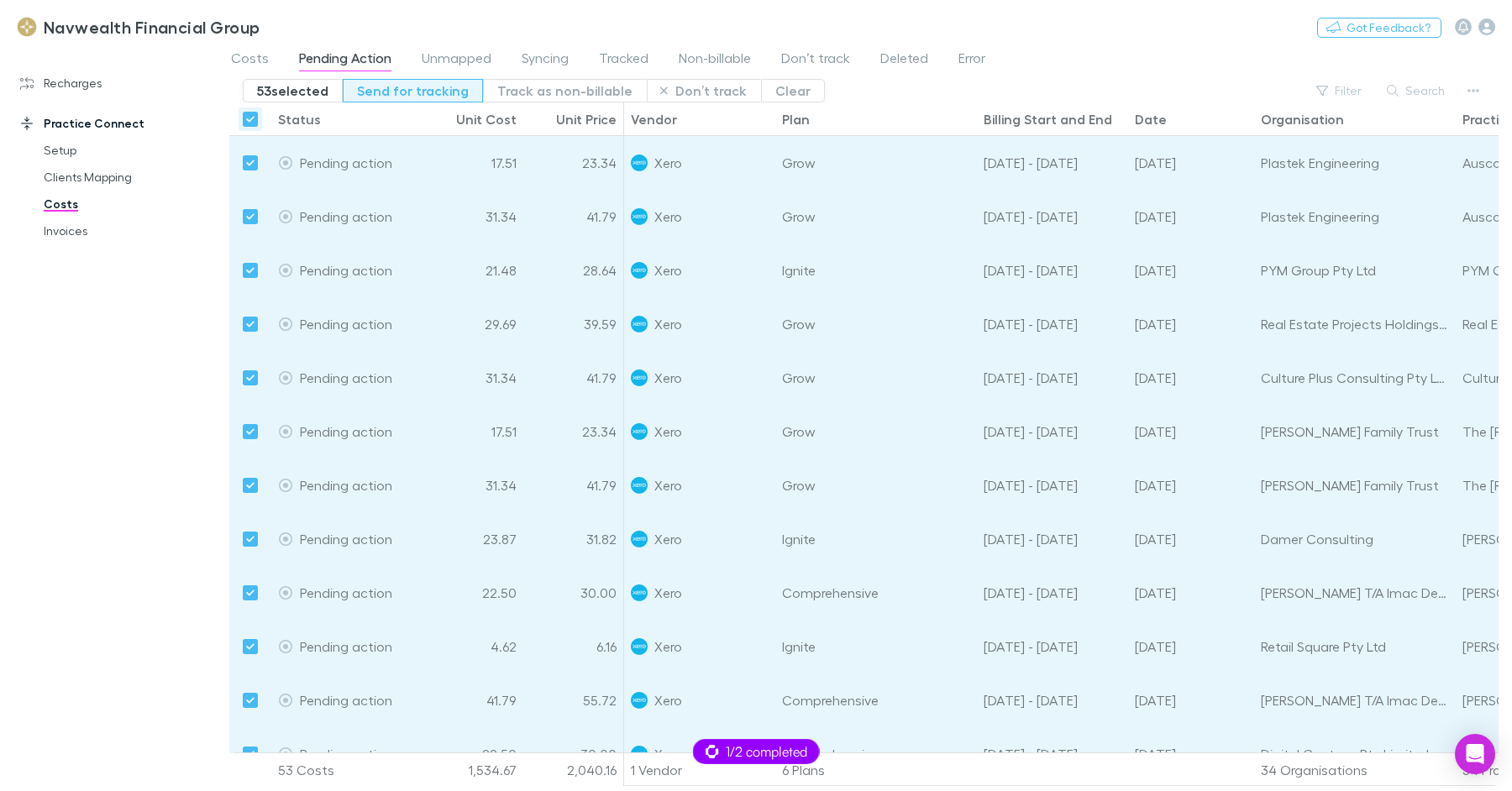
click at [399, 90] on button "Send for tracking" at bounding box center [413, 91] width 140 height 24
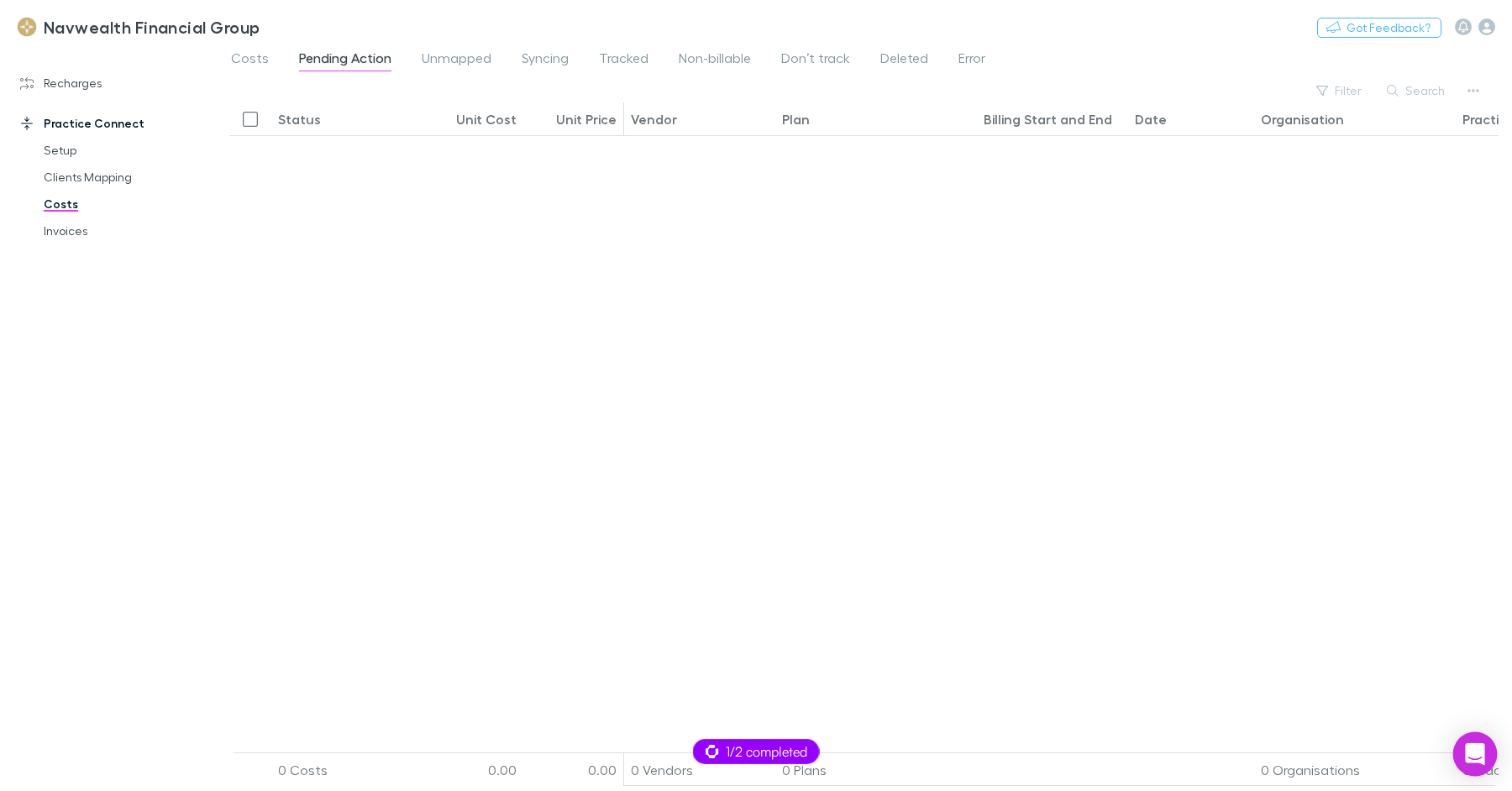
click at [1459, 765] on div "Open Intercom Messenger" at bounding box center [1475, 755] width 45 height 45
click at [1475, 755] on icon "Open Intercom Messenger" at bounding box center [1475, 755] width 0 height 0
click at [1471, 760] on icon "Open Intercom Messenger" at bounding box center [1474, 755] width 19 height 22
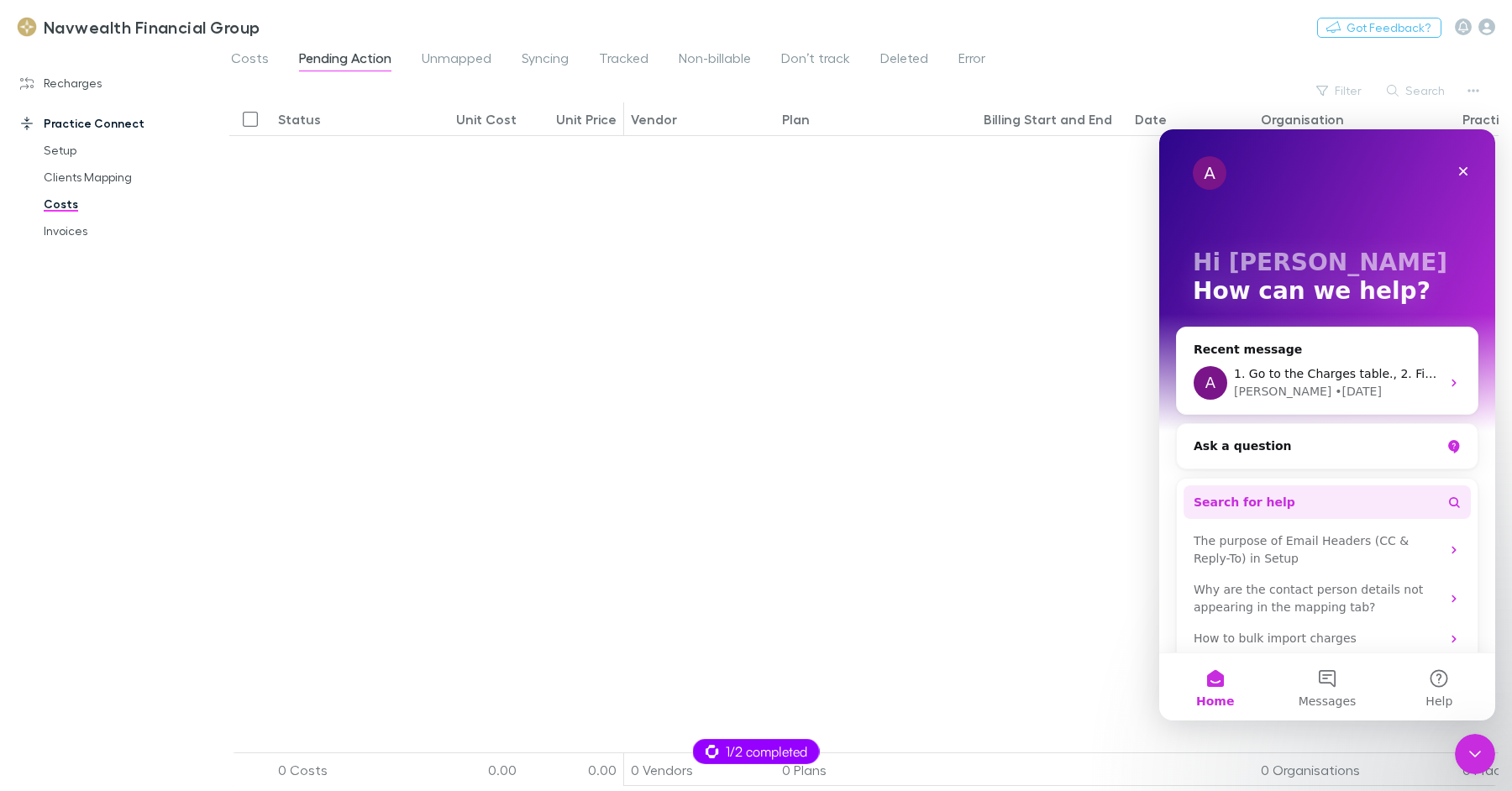
click at [1283, 495] on button "Search for help" at bounding box center [1327, 502] width 287 height 34
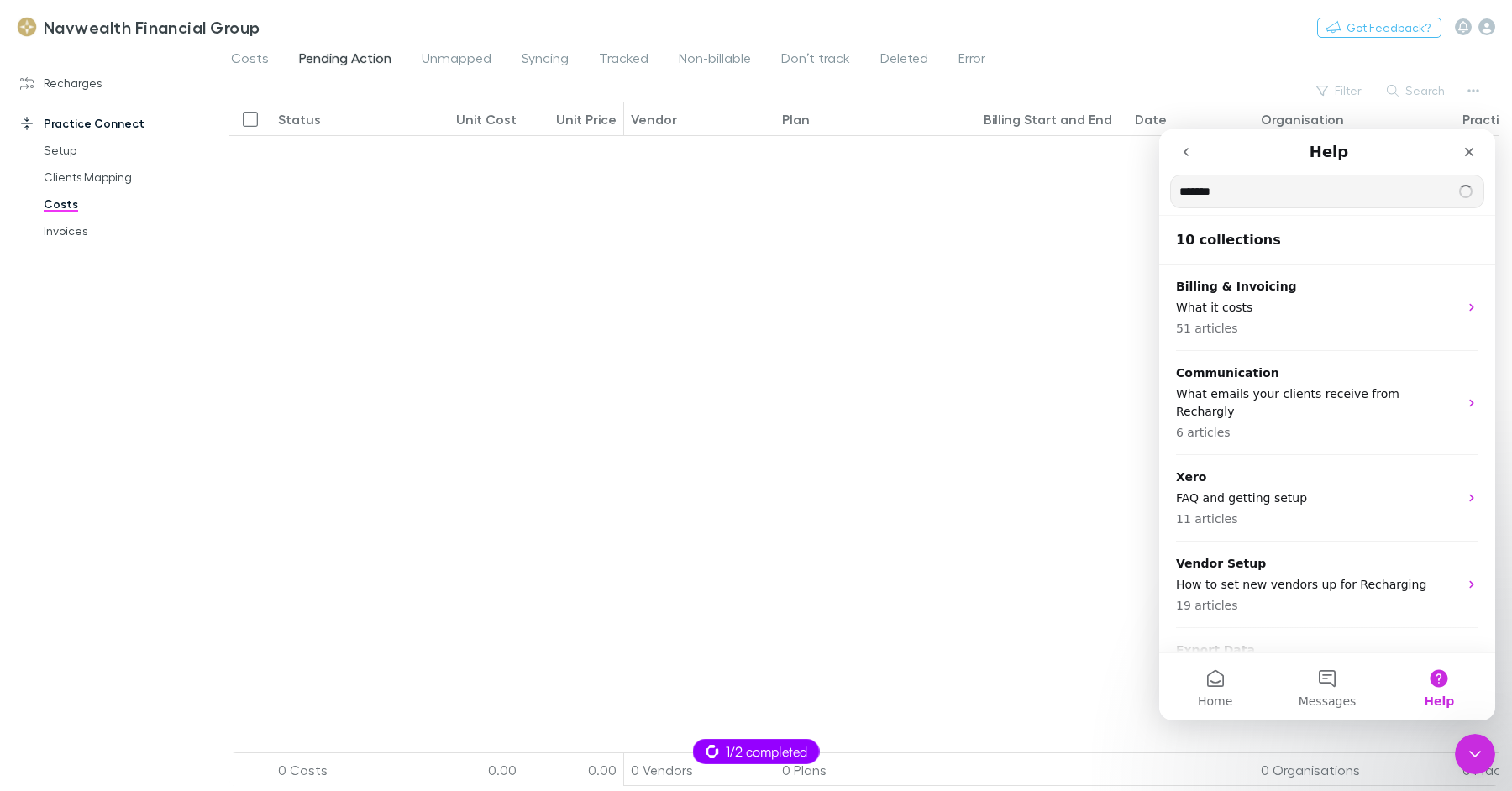
type input "*******"
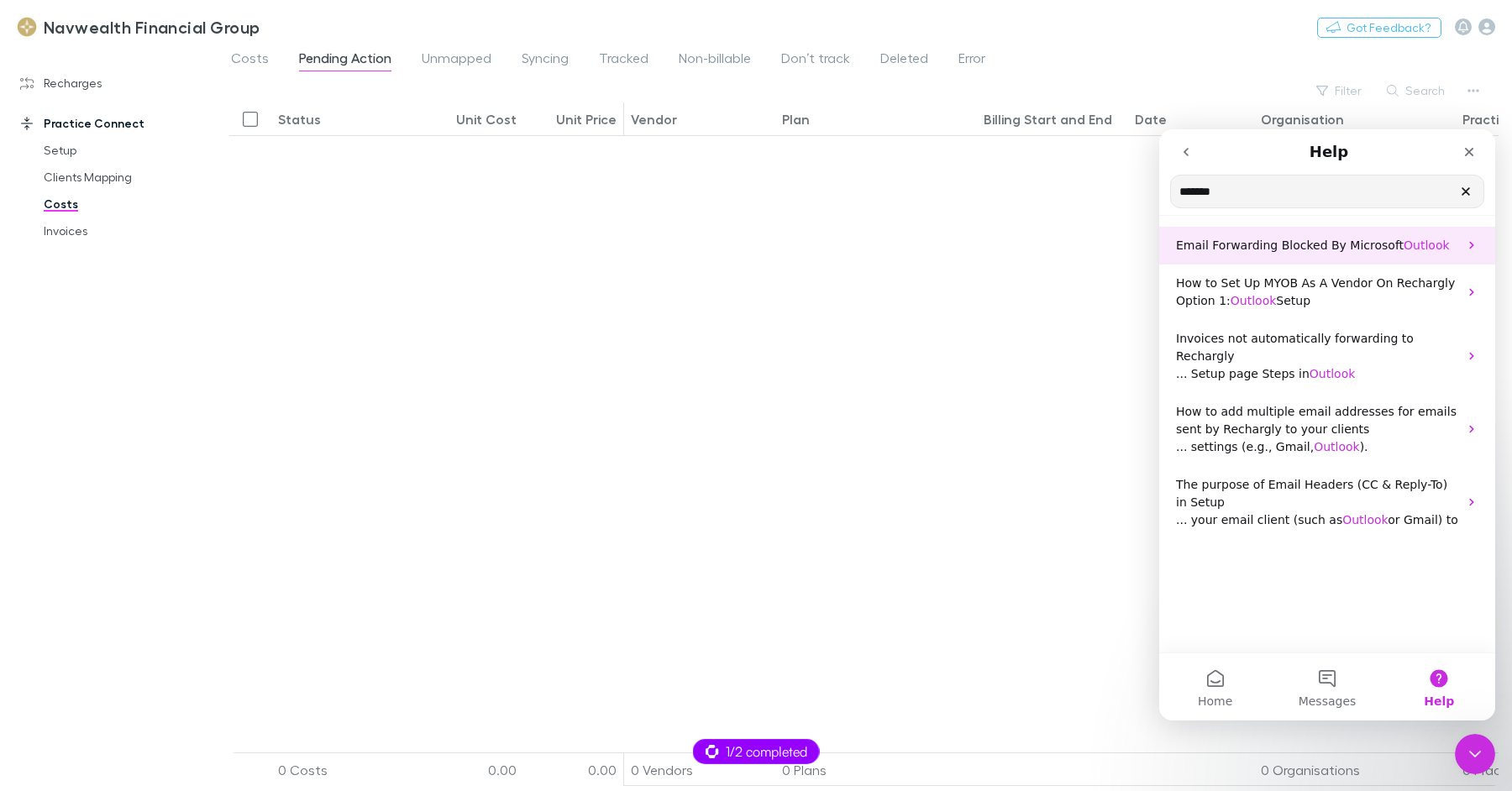
click at [1321, 251] on span "Email Forwarding Blocked By Microsoft" at bounding box center [1289, 245] width 227 height 14
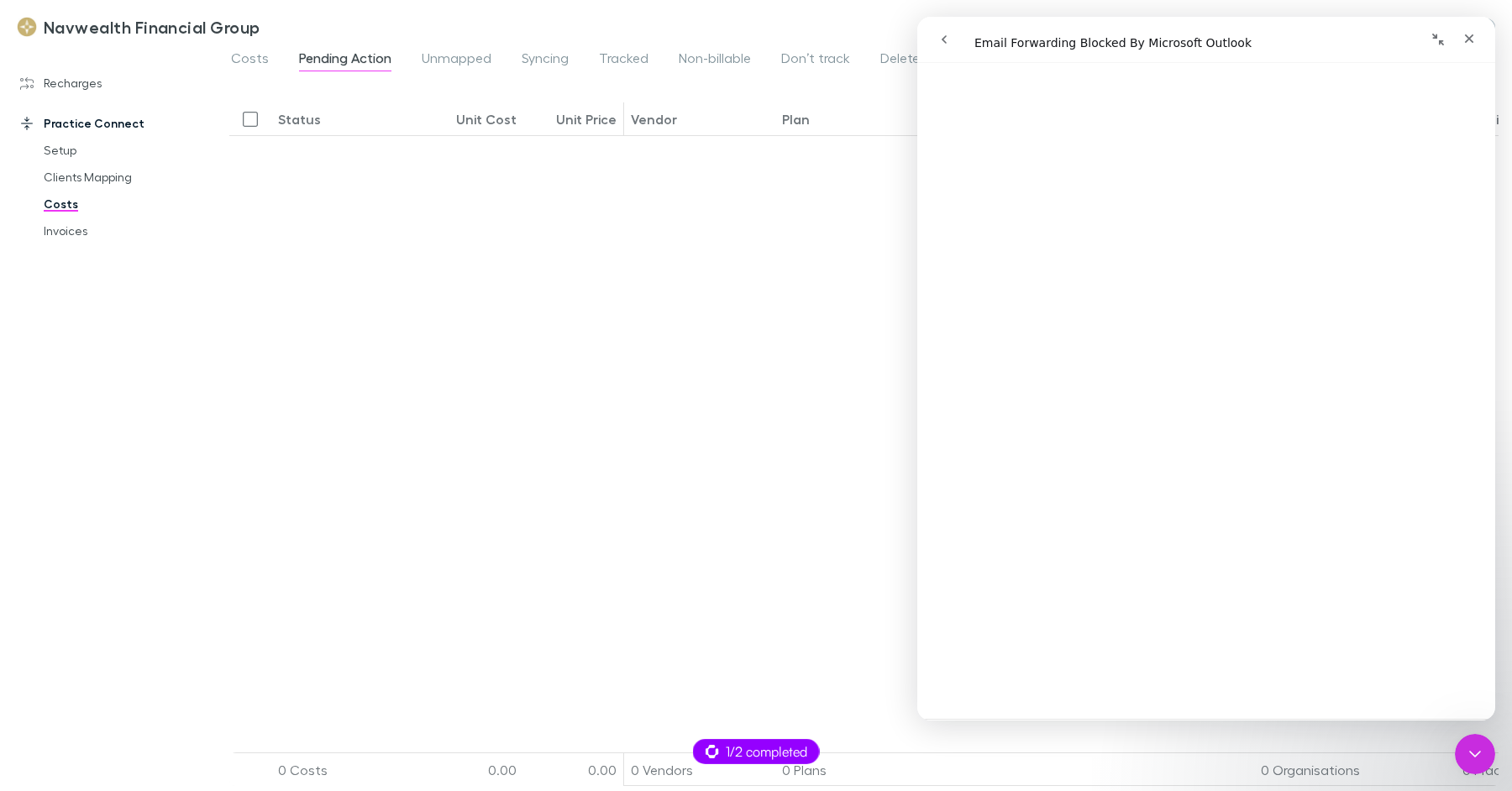
scroll to position [305, 0]
click at [1217, 700] on link "Open in help center" at bounding box center [1207, 696] width 135 height 14
click at [1487, 758] on div "Close Intercom Messenger" at bounding box center [1472, 752] width 40 height 40
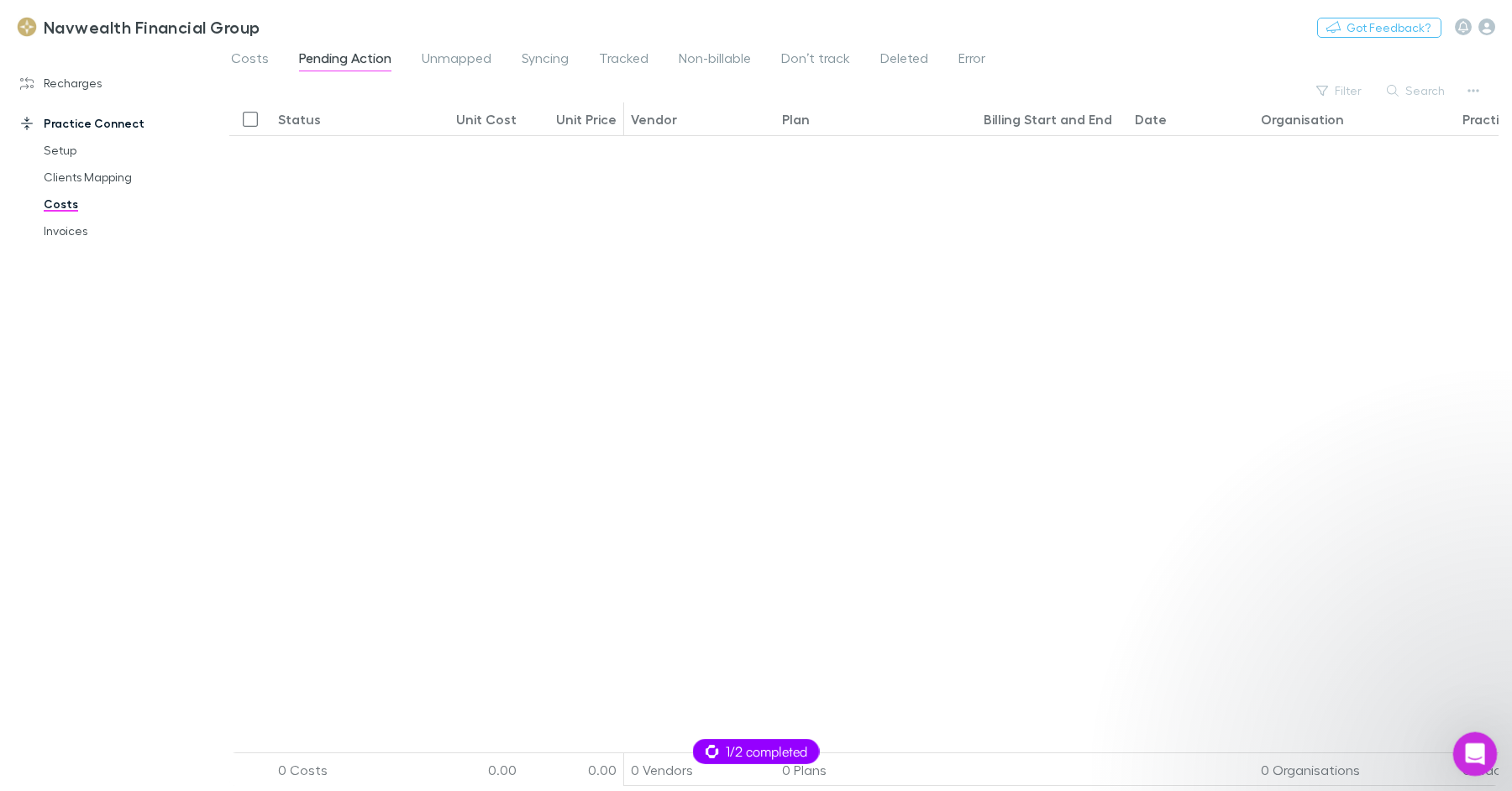
click at [1485, 759] on div "Open Intercom Messenger" at bounding box center [1472, 751] width 55 height 55
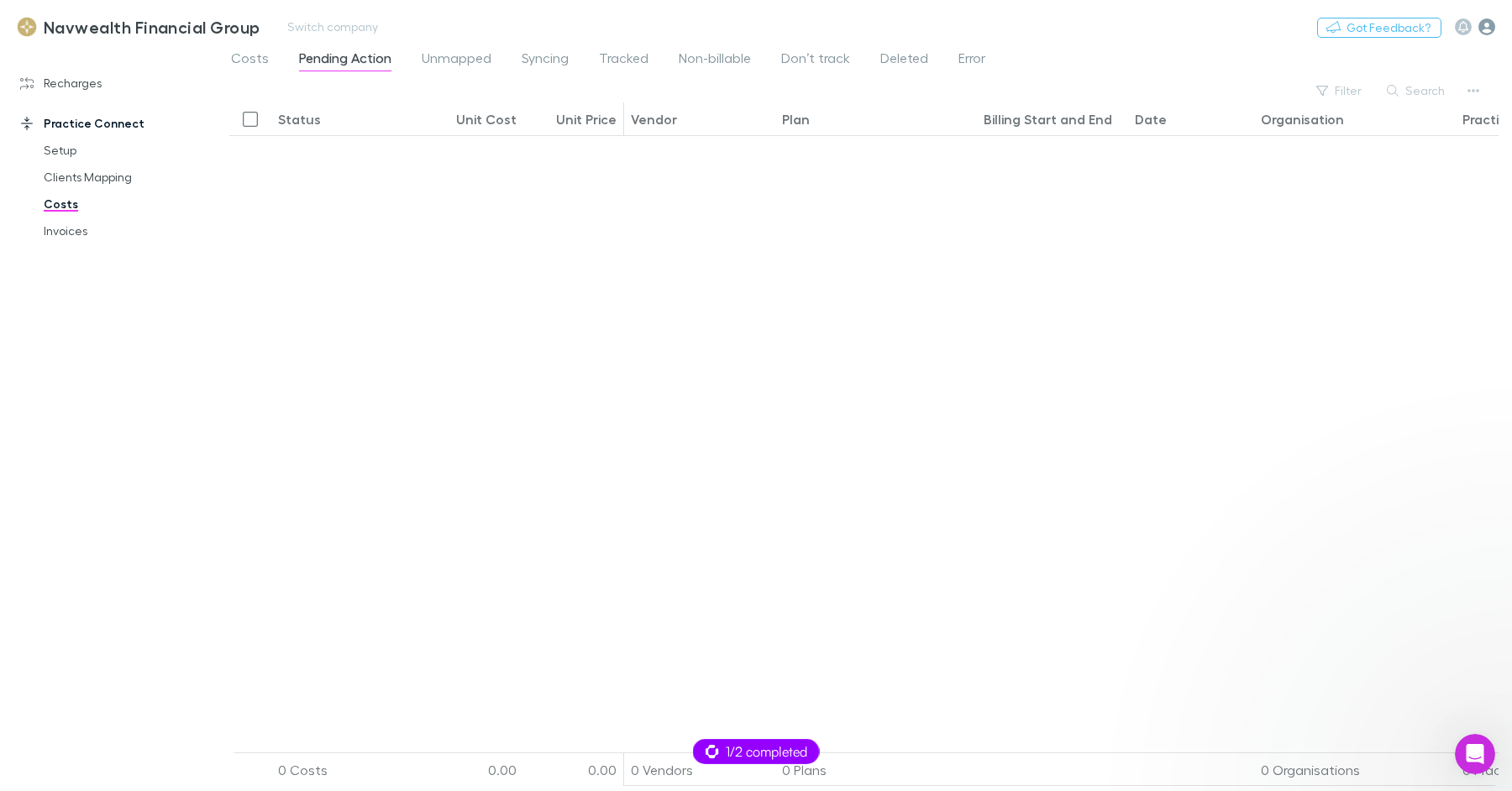
click at [1480, 31] on icon "button" at bounding box center [1487, 26] width 16 height 16
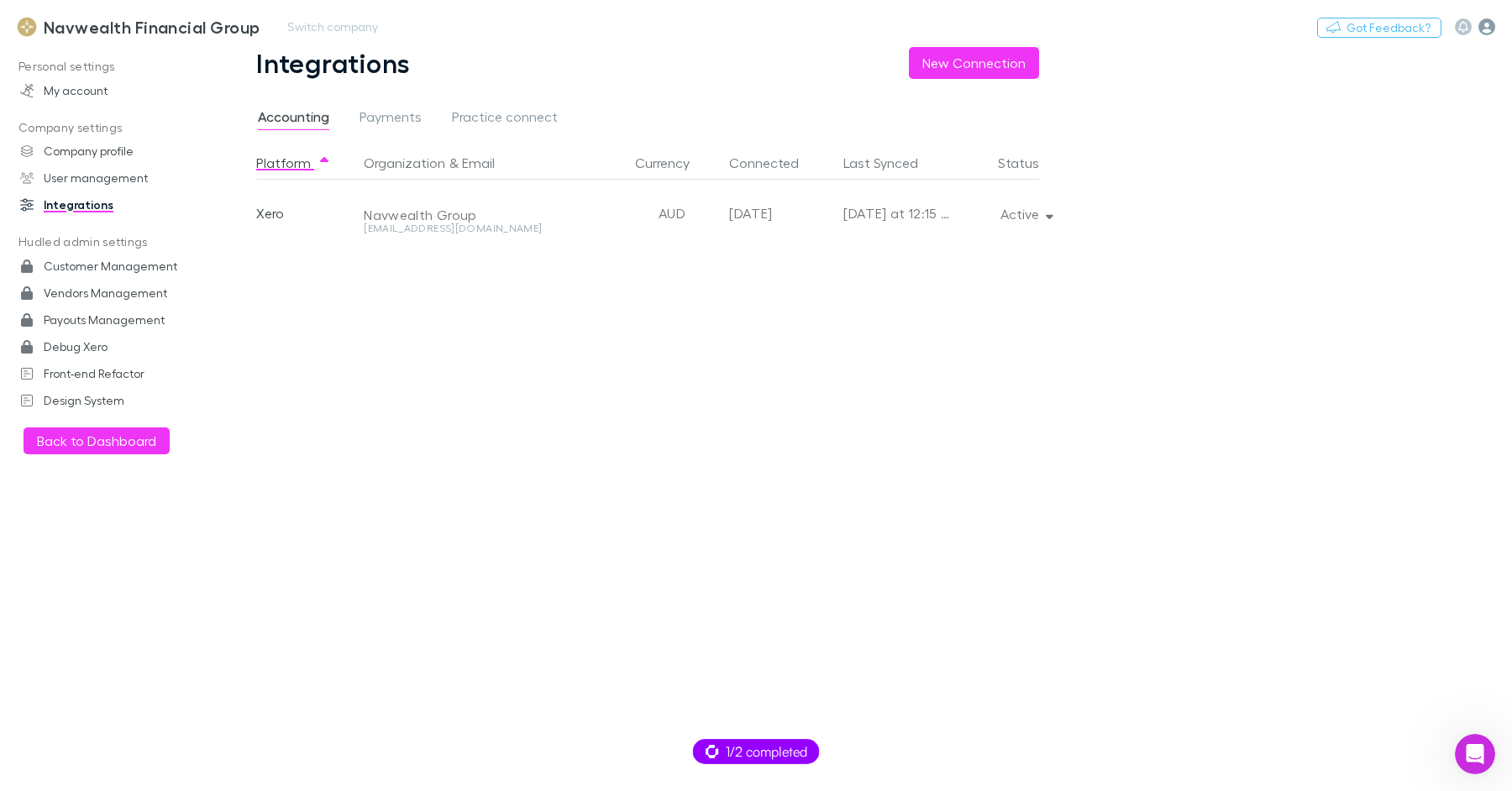
click at [1341, 320] on span "Integrations" at bounding box center [1408, 314] width 153 height 12
click at [414, 114] on span "Payments" at bounding box center [390, 119] width 62 height 22
